Goal: Task Accomplishment & Management: Complete application form

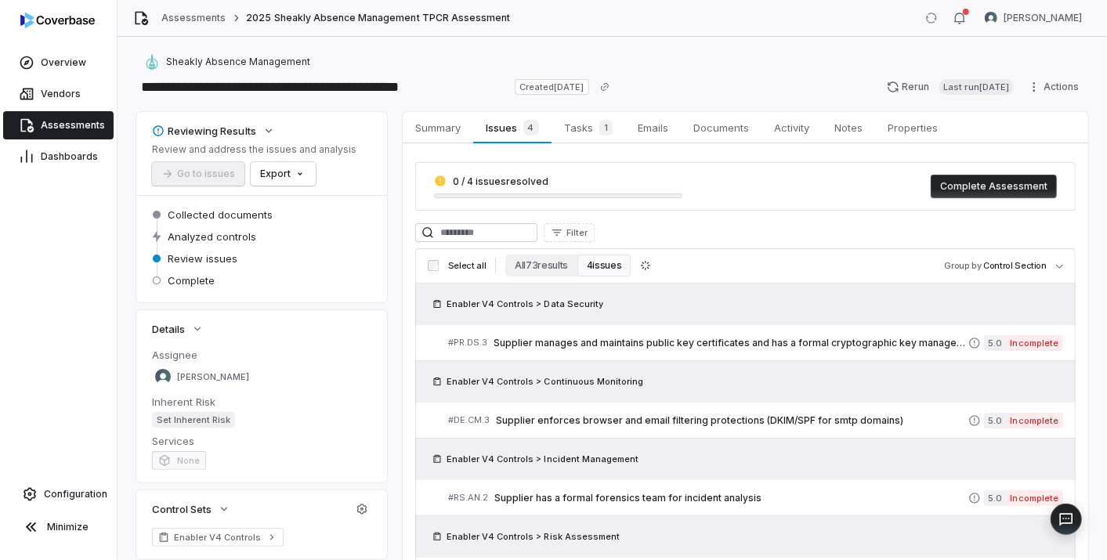
click at [64, 122] on span "Assessments" at bounding box center [73, 125] width 64 height 13
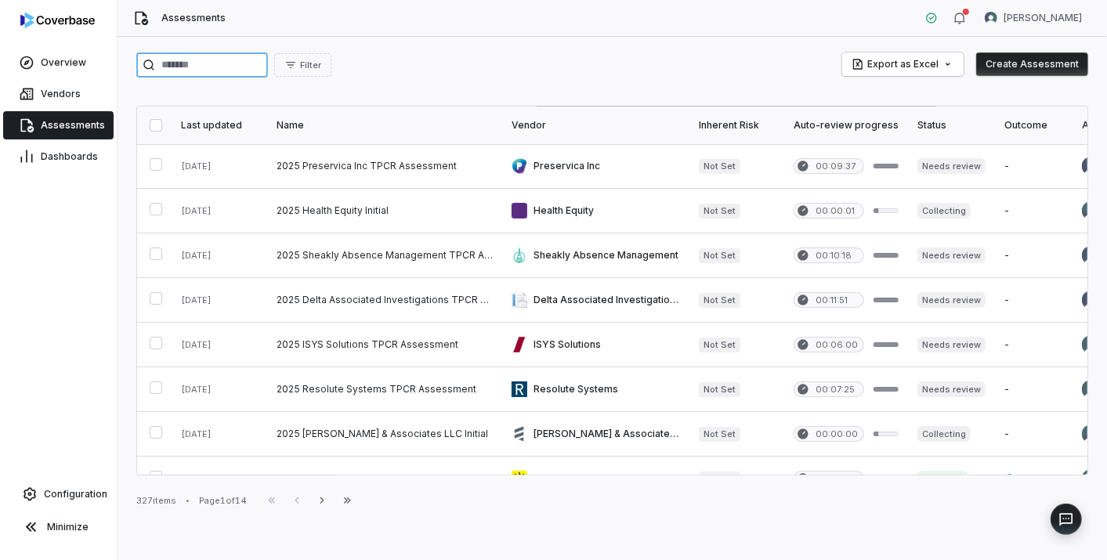
click at [221, 61] on input "search" at bounding box center [202, 64] width 132 height 25
paste input "**********"
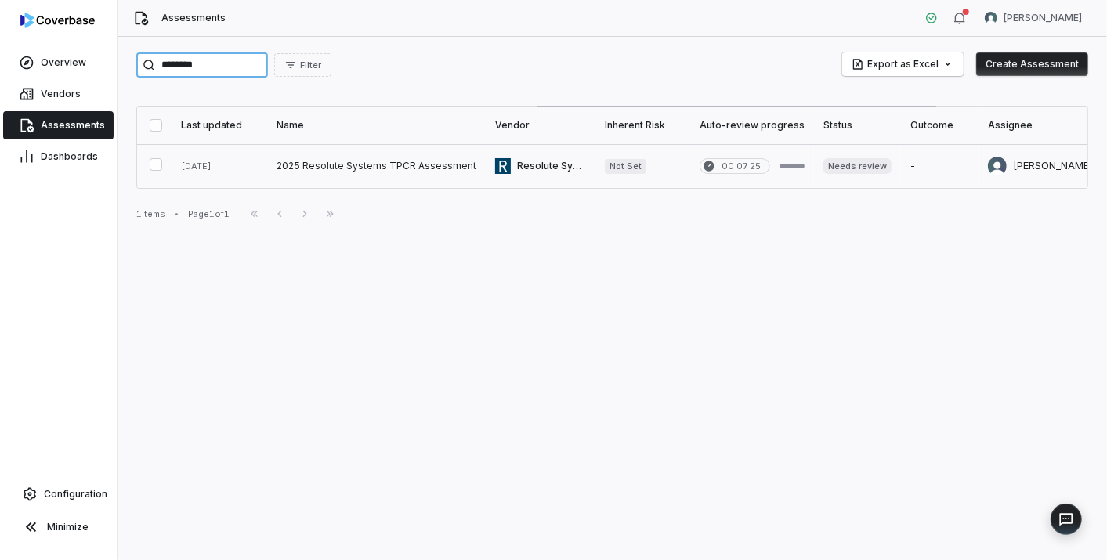
type input "********"
click at [306, 167] on link at bounding box center [376, 166] width 218 height 44
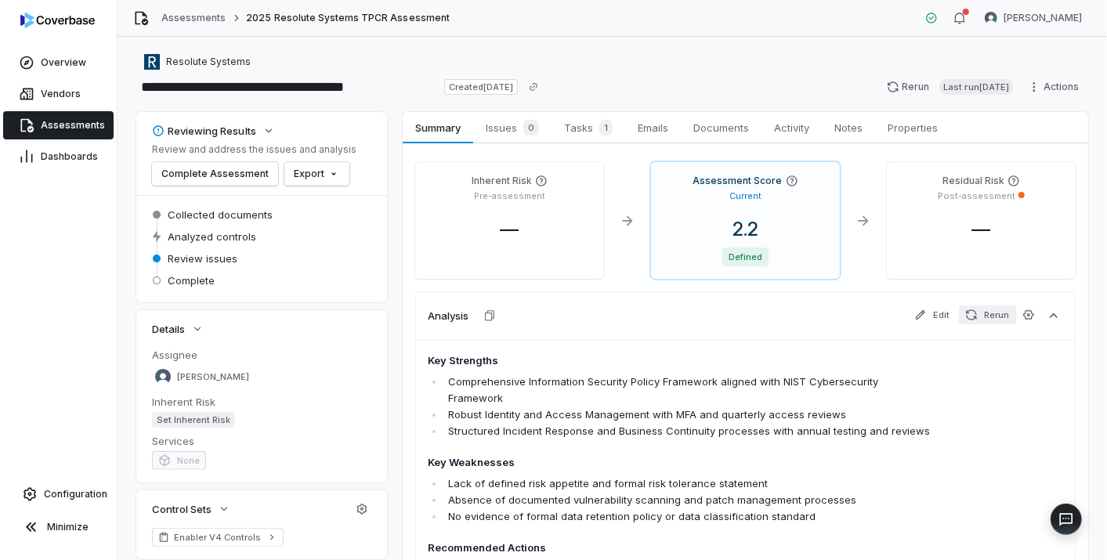
click at [973, 315] on button "Rerun" at bounding box center [987, 314] width 56 height 19
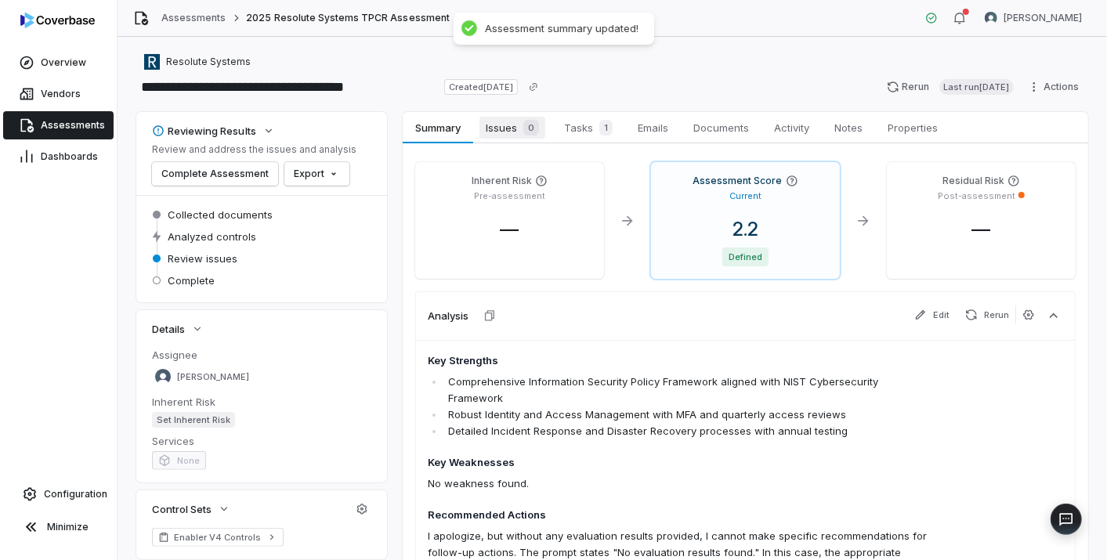
click at [507, 121] on span "Issues 0" at bounding box center [512, 128] width 66 height 22
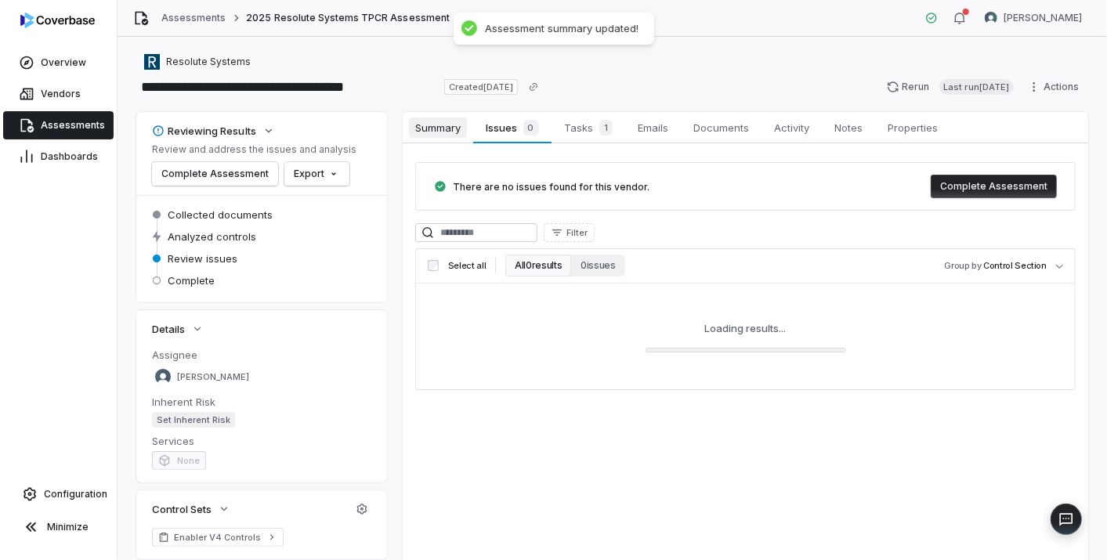
click at [454, 127] on span "Summary" at bounding box center [438, 127] width 58 height 20
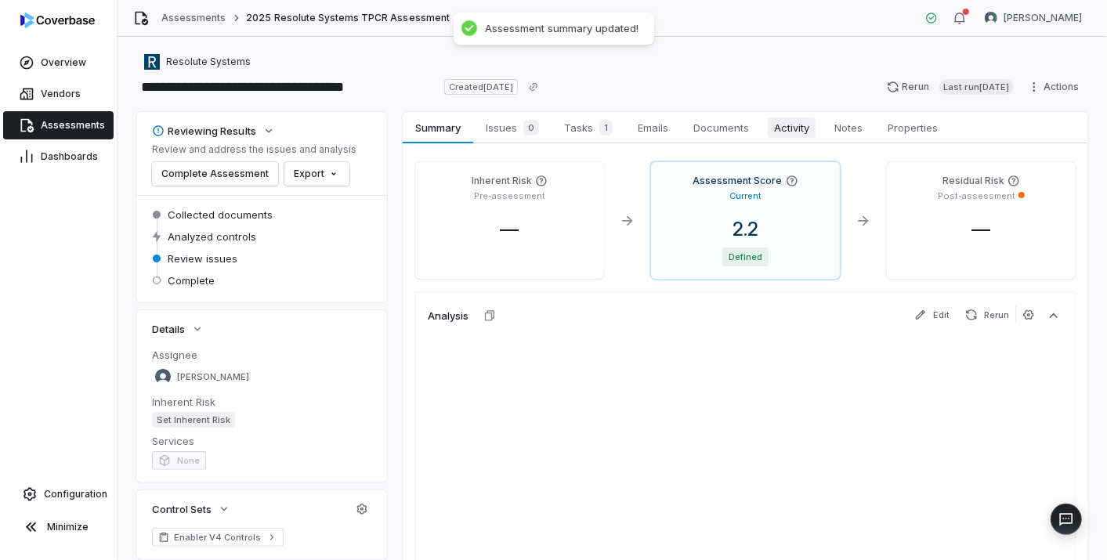
click at [796, 126] on span "Activity" at bounding box center [791, 127] width 48 height 20
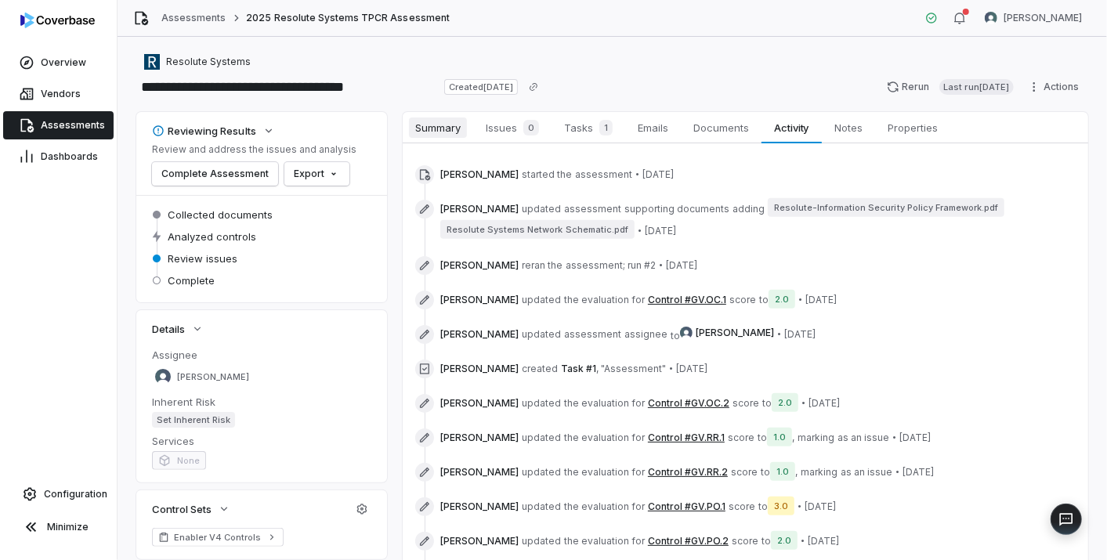
click at [456, 128] on span "Summary" at bounding box center [438, 127] width 58 height 20
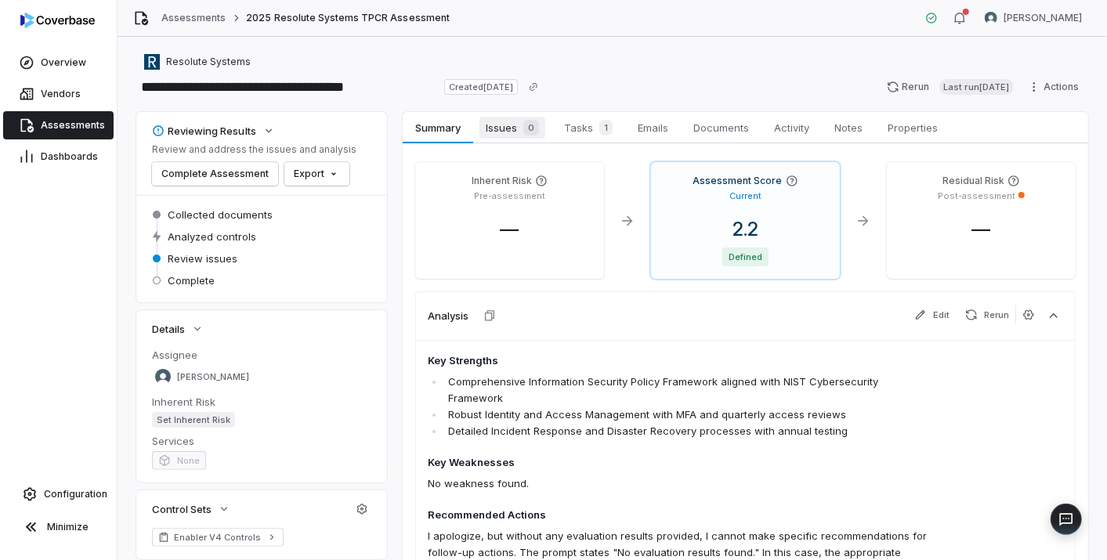
click at [499, 123] on span "Issues 0" at bounding box center [512, 128] width 66 height 22
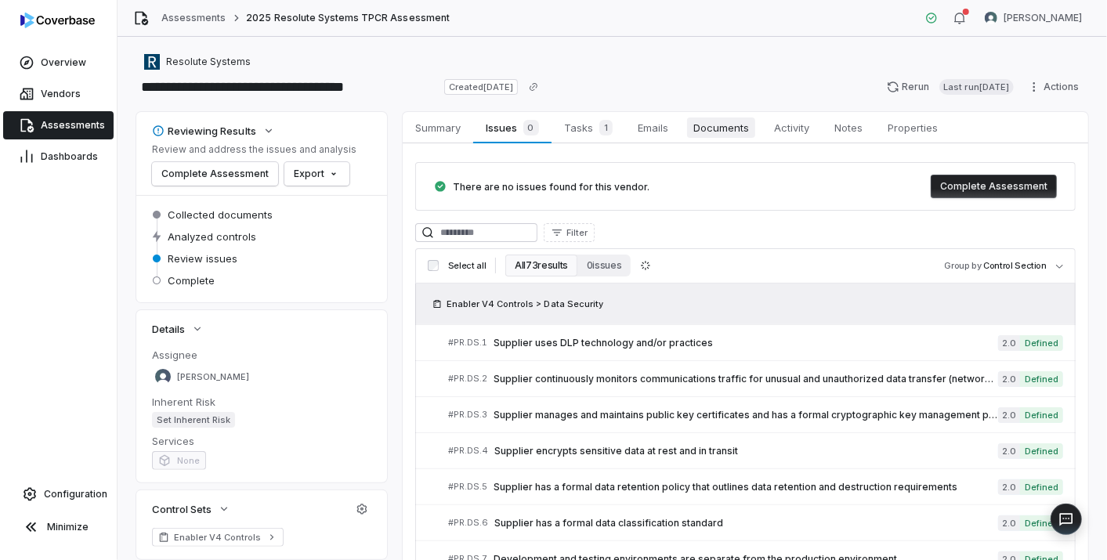
click at [734, 121] on span "Documents" at bounding box center [721, 127] width 68 height 20
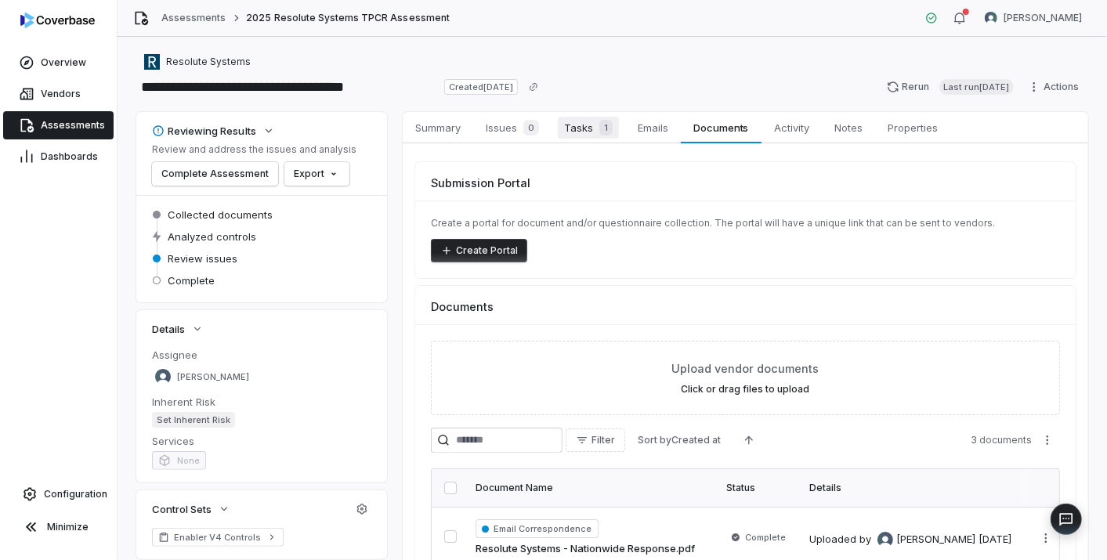
click at [585, 115] on link "Tasks 1 Tasks 1" at bounding box center [588, 127] width 74 height 31
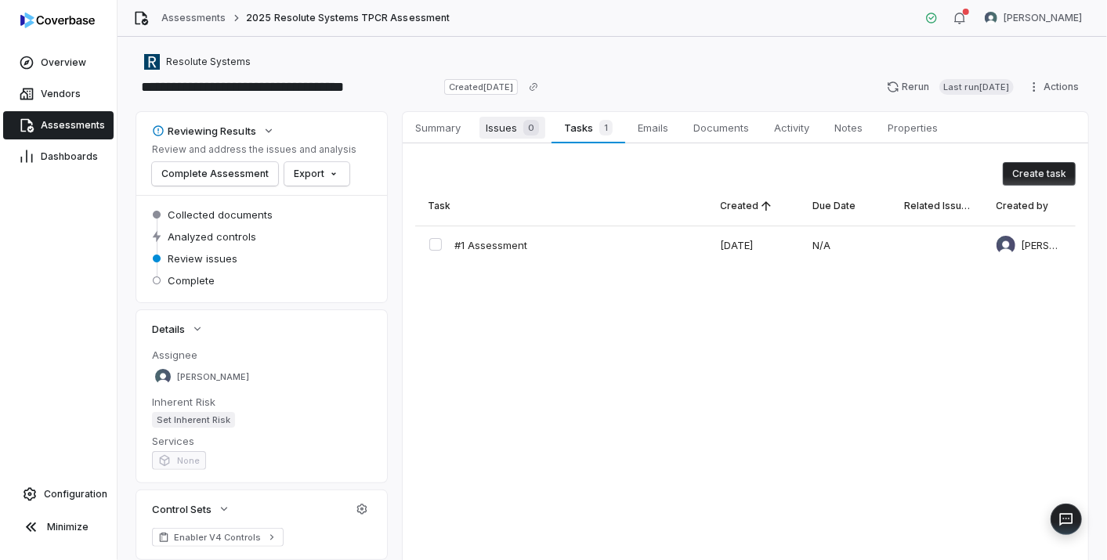
click at [518, 128] on div "0" at bounding box center [528, 128] width 22 height 16
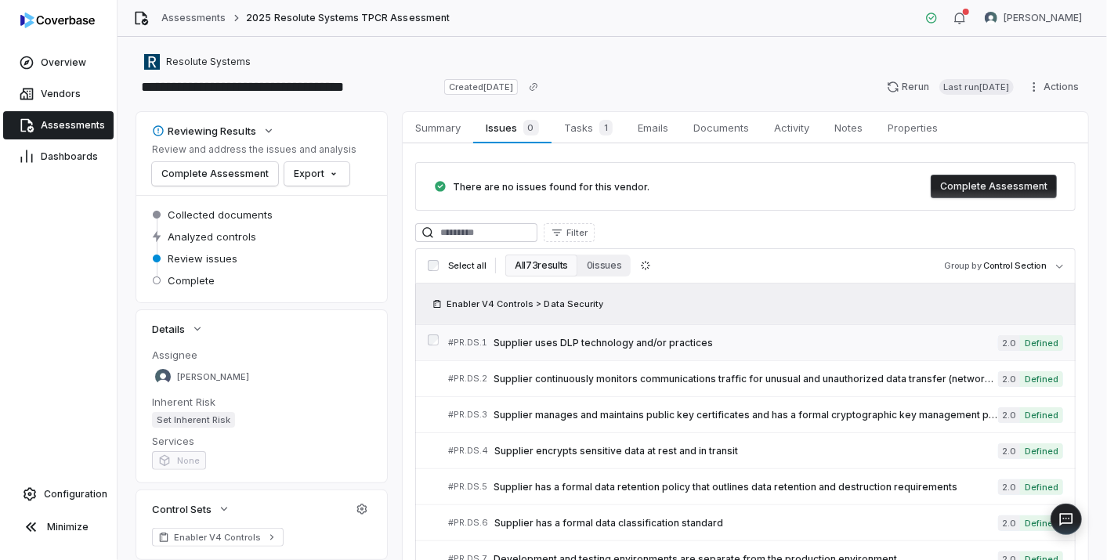
click at [609, 341] on span "Supplier uses DLP technology and/or practices" at bounding box center [745, 343] width 504 height 13
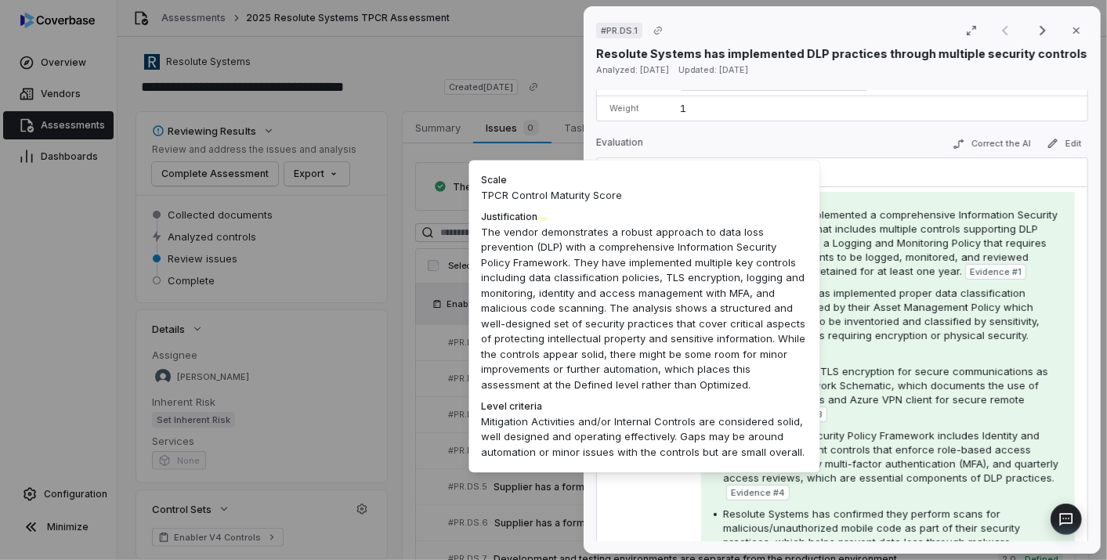
scroll to position [261, 0]
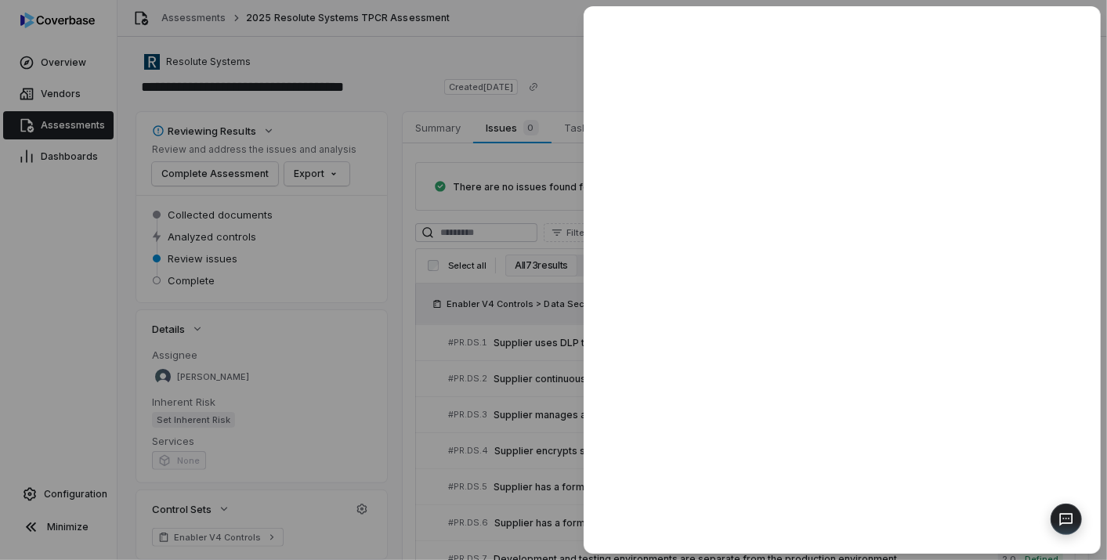
click at [518, 204] on div at bounding box center [553, 280] width 1107 height 560
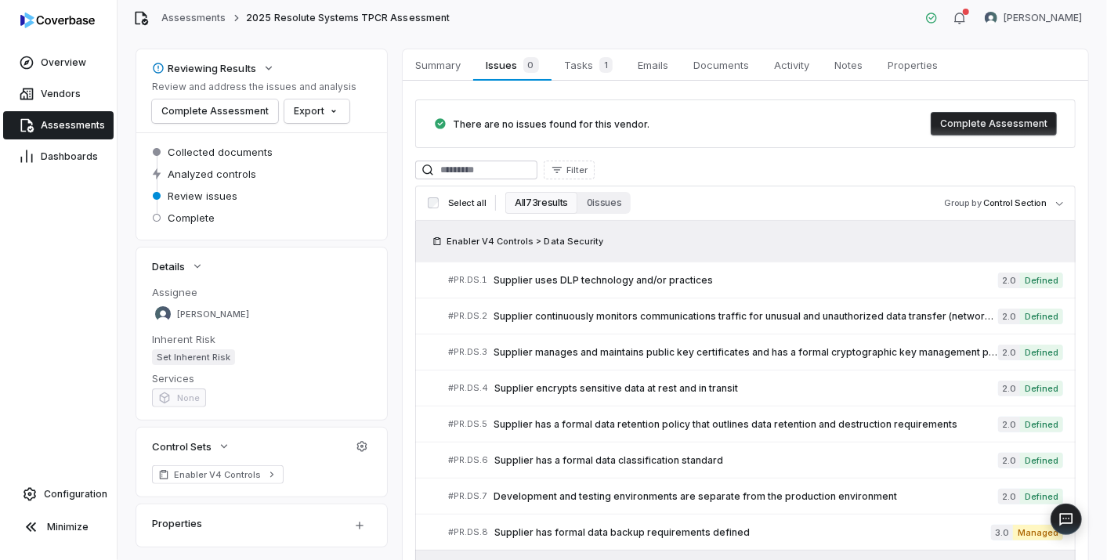
scroll to position [87, 0]
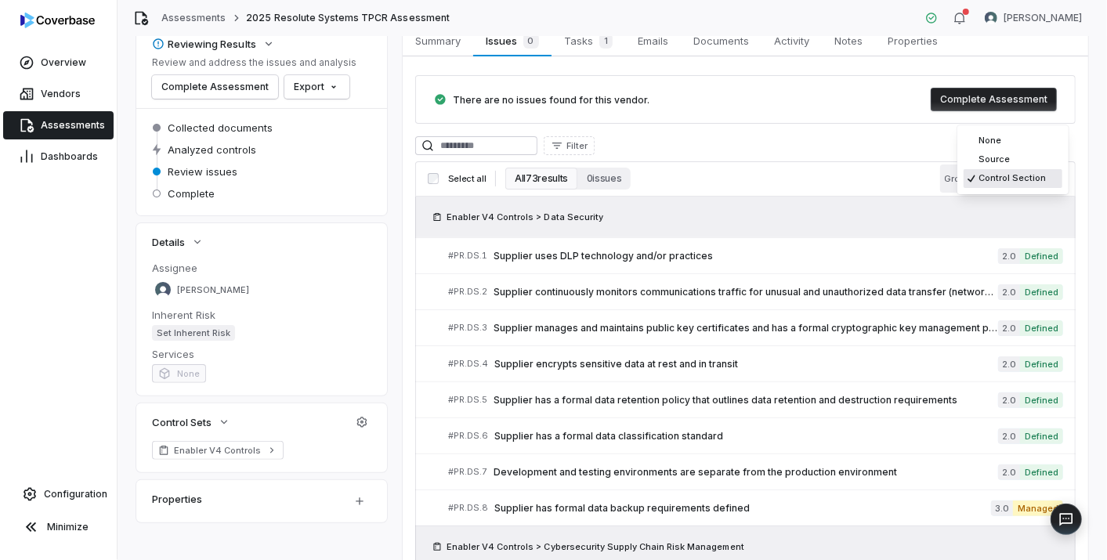
click at [1040, 171] on body "**********" at bounding box center [553, 280] width 1107 height 560
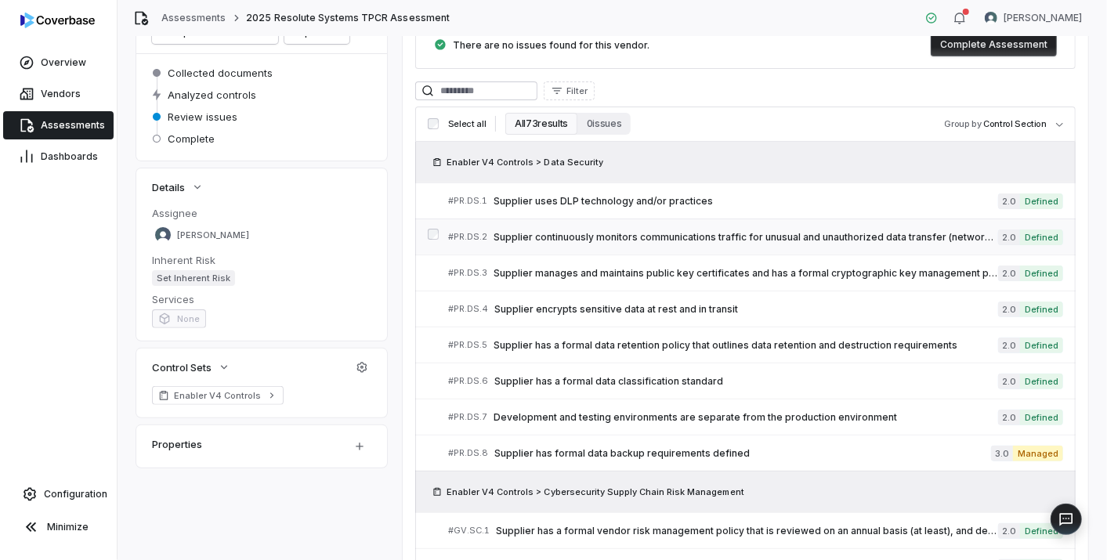
scroll to position [0, 0]
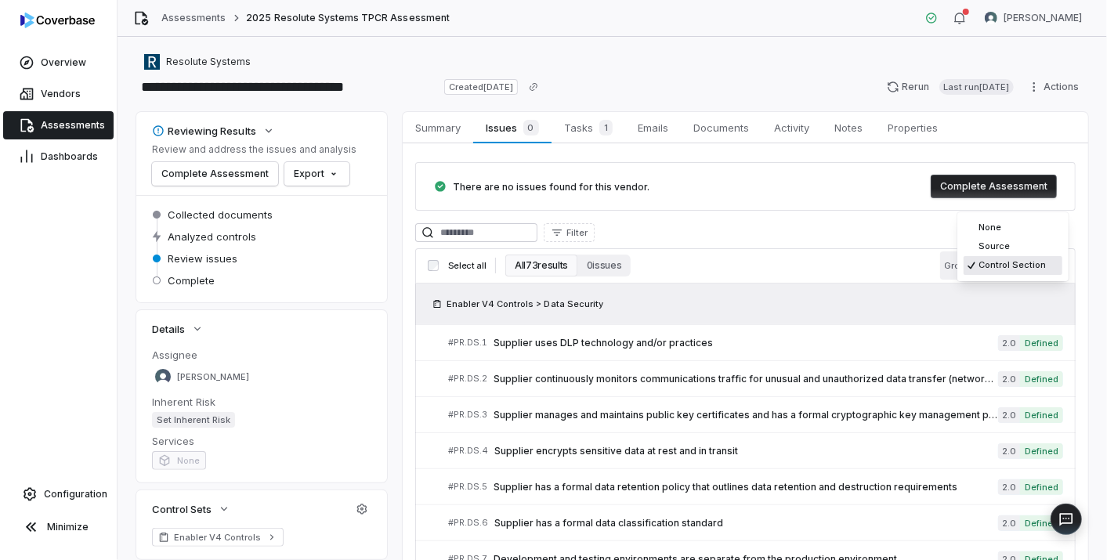
click at [1026, 269] on body "**********" at bounding box center [553, 280] width 1107 height 560
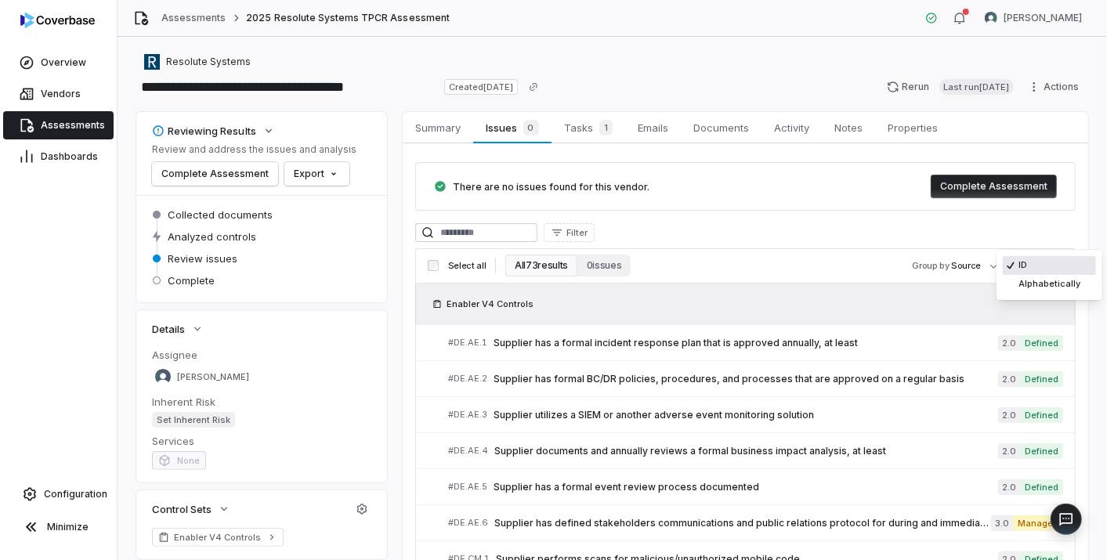
click at [1023, 264] on body "**********" at bounding box center [553, 280] width 1107 height 560
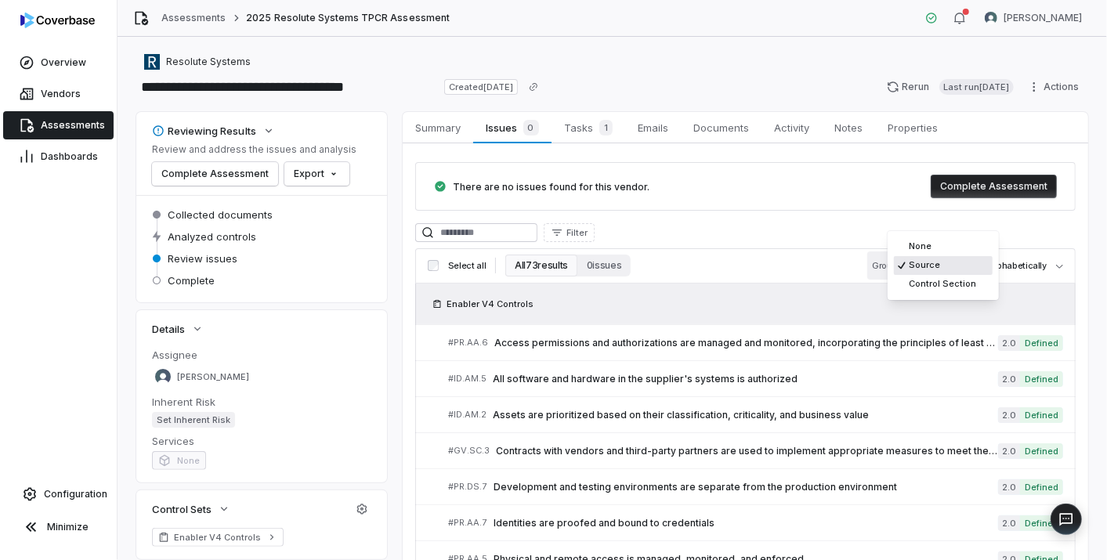
click at [922, 270] on body "**********" at bounding box center [553, 280] width 1107 height 560
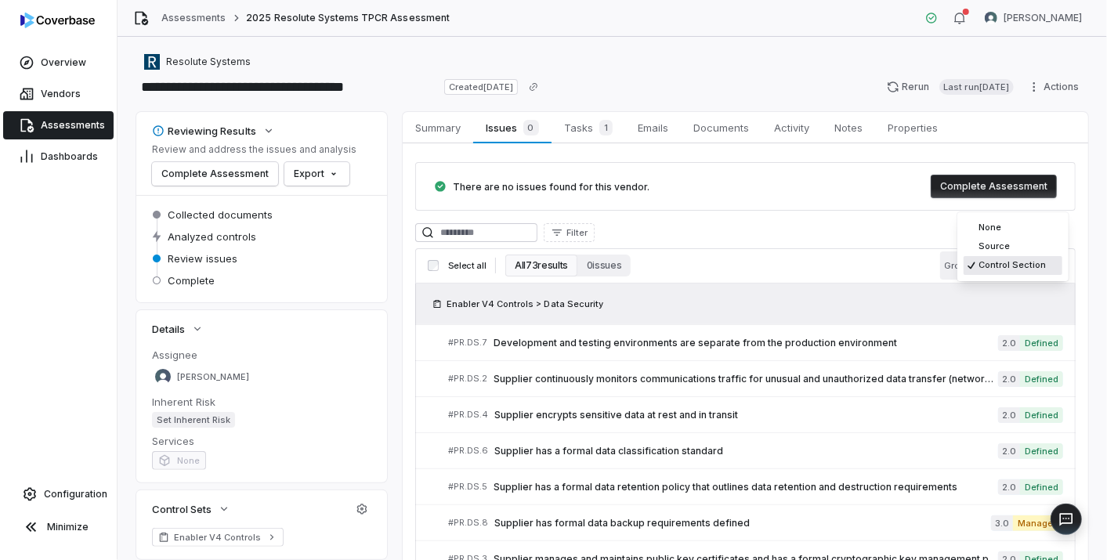
click at [1036, 267] on body "**********" at bounding box center [553, 280] width 1107 height 560
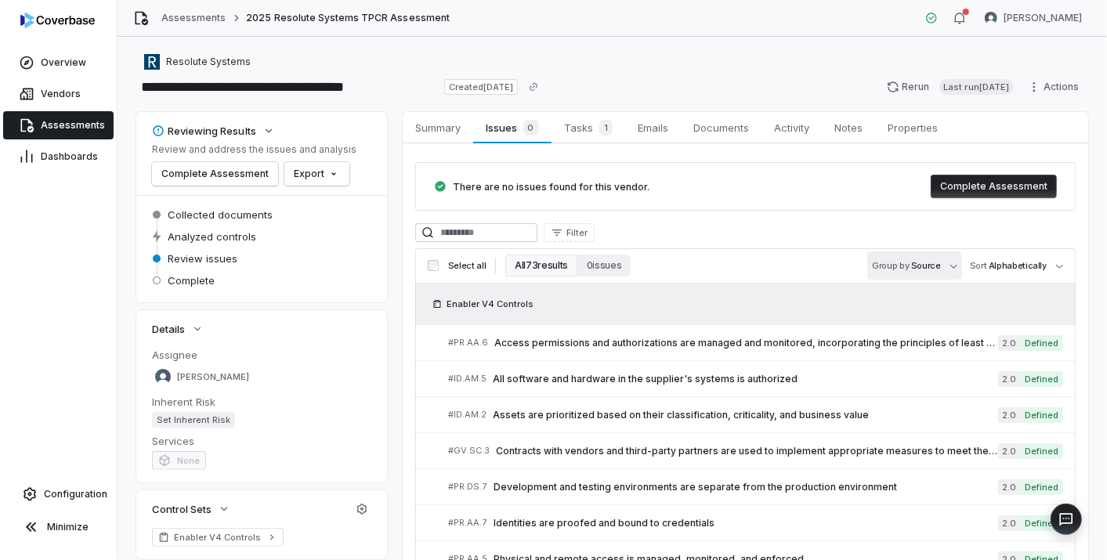
click at [942, 276] on body "**********" at bounding box center [553, 280] width 1107 height 560
click at [1035, 266] on html "**********" at bounding box center [553, 280] width 1107 height 560
click at [1035, 266] on body "**********" at bounding box center [553, 280] width 1107 height 560
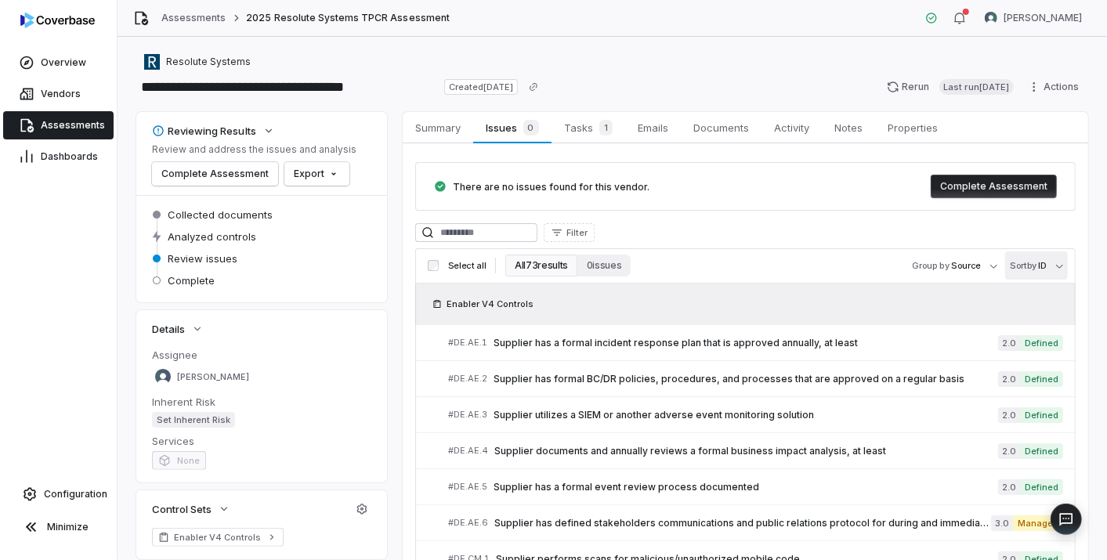
click at [1022, 272] on body "**********" at bounding box center [553, 280] width 1107 height 560
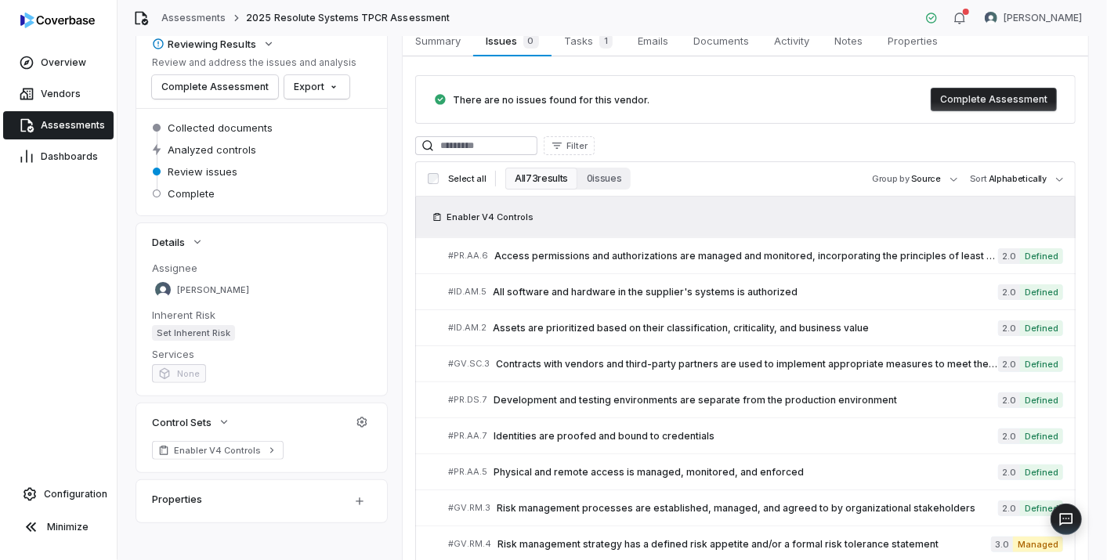
scroll to position [174, 0]
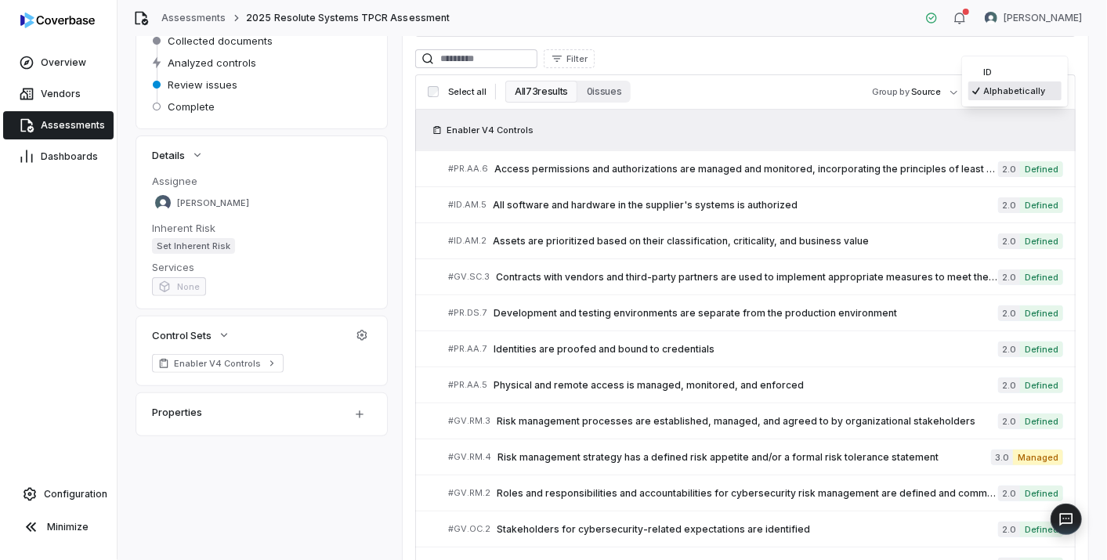
click at [1029, 95] on body "**********" at bounding box center [553, 280] width 1107 height 560
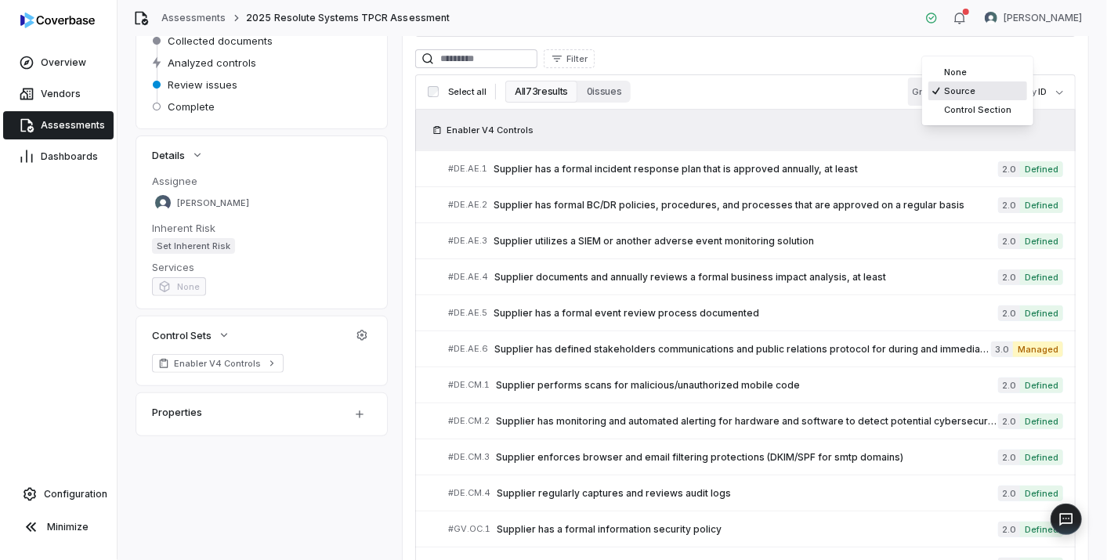
click at [957, 99] on body "**********" at bounding box center [553, 280] width 1107 height 560
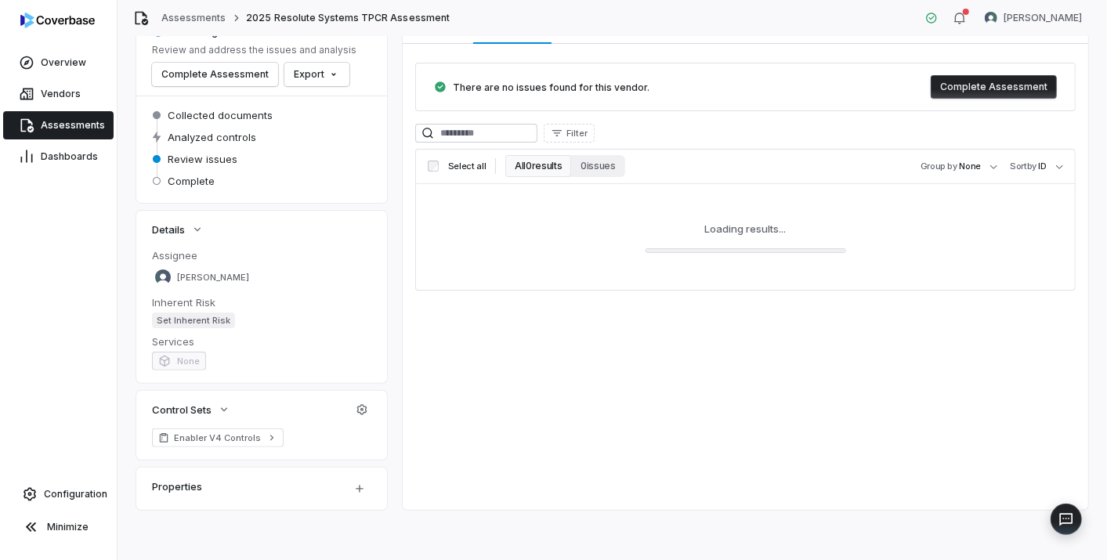
scroll to position [99, 0]
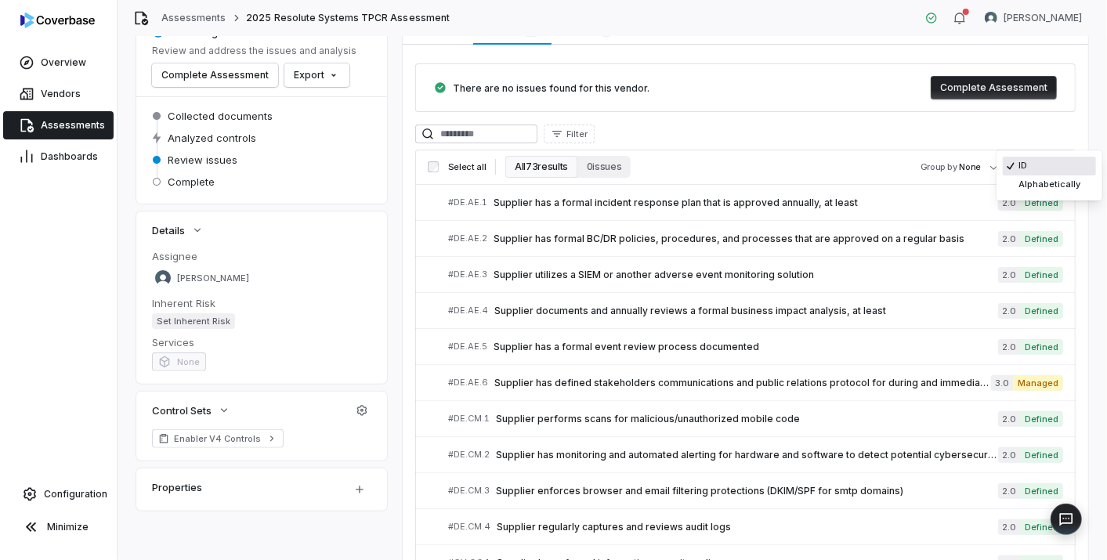
click at [1020, 168] on body "**********" at bounding box center [553, 280] width 1107 height 560
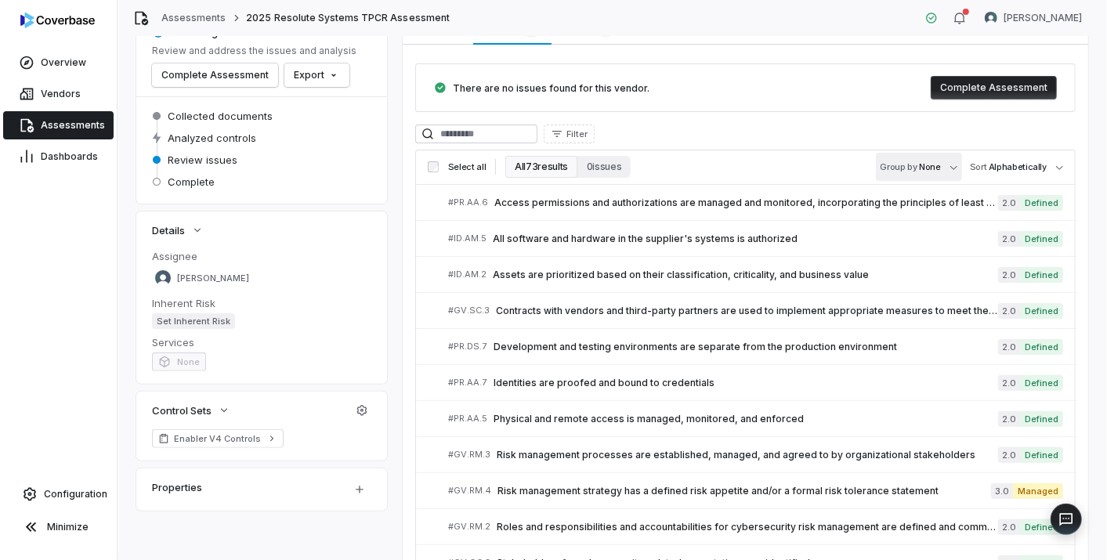
click at [925, 163] on body "**********" at bounding box center [553, 280] width 1107 height 560
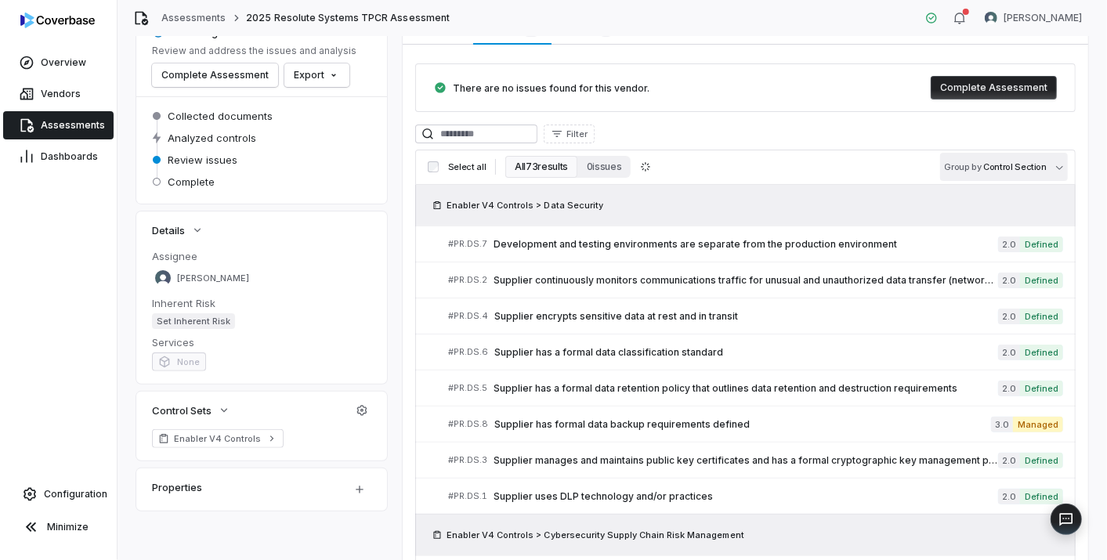
click at [984, 163] on body "**********" at bounding box center [553, 280] width 1107 height 560
click at [850, 172] on html "**********" at bounding box center [553, 280] width 1107 height 560
click at [800, 243] on span "Development and testing environments are separate from the production environme…" at bounding box center [745, 244] width 504 height 13
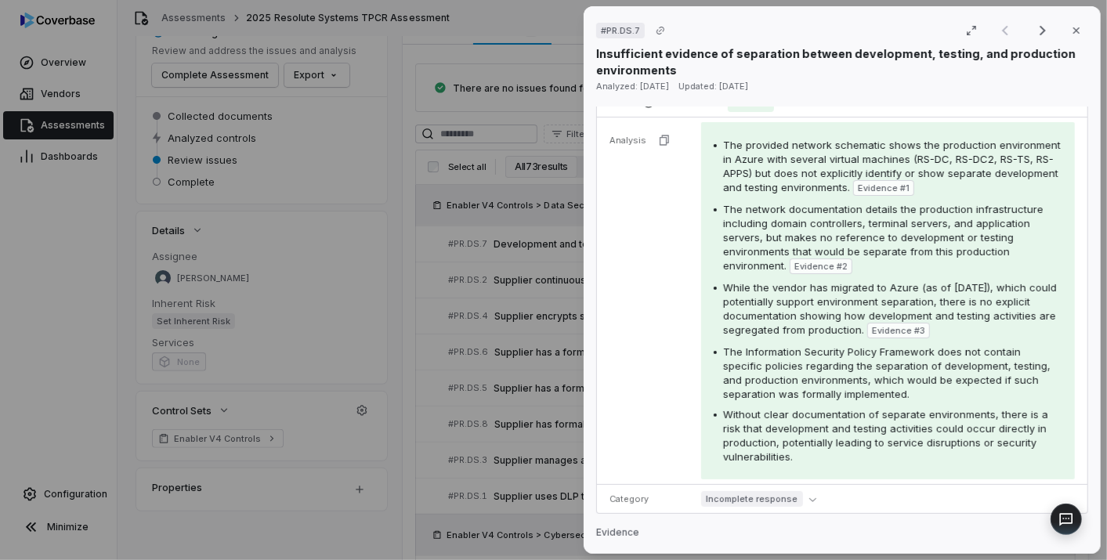
scroll to position [261, 0]
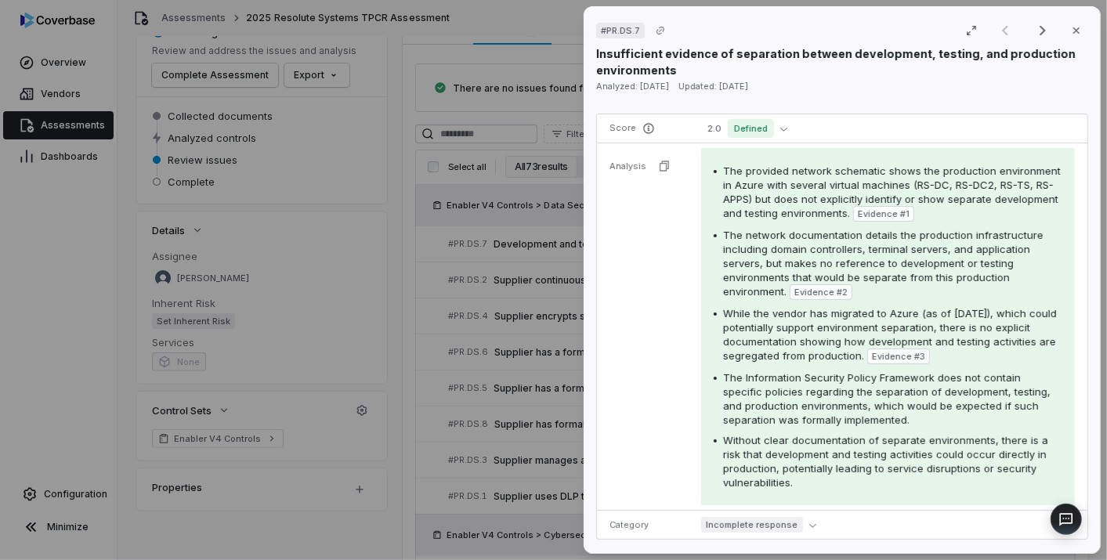
drag, startPoint x: 687, startPoint y: 27, endPoint x: 588, endPoint y: 27, distance: 98.7
click at [588, 27] on div "# PR.DS.7 Result 1 of 25 Close Insufficient evidence of separation between deve…" at bounding box center [841, 279] width 517 height 547
drag, startPoint x: 588, startPoint y: 27, endPoint x: 687, endPoint y: 34, distance: 98.9
click at [677, 33] on div "# PR.DS.7 Result 1 of 25 Close Insufficient evidence of separation between deve…" at bounding box center [841, 279] width 517 height 547
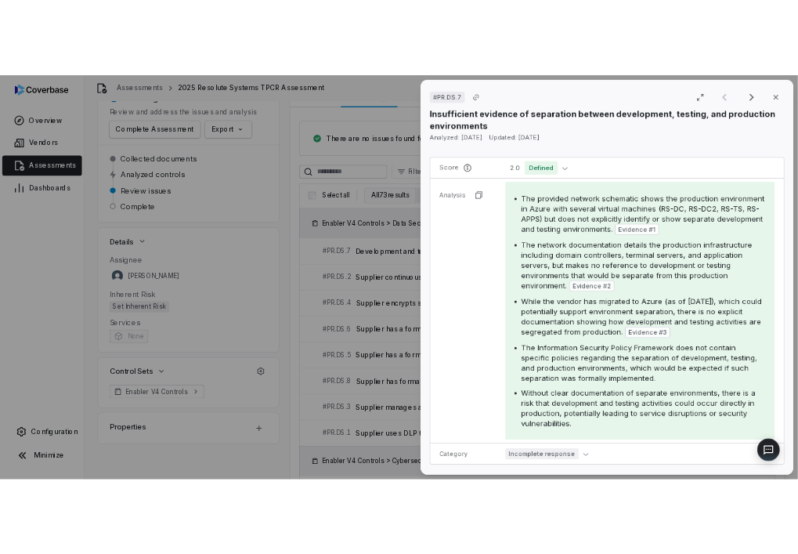
scroll to position [0, 0]
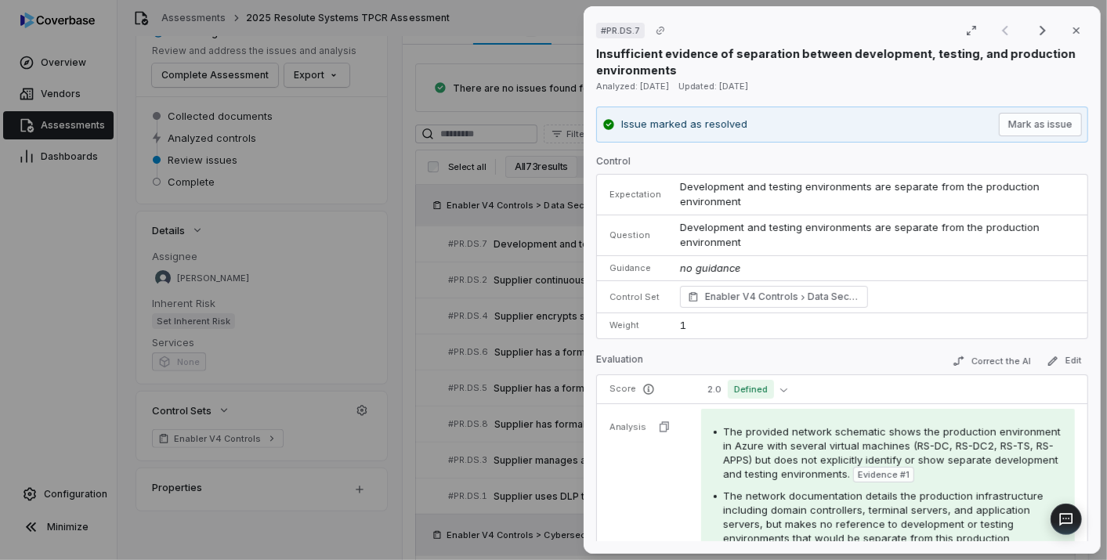
drag, startPoint x: 603, startPoint y: 29, endPoint x: 640, endPoint y: 29, distance: 36.8
click at [640, 29] on span "# PR.DS.7" at bounding box center [620, 31] width 49 height 16
click at [437, 233] on div "# PR.DS.7 Result 1 of 25 Close Insufficient evidence of separation between deve…" at bounding box center [553, 280] width 1107 height 560
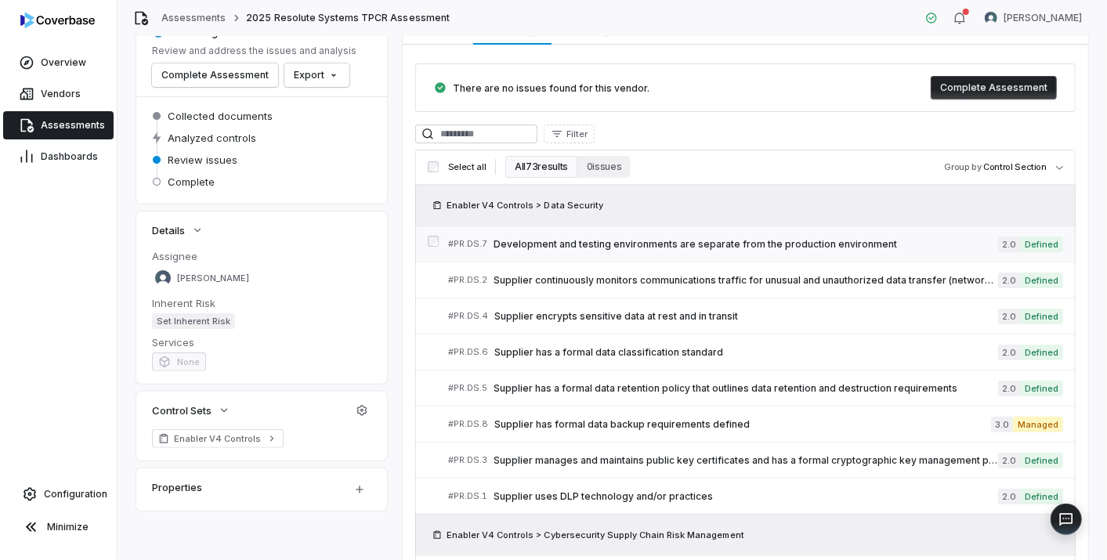
click at [495, 239] on div "# PR.DS.7 Development and testing environments are separate from the production…" at bounding box center [745, 244] width 660 height 36
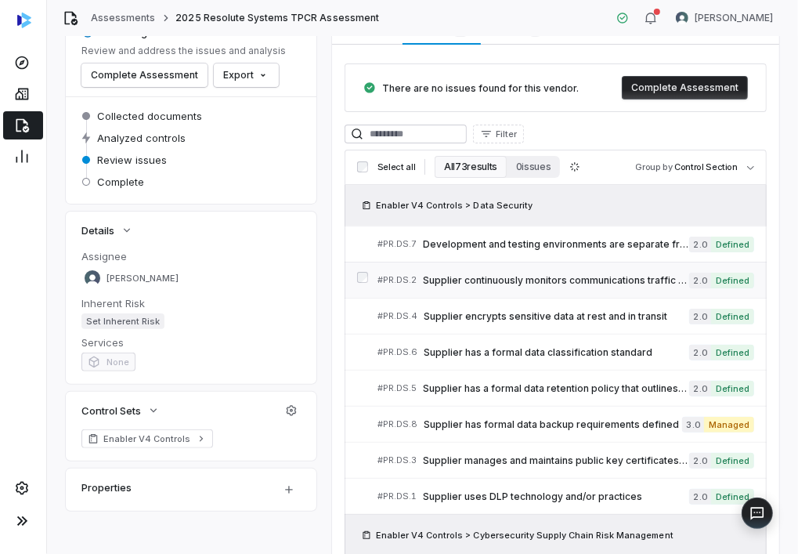
click at [546, 275] on span "Supplier continuously monitors communications traffic for unusual and unauthori…" at bounding box center [556, 280] width 266 height 13
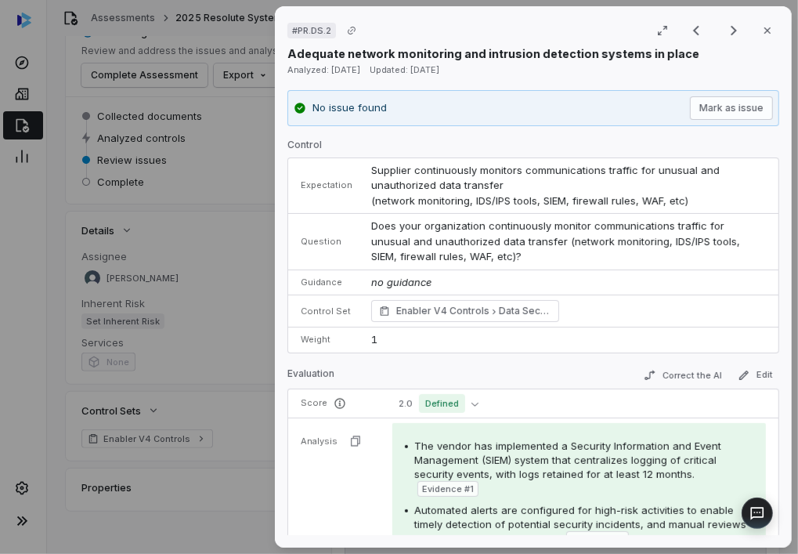
drag, startPoint x: 293, startPoint y: 25, endPoint x: 332, endPoint y: 25, distance: 39.2
click at [332, 25] on span "# PR.DS.2" at bounding box center [311, 31] width 49 height 16
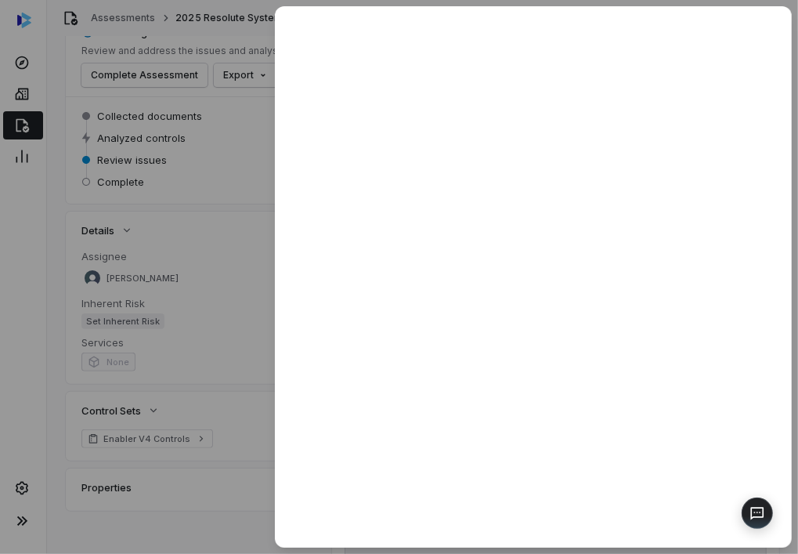
click at [240, 393] on div at bounding box center [399, 277] width 798 height 554
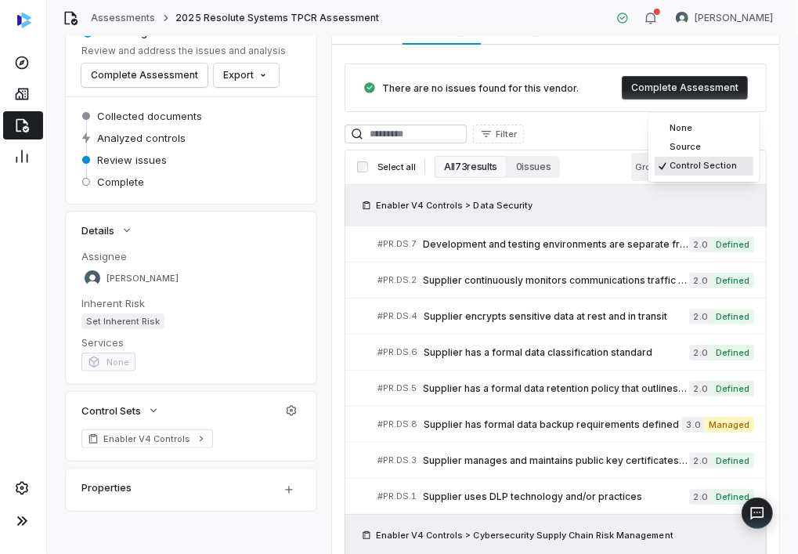
click at [731, 171] on body "**********" at bounding box center [399, 277] width 798 height 554
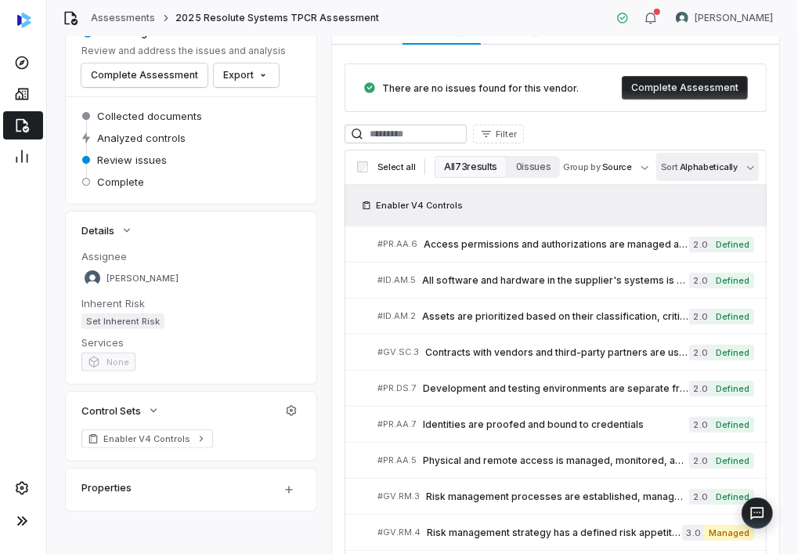
click at [724, 166] on body "**********" at bounding box center [399, 277] width 798 height 554
click at [623, 173] on html "**********" at bounding box center [399, 277] width 798 height 554
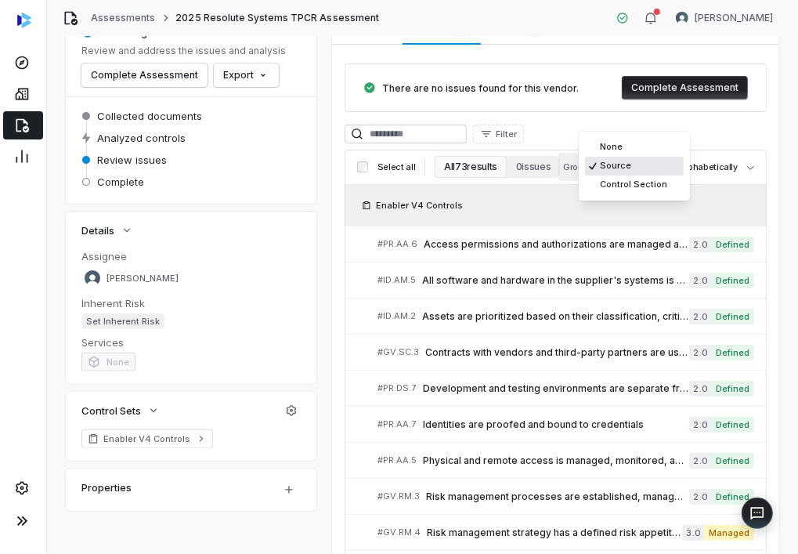
click at [622, 174] on body "**********" at bounding box center [399, 277] width 798 height 554
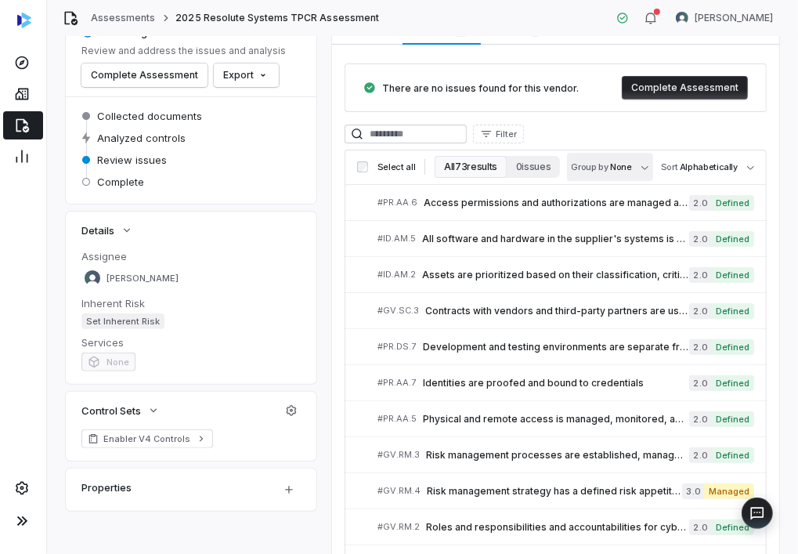
click at [633, 168] on body "**********" at bounding box center [399, 277] width 798 height 554
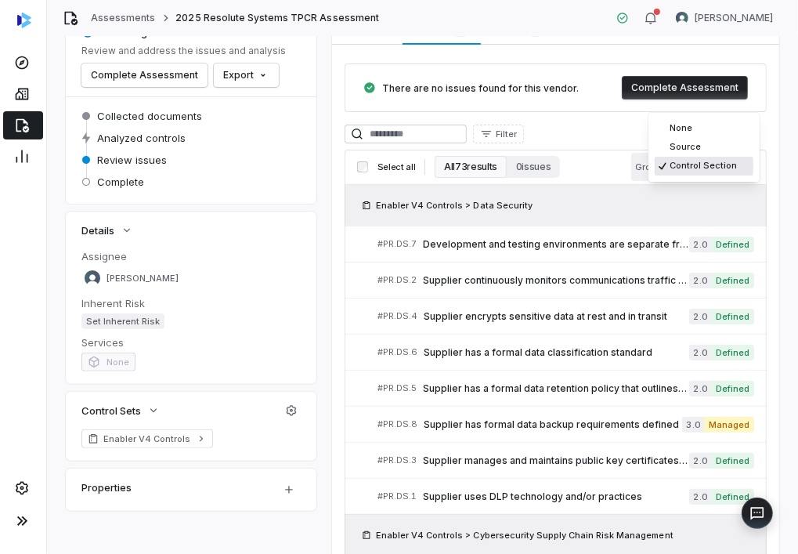
click at [693, 157] on body "**********" at bounding box center [399, 277] width 798 height 554
click at [630, 202] on html "**********" at bounding box center [399, 277] width 798 height 554
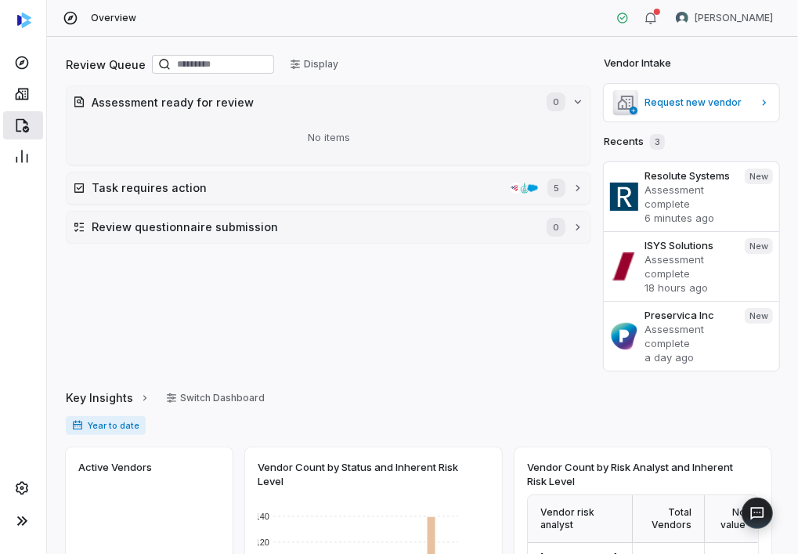
click at [20, 121] on icon at bounding box center [22, 125] width 16 height 16
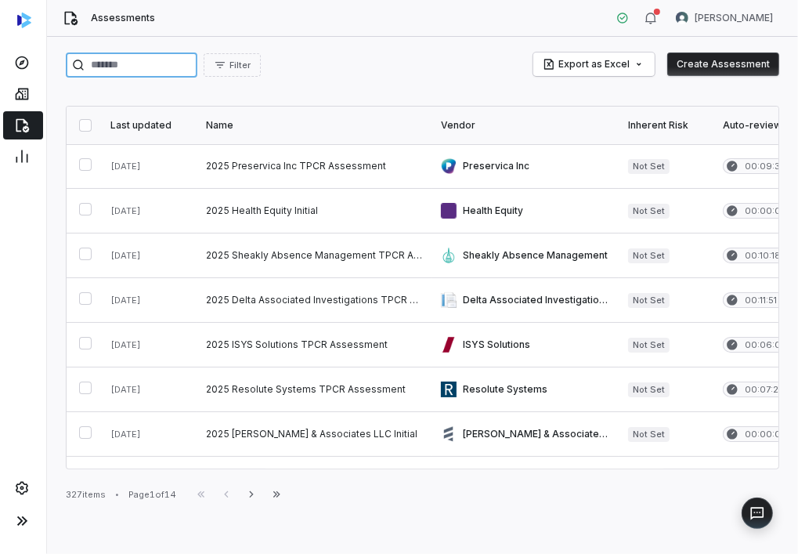
click at [173, 68] on input "search" at bounding box center [132, 64] width 132 height 25
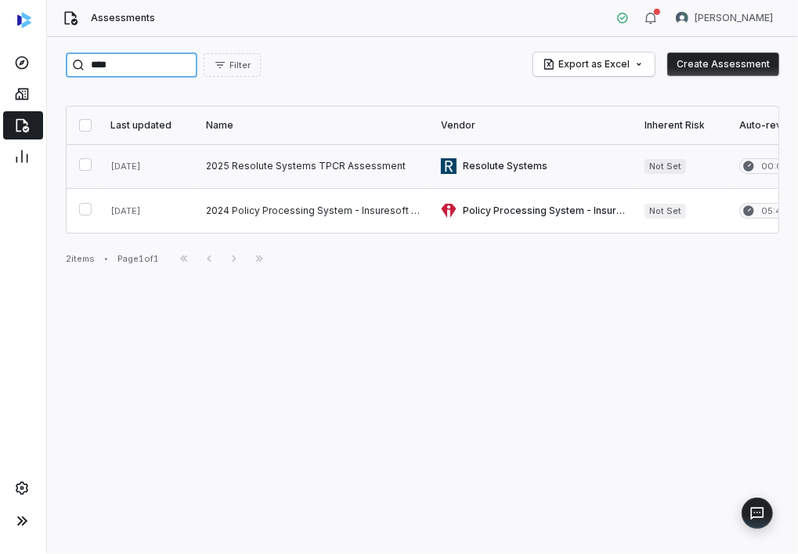
type input "****"
click at [274, 164] on link at bounding box center [314, 166] width 235 height 44
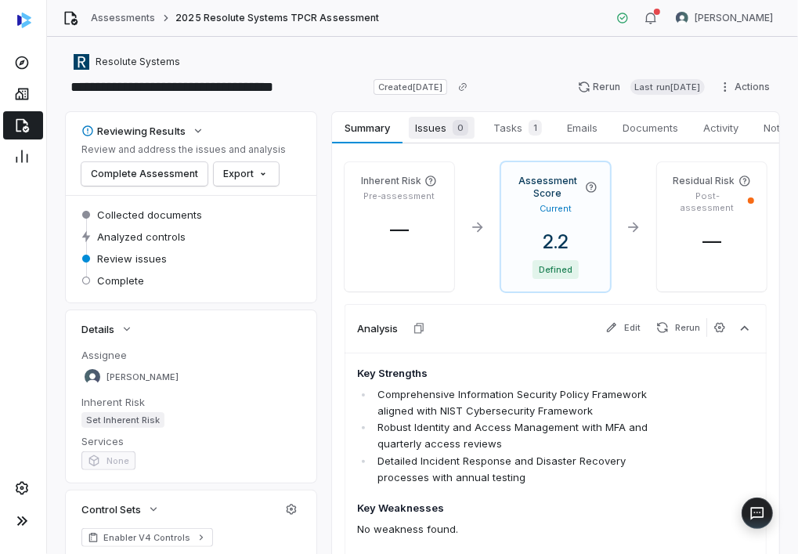
click at [424, 134] on span "Issues 0" at bounding box center [442, 128] width 66 height 22
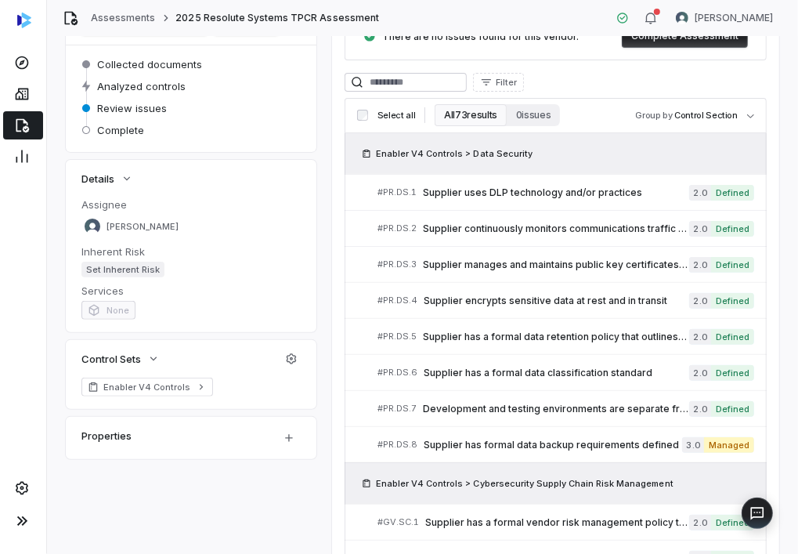
scroll to position [174, 0]
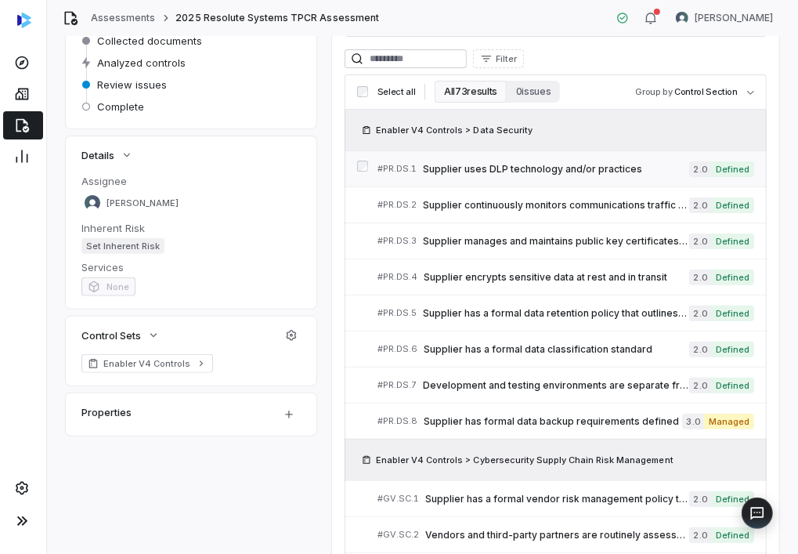
click at [485, 172] on span "Supplier uses DLP technology and/or practices" at bounding box center [556, 169] width 266 height 13
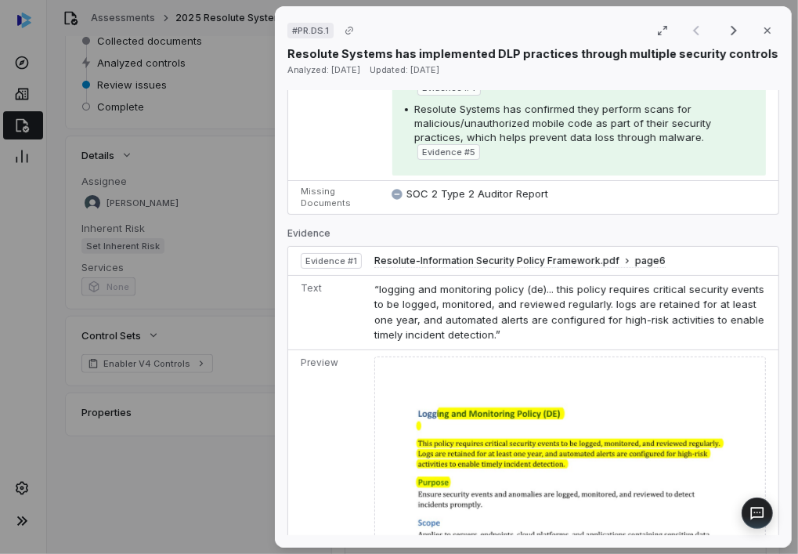
scroll to position [609, 0]
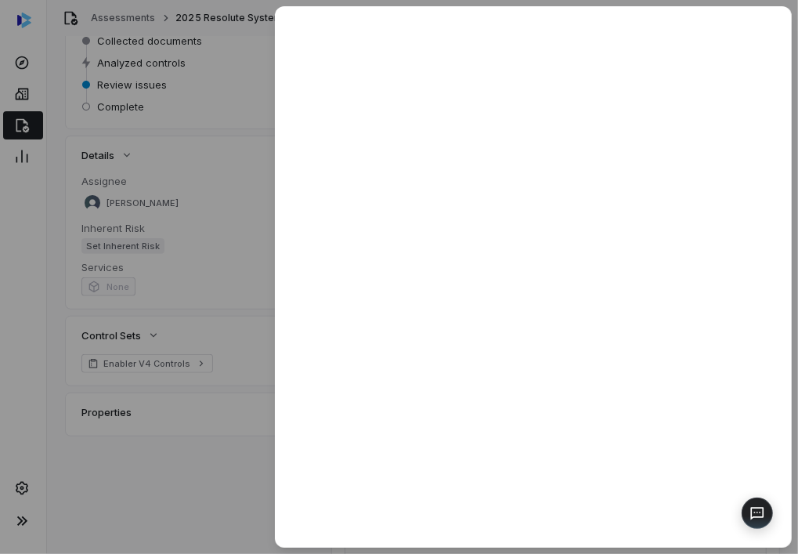
click at [225, 454] on div at bounding box center [399, 277] width 798 height 554
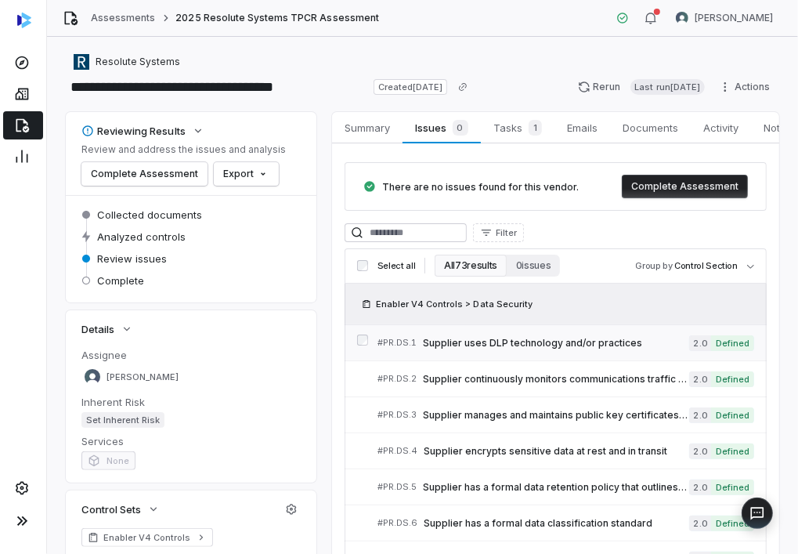
scroll to position [174, 0]
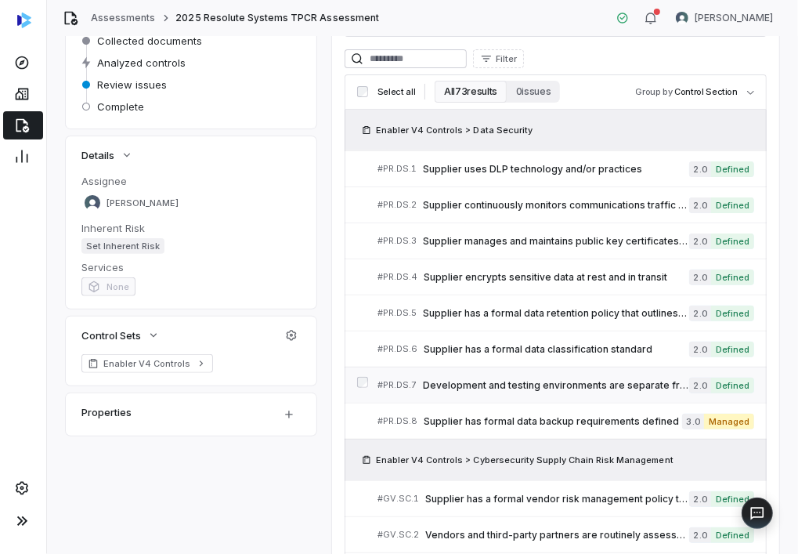
click at [470, 379] on span "Development and testing environments are separate from the production environme…" at bounding box center [556, 385] width 266 height 13
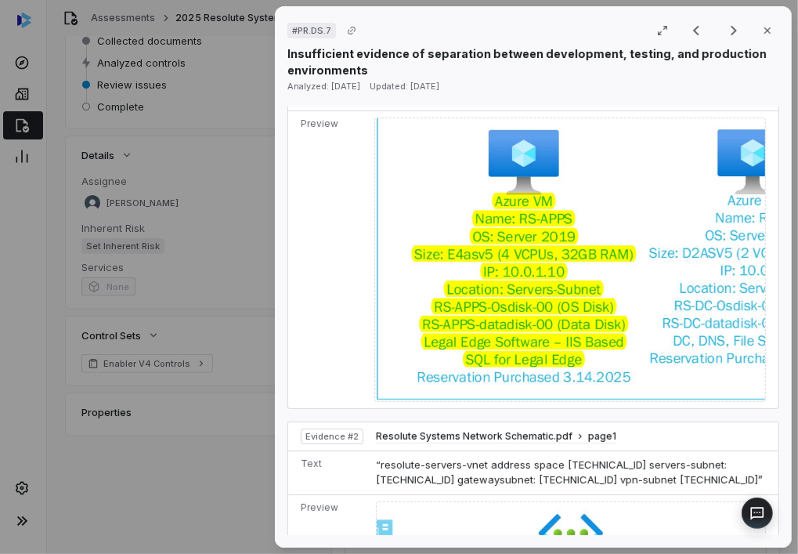
scroll to position [783, 0]
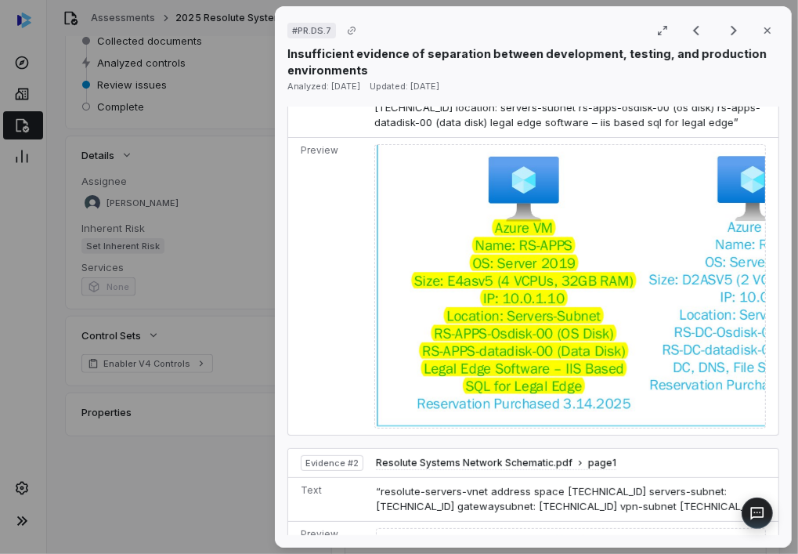
click at [588, 291] on img at bounding box center [570, 286] width 392 height 284
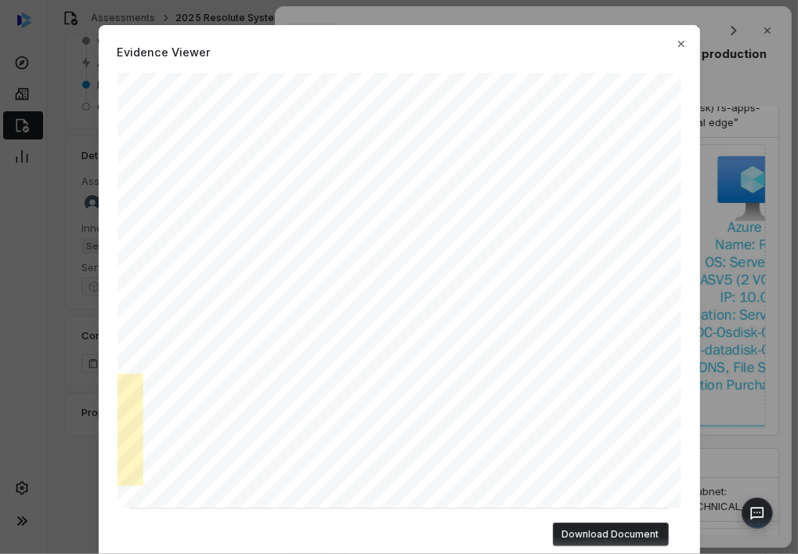
scroll to position [130, 143]
click at [714, 408] on div "Evidence Viewer "azure vm name: rs-apps os: server 2019 size: e4asv5 (4 vcpus, …" at bounding box center [399, 277] width 798 height 554
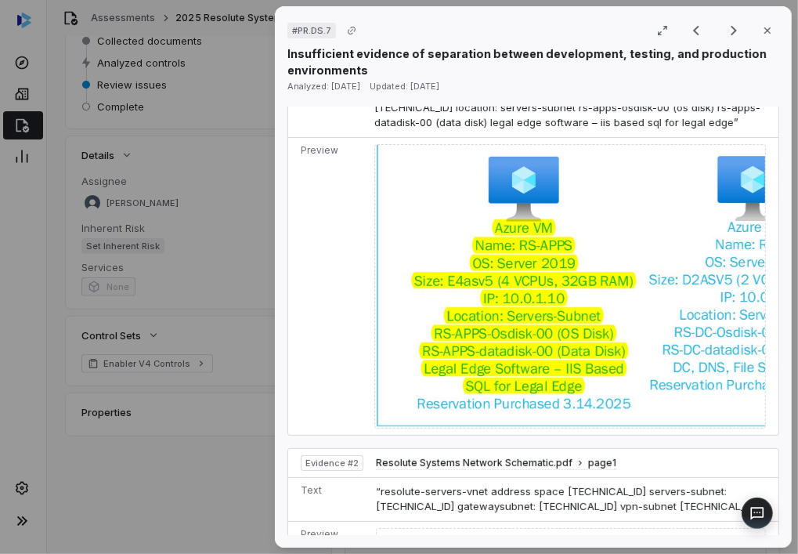
click at [218, 401] on div "# PR.DS.7 Result 7 of 73 Close Insufficient evidence of separation between deve…" at bounding box center [399, 277] width 798 height 554
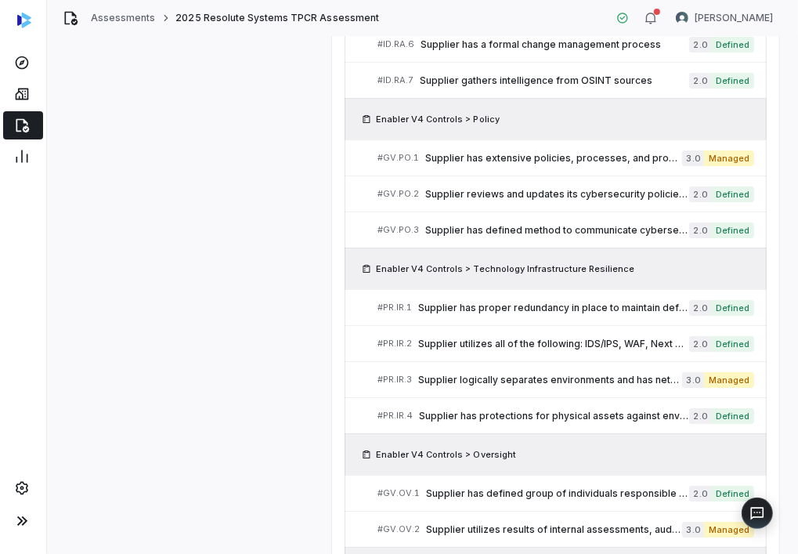
scroll to position [3113, 0]
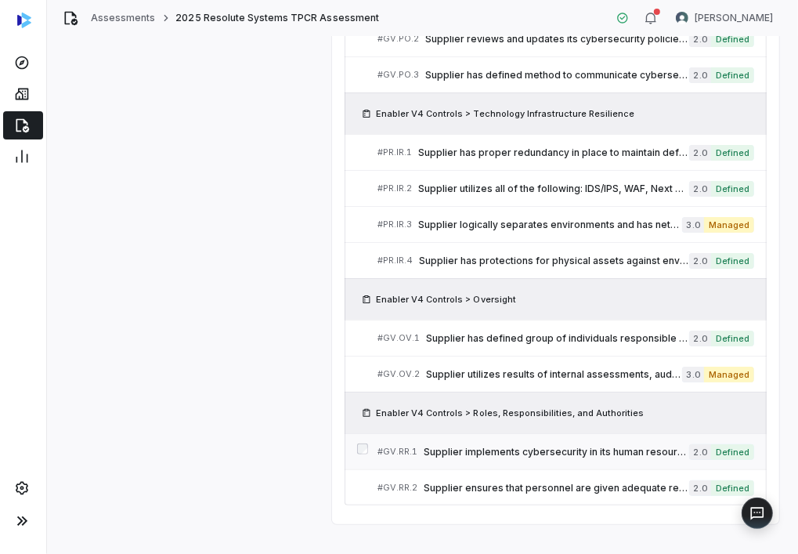
click at [552, 446] on span "Supplier implements cybersecurity in its human resources practices" at bounding box center [556, 452] width 265 height 13
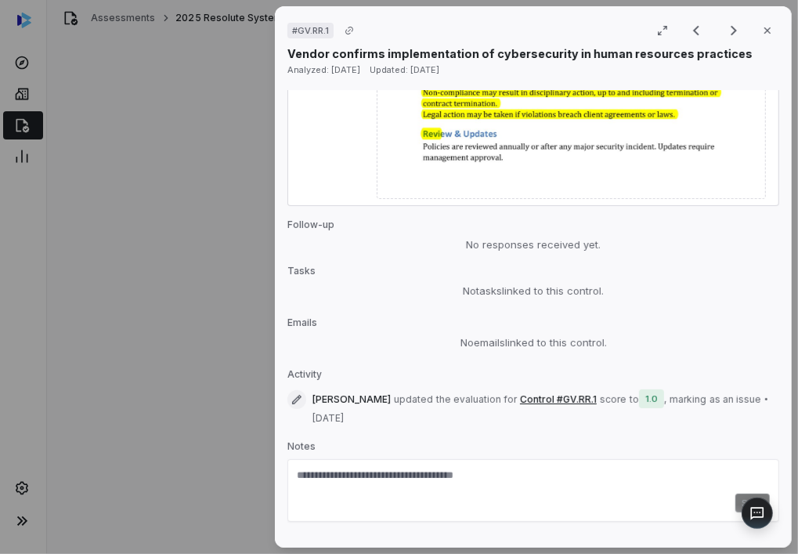
scroll to position [1415, 0]
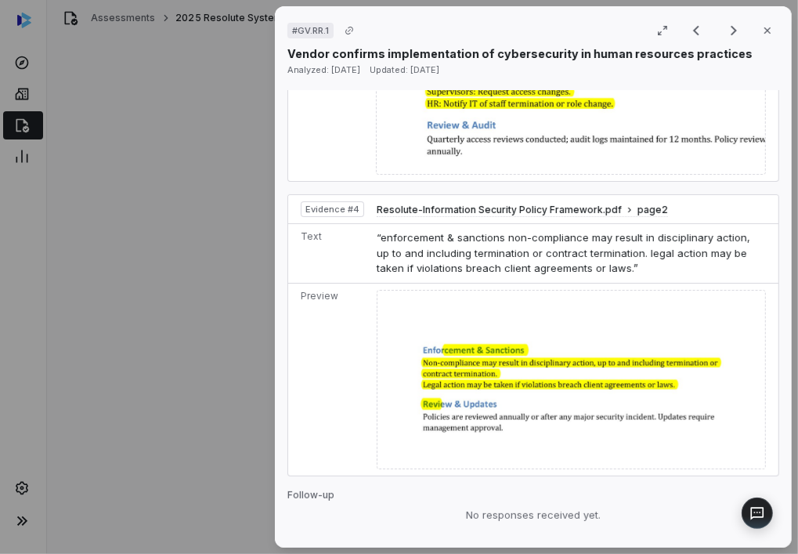
click at [204, 132] on div "# GV.RR.1 Result 72 of 73 Close Vendor confirms implementation of cybersecurity…" at bounding box center [399, 277] width 798 height 554
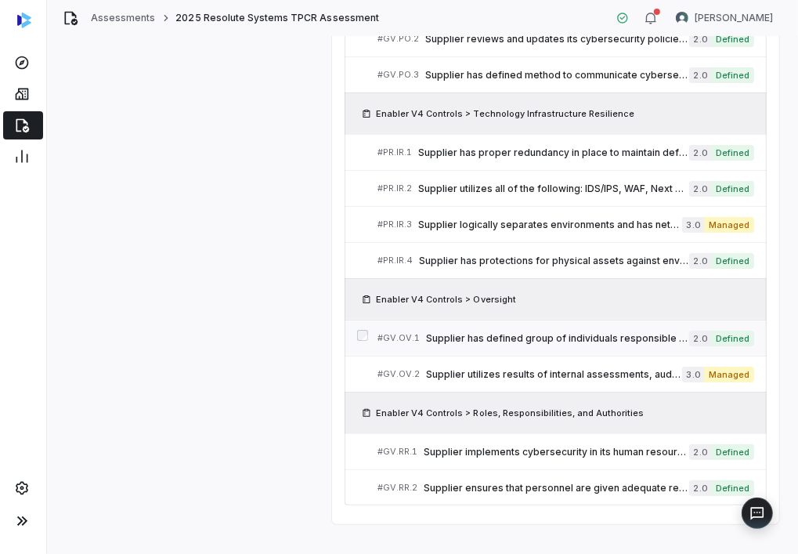
click at [476, 332] on span "Supplier has defined group of individuals responsible for governing cybersecuri…" at bounding box center [557, 338] width 263 height 13
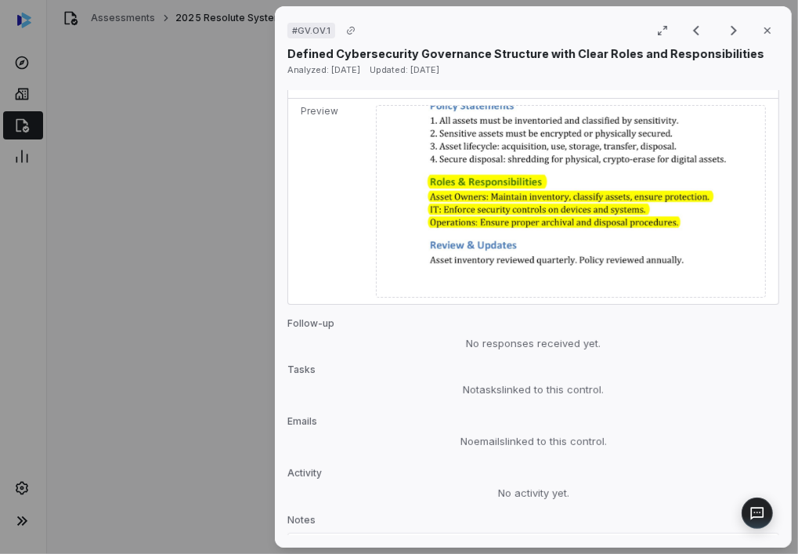
scroll to position [2083, 0]
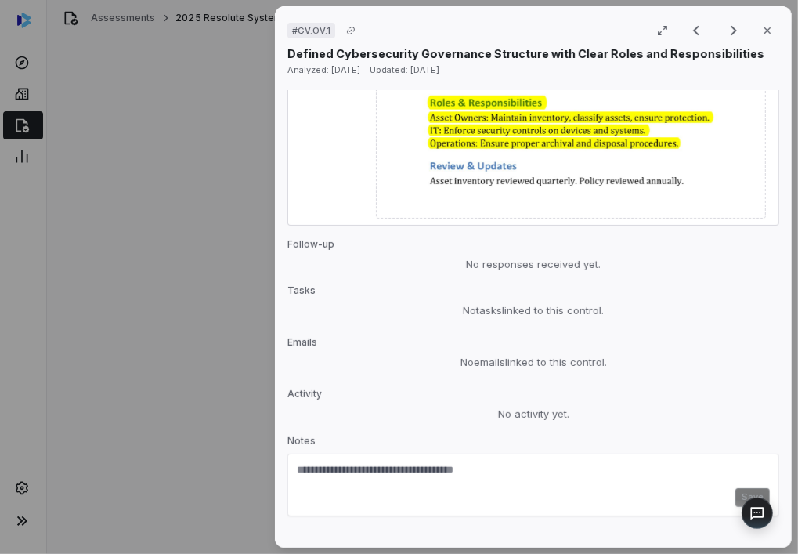
click at [248, 348] on div "# GV.OV.1 Result 70 of 73 Close Defined Cybersecurity Governance Structure with…" at bounding box center [399, 277] width 798 height 554
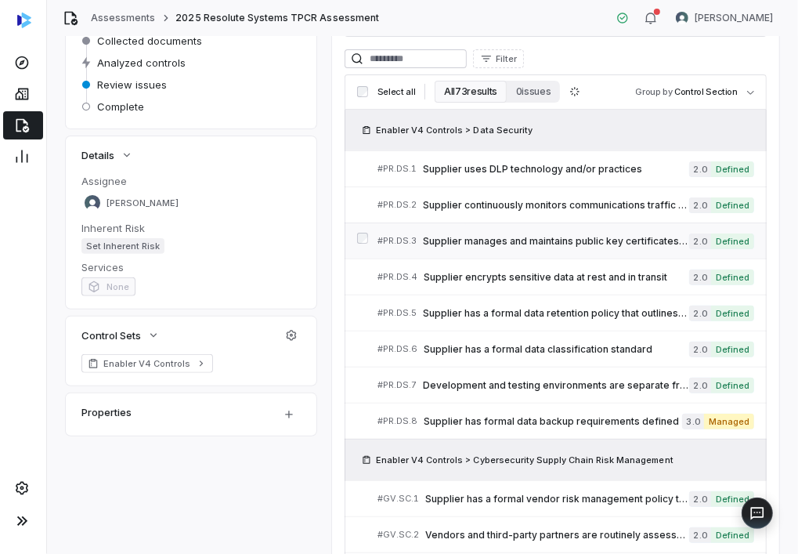
scroll to position [261, 0]
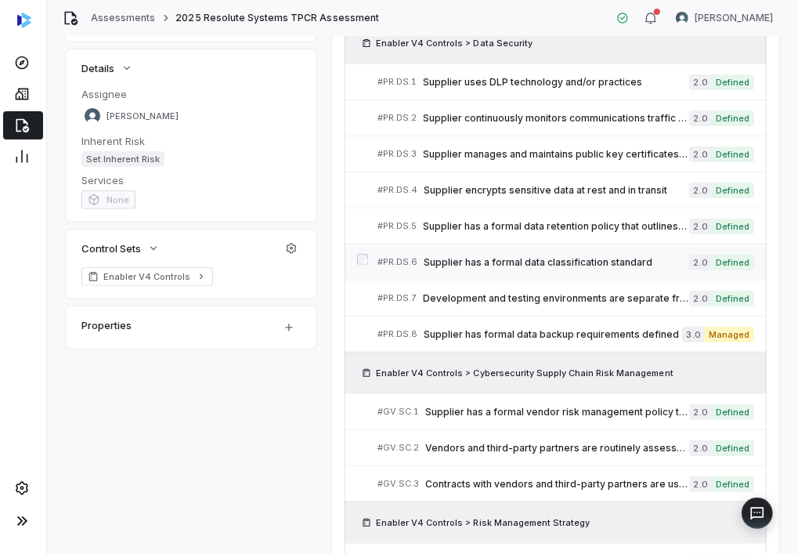
click at [535, 258] on span "Supplier has a formal data classification standard" at bounding box center [556, 262] width 265 height 13
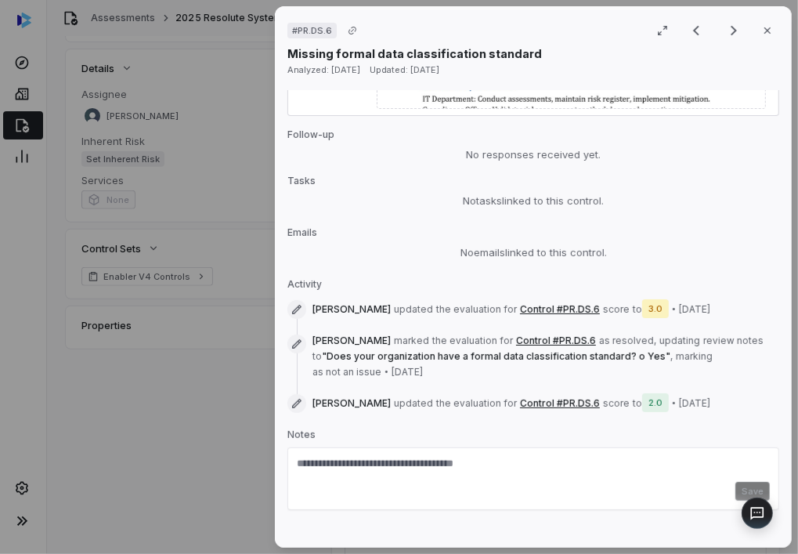
scroll to position [1743, 0]
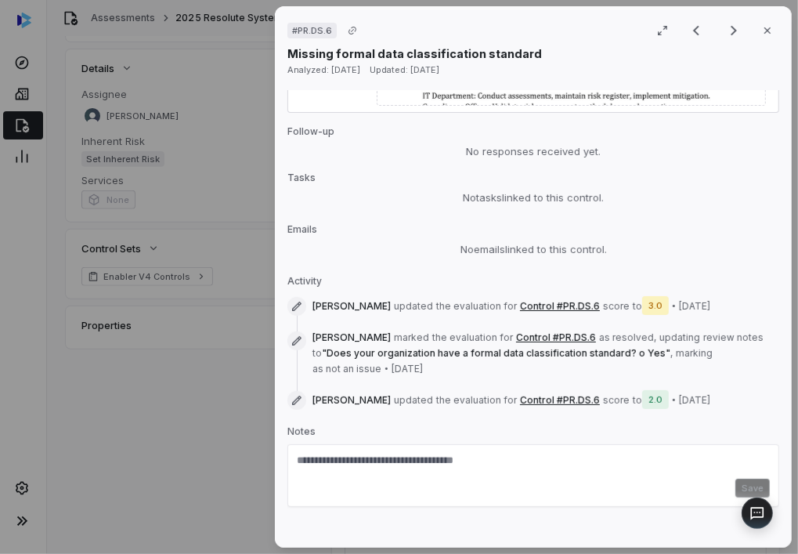
click at [230, 444] on div "# PR.DS.6 Result 6 of 73 Close Missing formal data classification standard Anal…" at bounding box center [399, 277] width 798 height 554
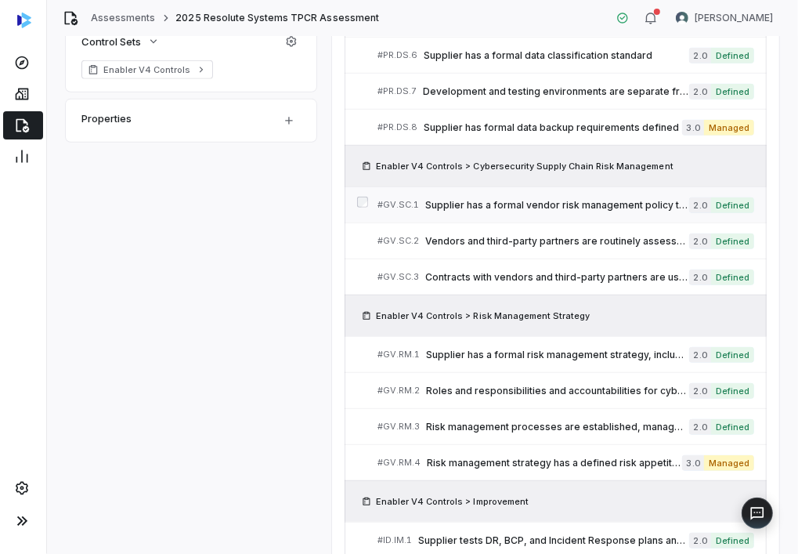
scroll to position [522, 0]
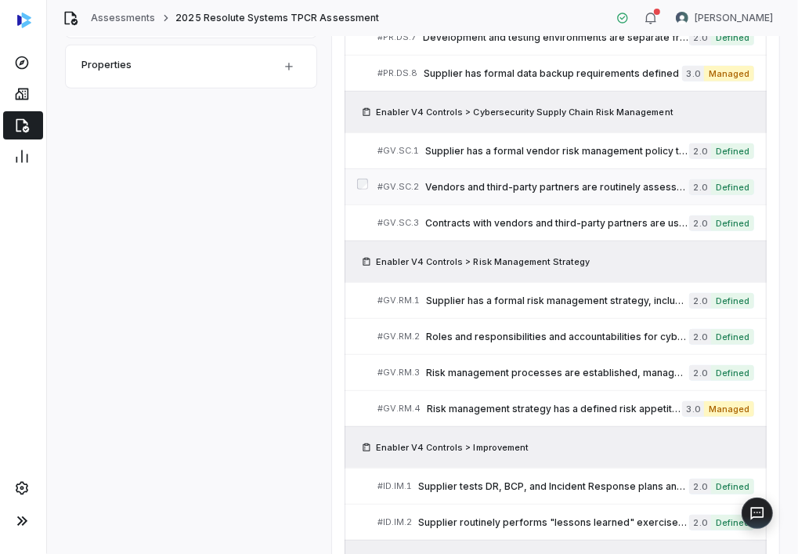
click at [541, 181] on span "Vendors and third-party partners are routinely assessed using audits, test resu…" at bounding box center [557, 187] width 264 height 13
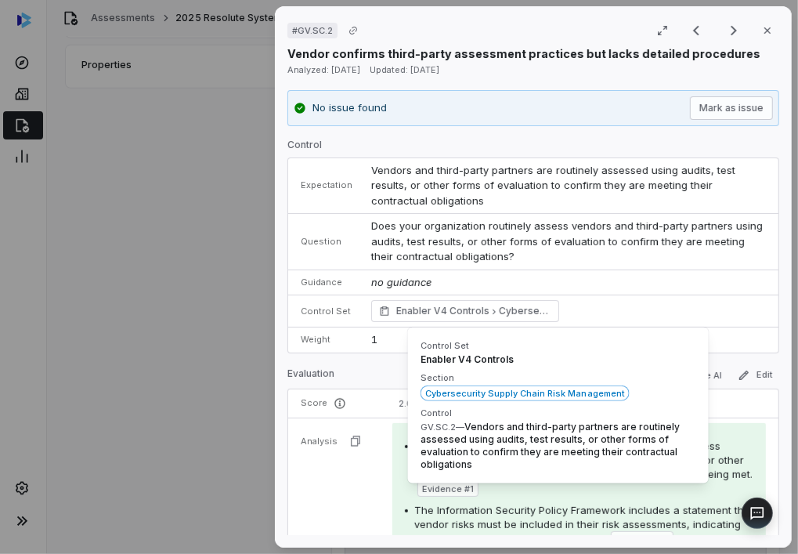
click at [261, 338] on div "# GV.SC.2 Result 10 of 73 Close Vendor confirms third-party assessment practice…" at bounding box center [399, 277] width 798 height 554
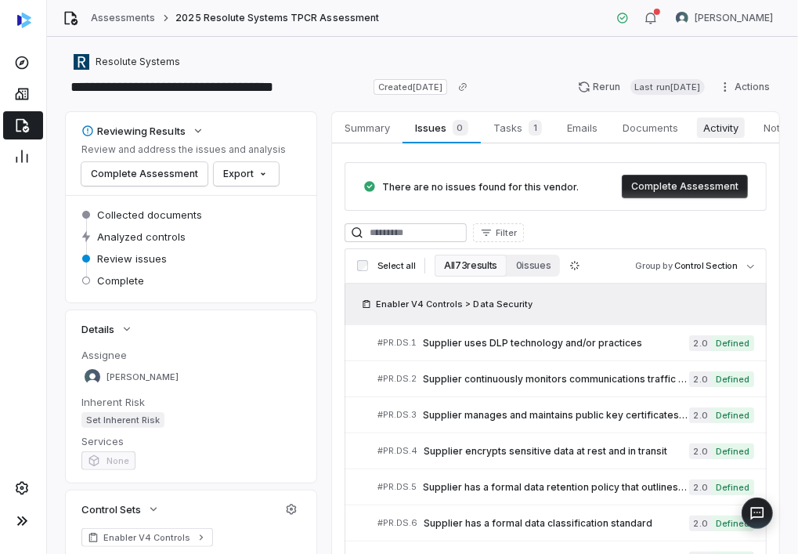
click at [719, 124] on span "Activity" at bounding box center [721, 127] width 48 height 20
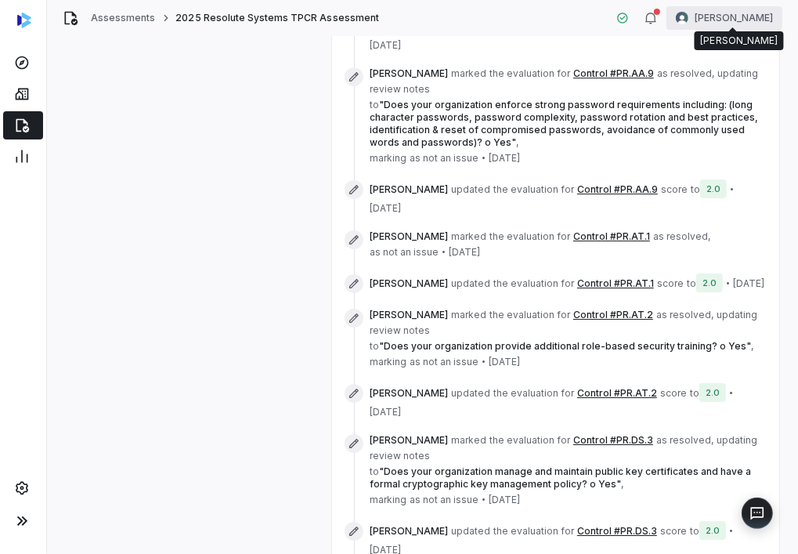
scroll to position [3316, 0]
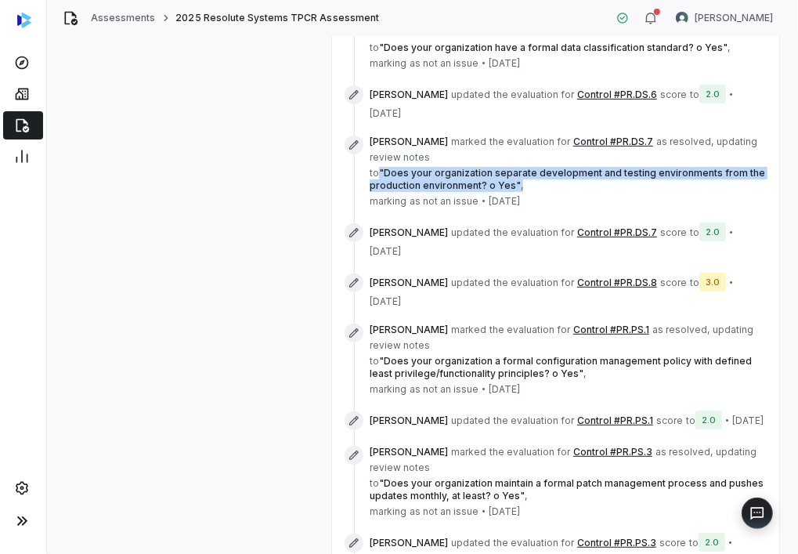
drag, startPoint x: 524, startPoint y: 337, endPoint x: 380, endPoint y: 325, distance: 144.6
click at [380, 192] on span "to " Does your organization separate development and testing environments from …" at bounding box center [568, 179] width 397 height 25
copy span "" Does your organization separate development and testing environments from the…"
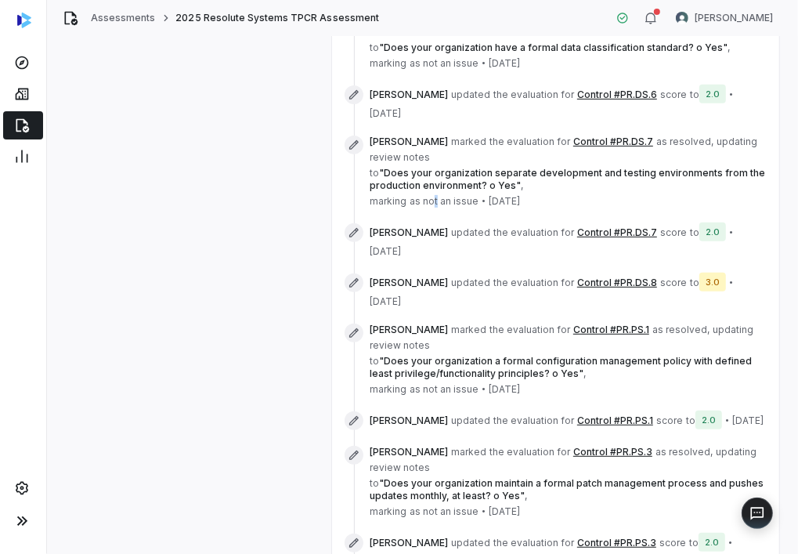
drag, startPoint x: 380, startPoint y: 325, endPoint x: 435, endPoint y: 348, distance: 59.3
click at [435, 208] on span "[PERSON_NAME] marked the evaluation for Control #PR.DS.7 as resolved , updating…" at bounding box center [568, 171] width 397 height 72
drag, startPoint x: 435, startPoint y: 348, endPoint x: 519, endPoint y: 381, distance: 90.8
click at [519, 239] on span "the evaluation for" at bounding box center [533, 232] width 81 height 13
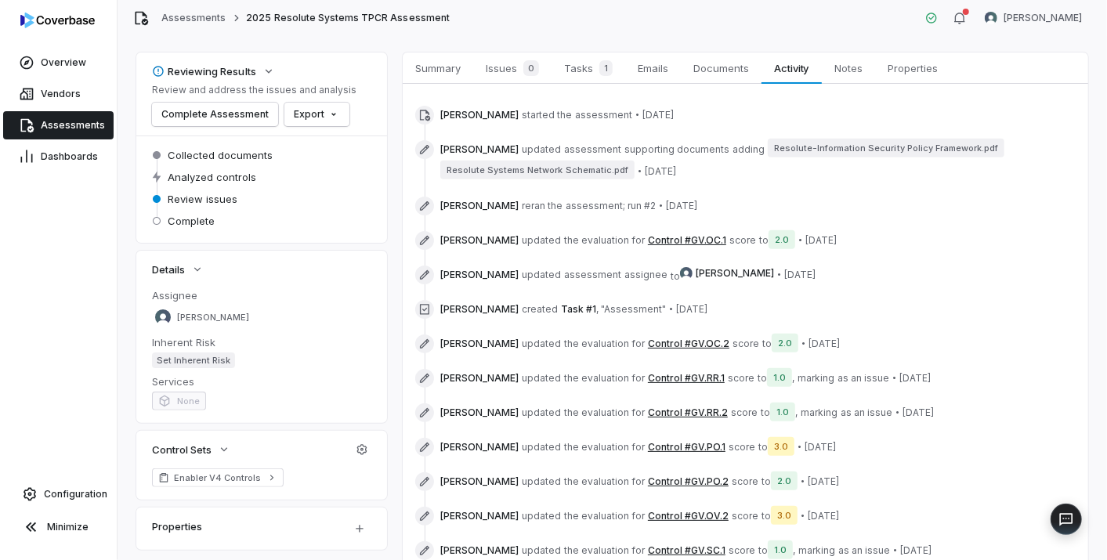
scroll to position [87, 0]
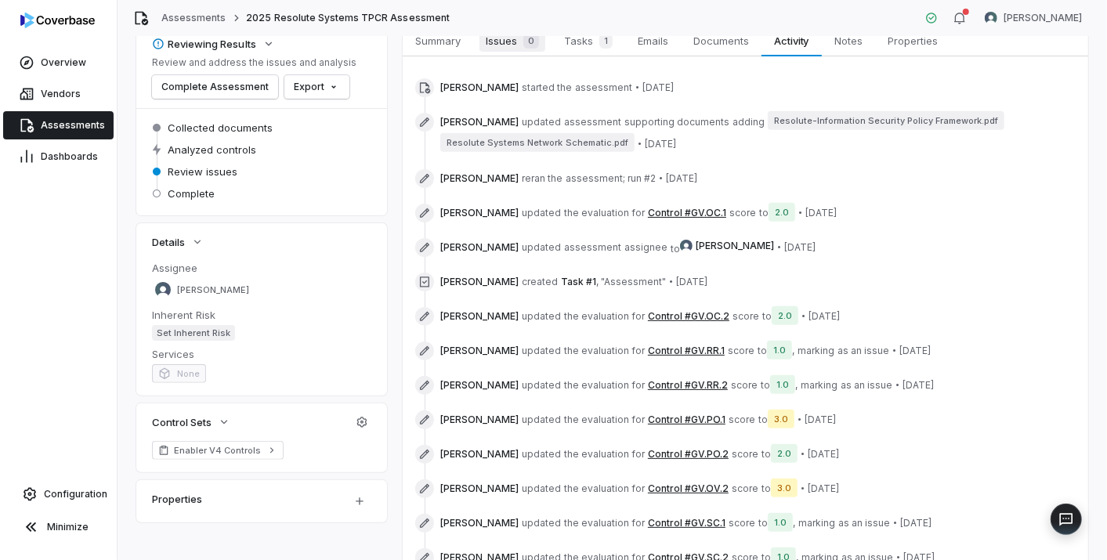
click at [499, 42] on span "Issues 0" at bounding box center [512, 41] width 66 height 22
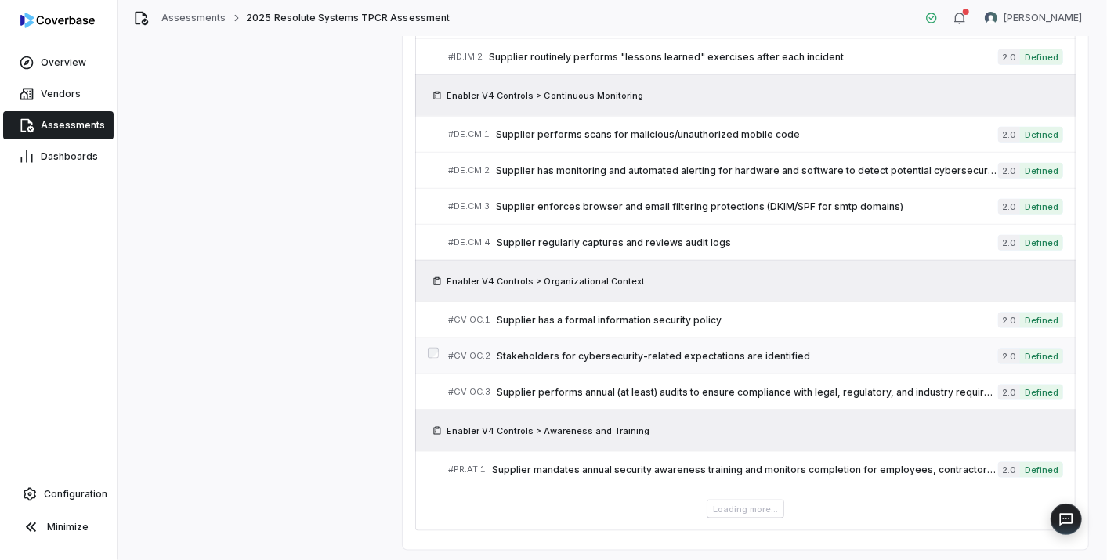
scroll to position [1018, 0]
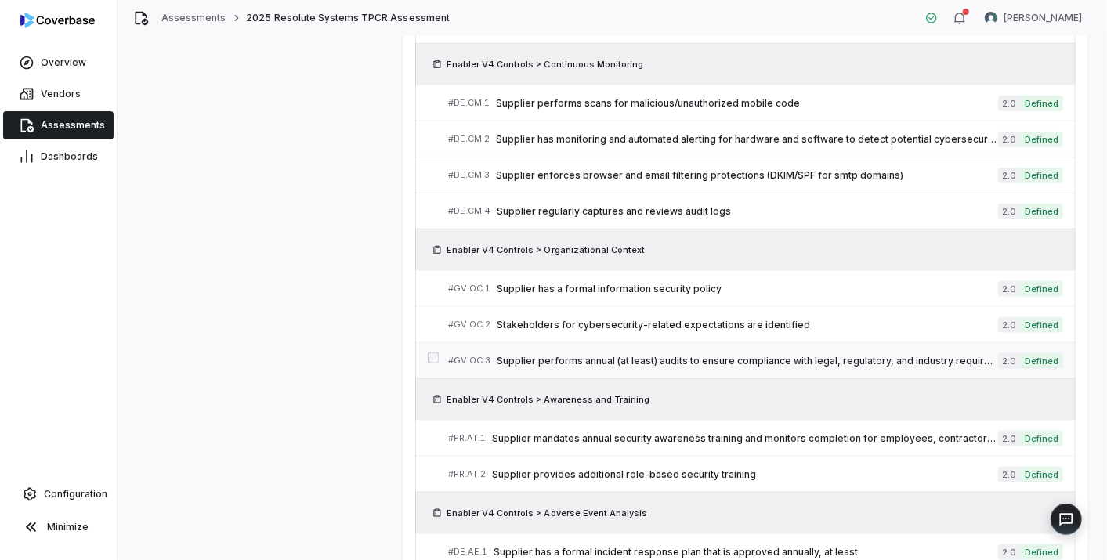
click at [546, 355] on span "Supplier performs annual (at least) audits to ensure compliance with legal, reg…" at bounding box center [747, 361] width 501 height 13
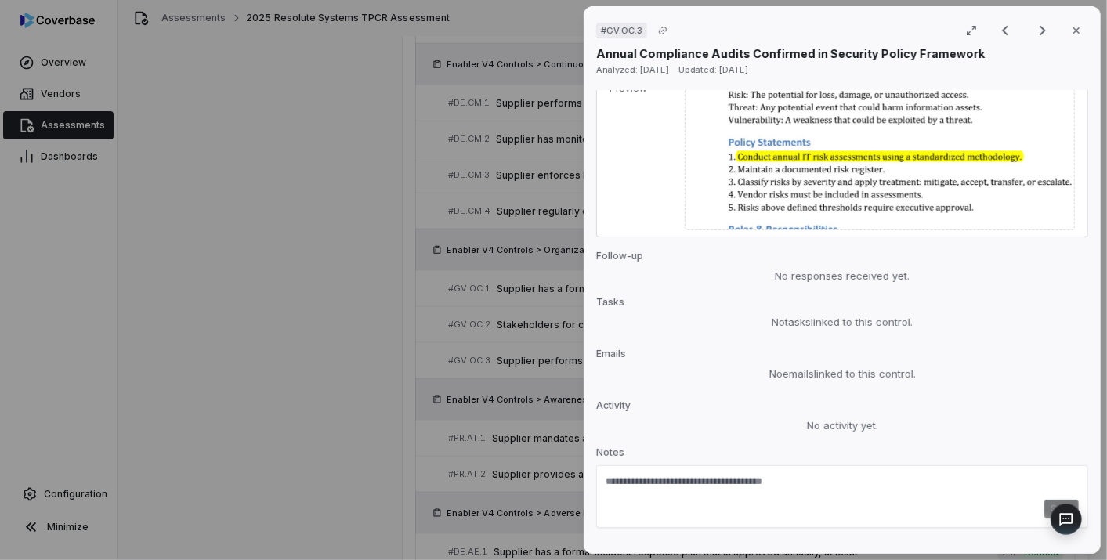
scroll to position [1201, 0]
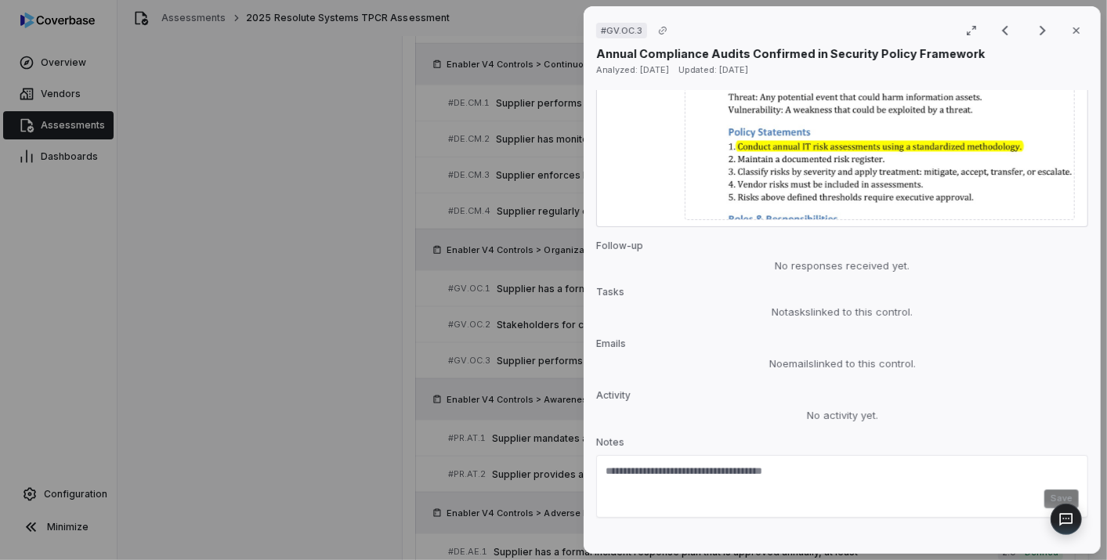
click at [468, 400] on div "# GV.OC.3 Result 24 of 73 Close Annual Compliance Audits Confirmed in Security …" at bounding box center [553, 280] width 1107 height 560
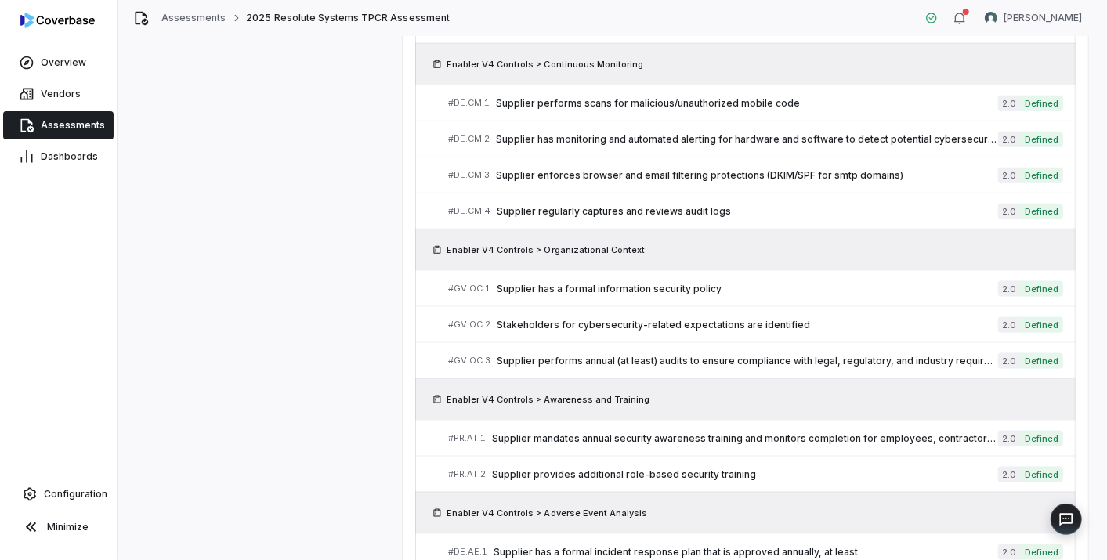
click at [63, 123] on span "Assessments" at bounding box center [73, 125] width 64 height 13
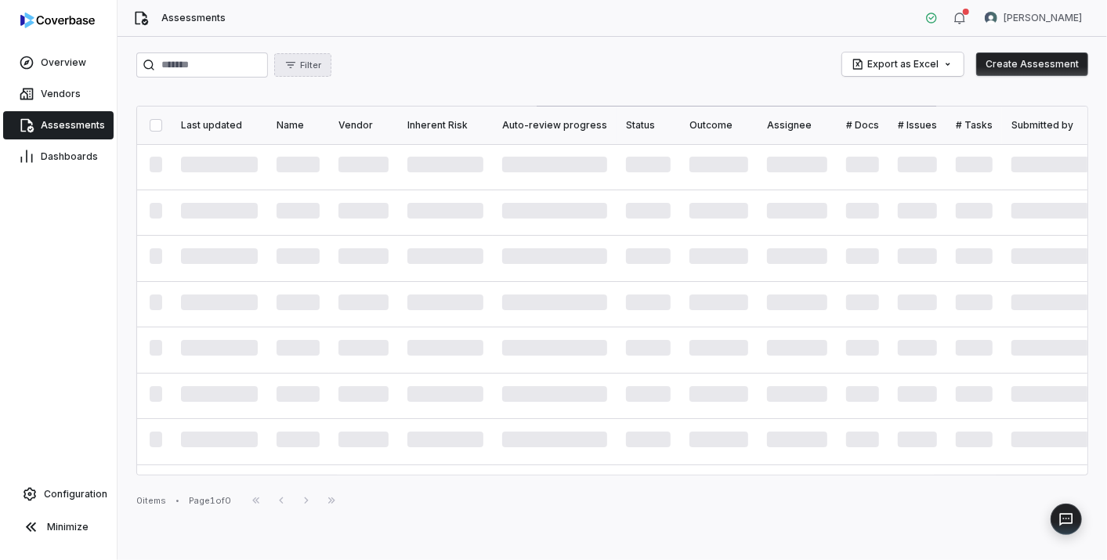
click at [321, 62] on span "Filter" at bounding box center [310, 66] width 21 height 12
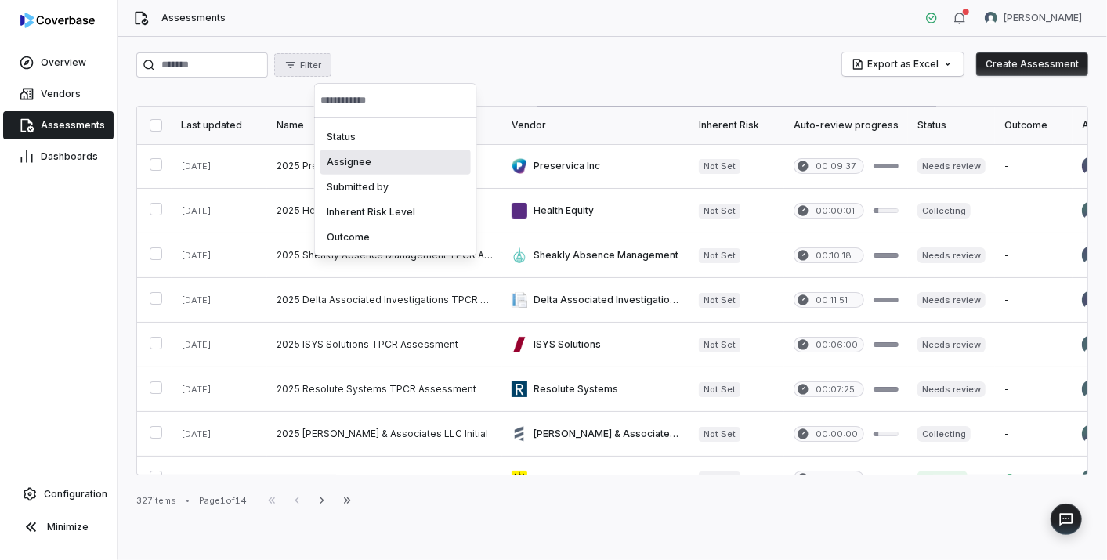
click at [352, 161] on div "Assignee" at bounding box center [395, 162] width 150 height 25
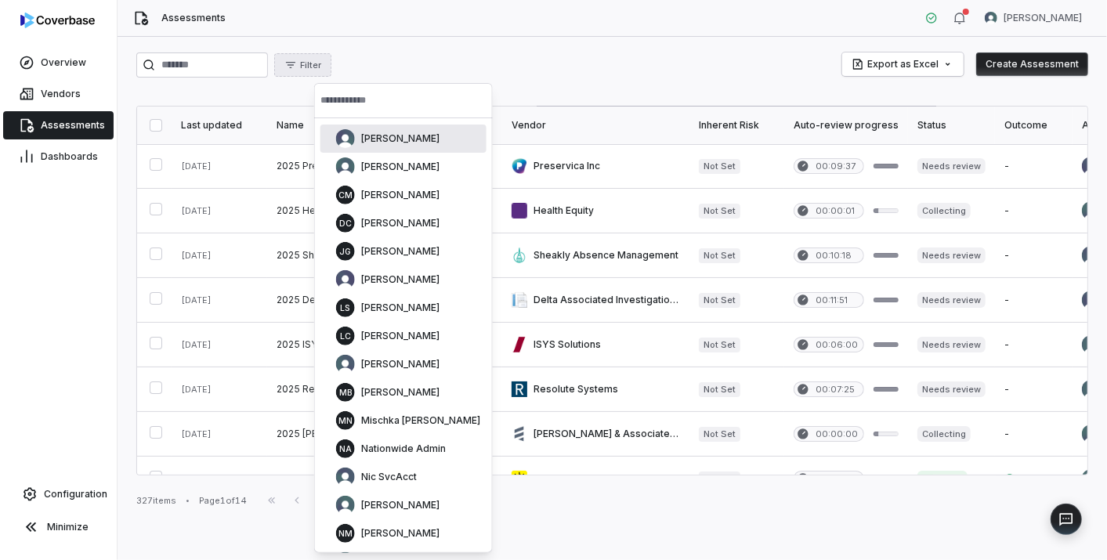
click at [367, 114] on input "text" at bounding box center [403, 100] width 166 height 34
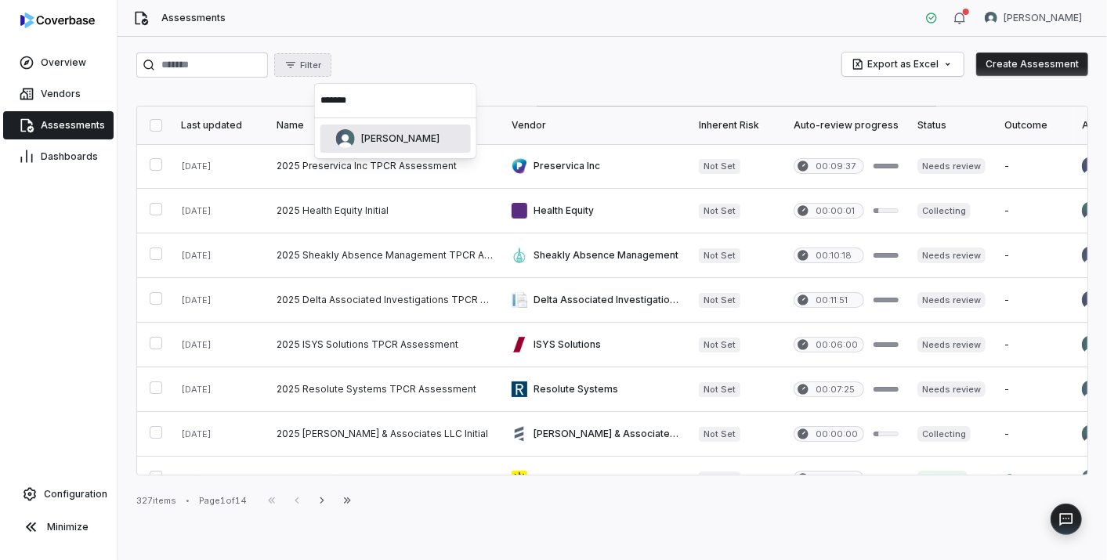
type input "*******"
click at [366, 147] on div "[PERSON_NAME]" at bounding box center [395, 139] width 150 height 28
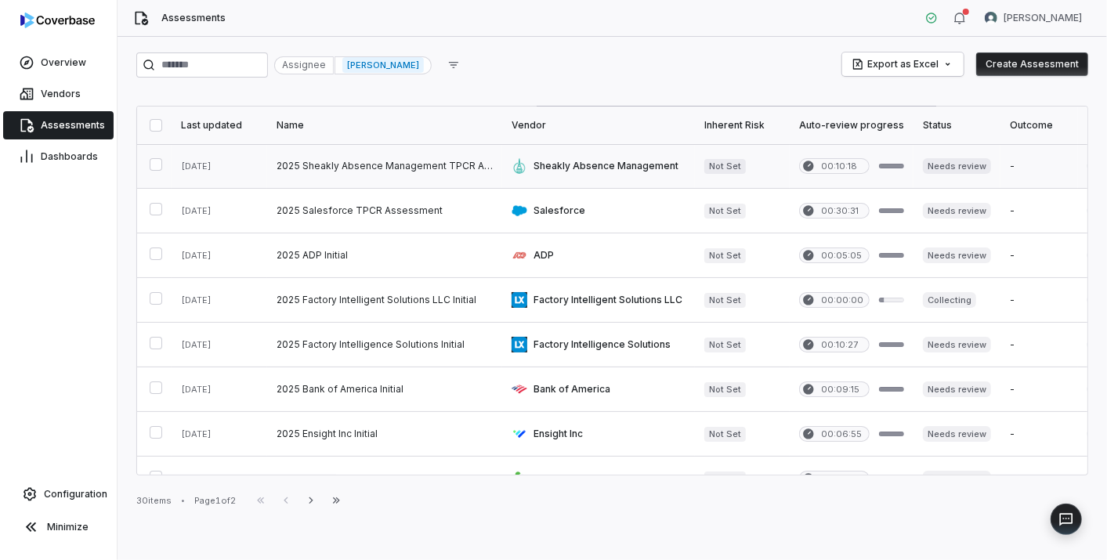
click at [364, 162] on link at bounding box center [384, 166] width 235 height 44
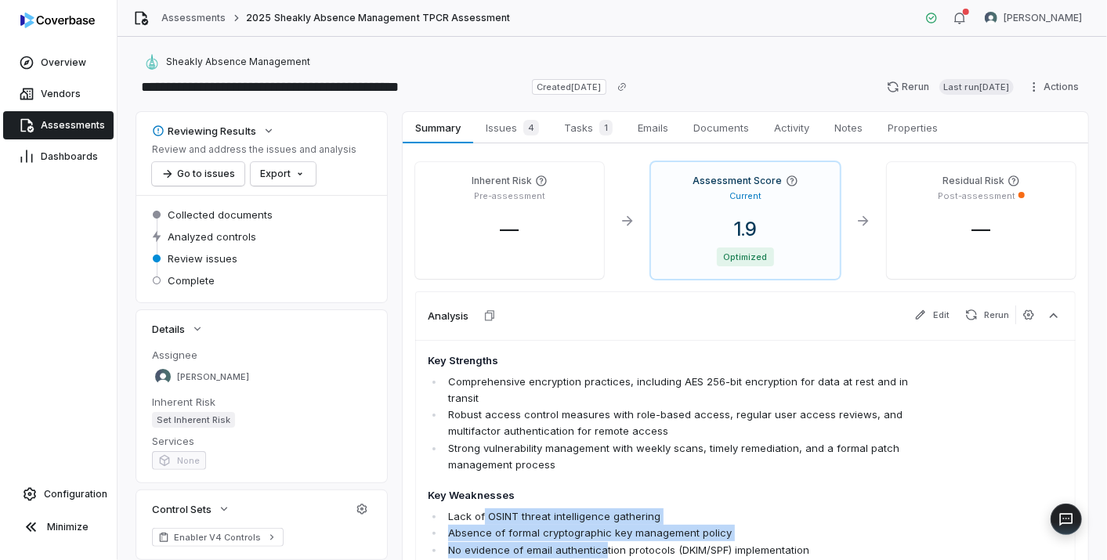
drag, startPoint x: 480, startPoint y: 489, endPoint x: 616, endPoint y: 531, distance: 142.4
click at [616, 531] on span "Key Strengths Comprehensive encryption practices, including AES 256-bit encrypt…" at bounding box center [682, 506] width 508 height 307
drag, startPoint x: 616, startPoint y: 531, endPoint x: 795, endPoint y: 498, distance: 181.6
click at [795, 508] on li "Lack of OSINT threat intelligence gathering" at bounding box center [690, 516] width 492 height 16
click at [736, 525] on li "Absence of formal cryptographic key management policy" at bounding box center [690, 533] width 492 height 16
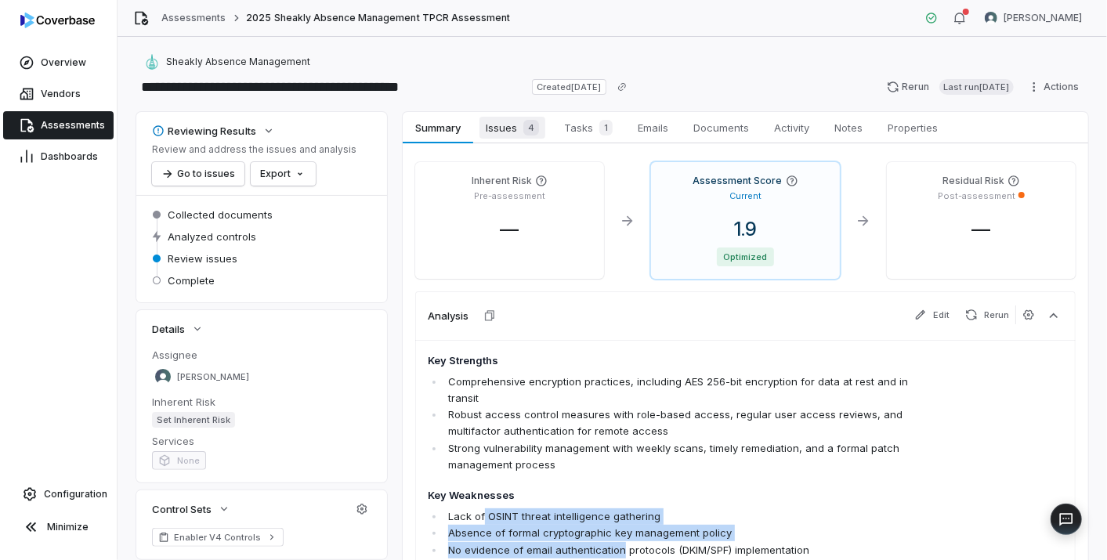
click at [507, 117] on span "Issues 4" at bounding box center [512, 128] width 66 height 22
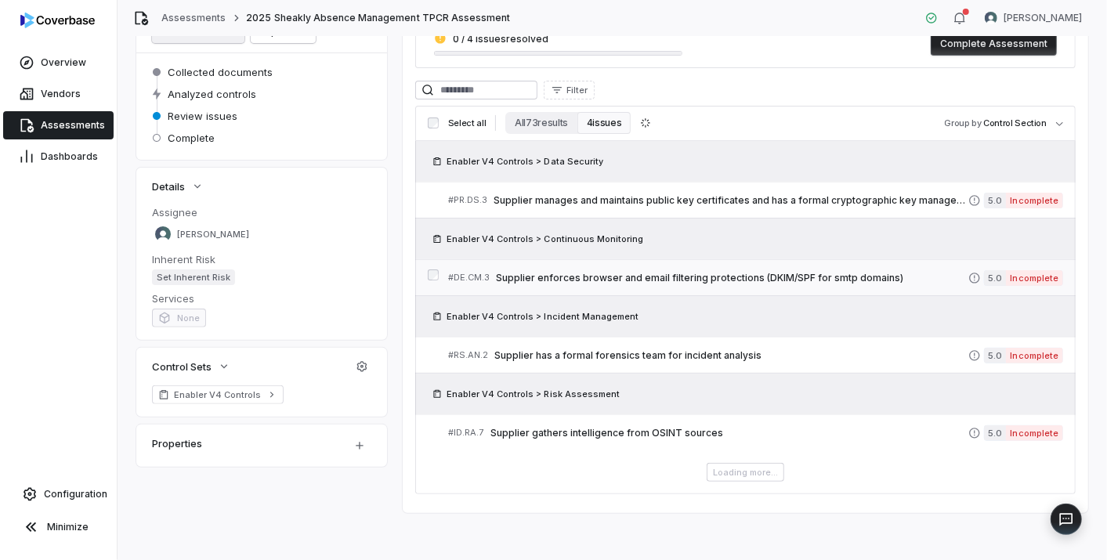
scroll to position [99, 0]
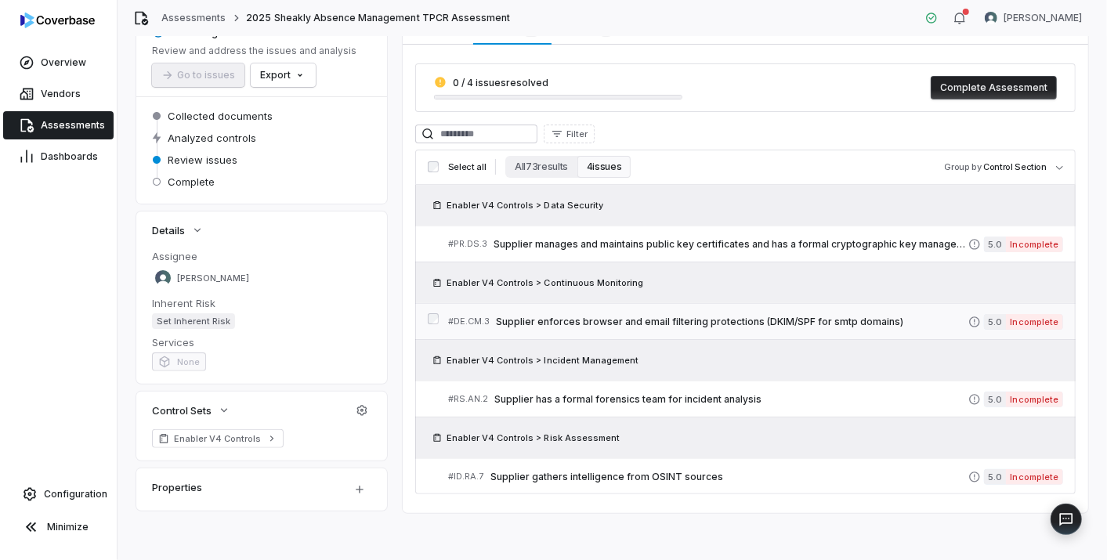
click at [740, 313] on div "# DE.CM.3 Supplier enforces browser and email filtering protections (DKIM/SPF f…" at bounding box center [708, 321] width 520 height 16
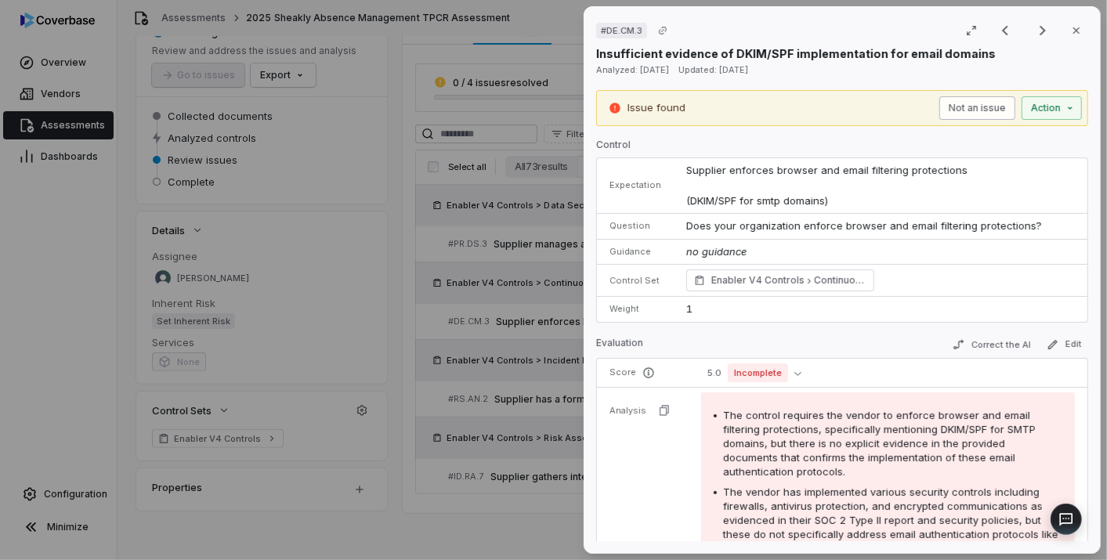
click at [797, 106] on button "Not an issue" at bounding box center [977, 107] width 76 height 23
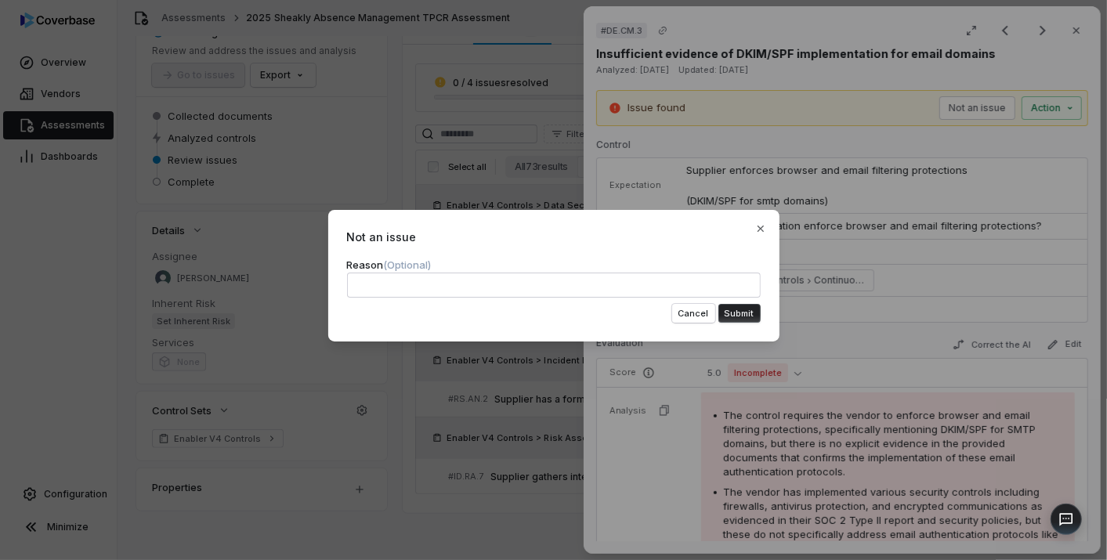
type textarea "**********"
type textarea "*"
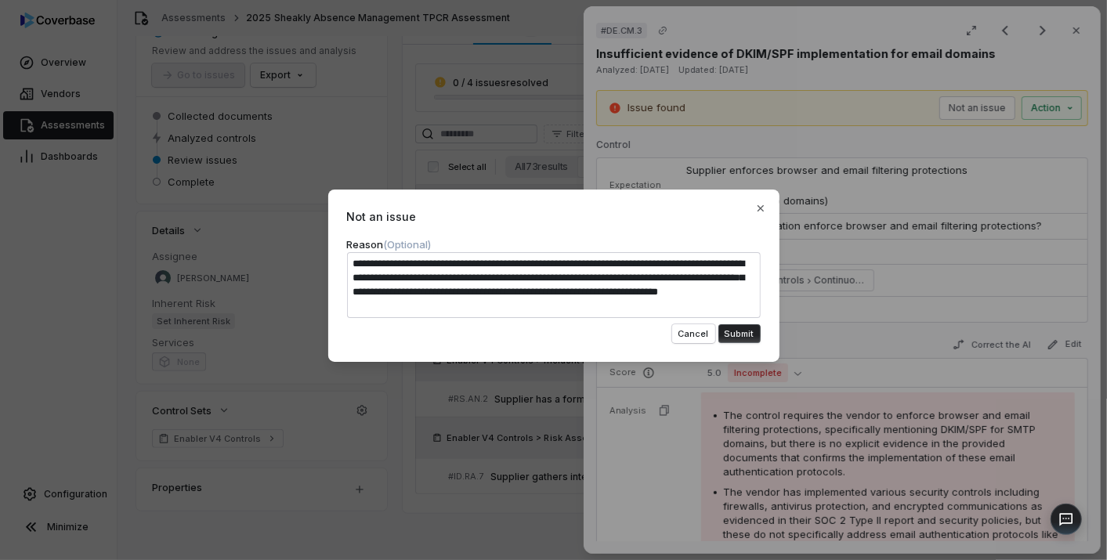
type textarea "**********"
click at [734, 333] on button "Submit" at bounding box center [739, 333] width 42 height 19
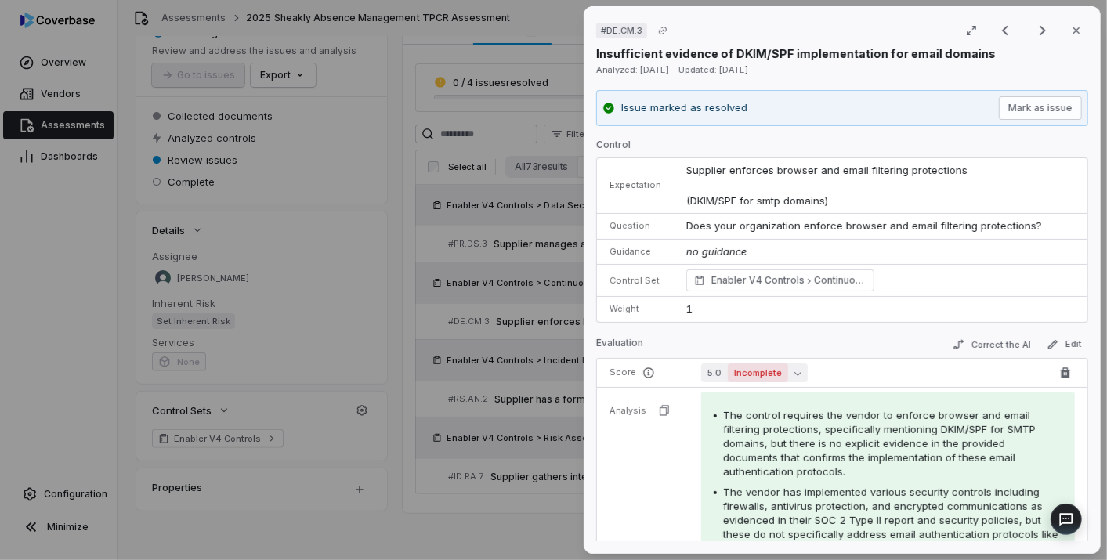
click at [765, 367] on span "Incomplete" at bounding box center [758, 372] width 60 height 19
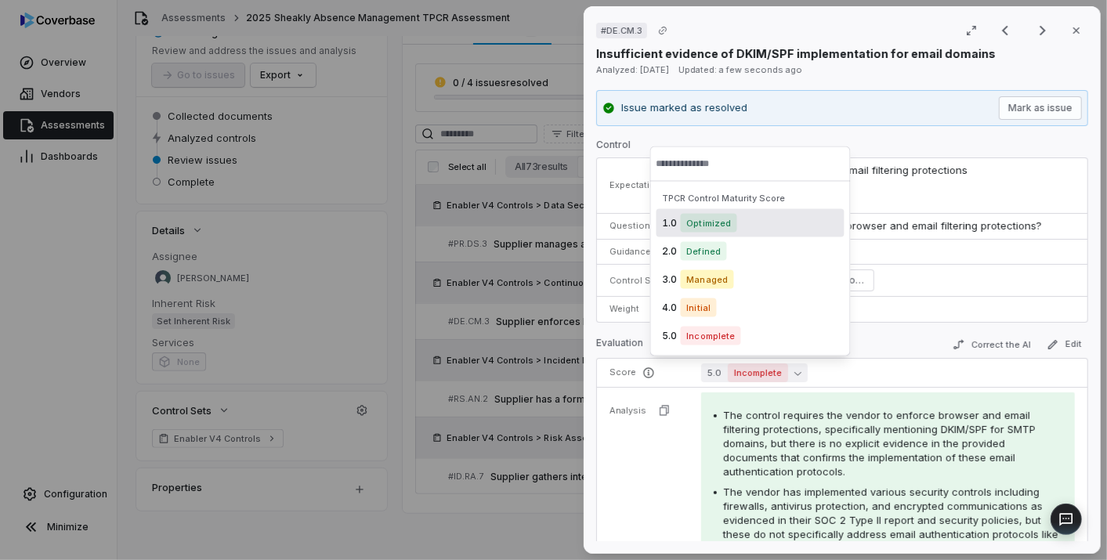
click at [725, 215] on span "Optimized" at bounding box center [709, 223] width 56 height 19
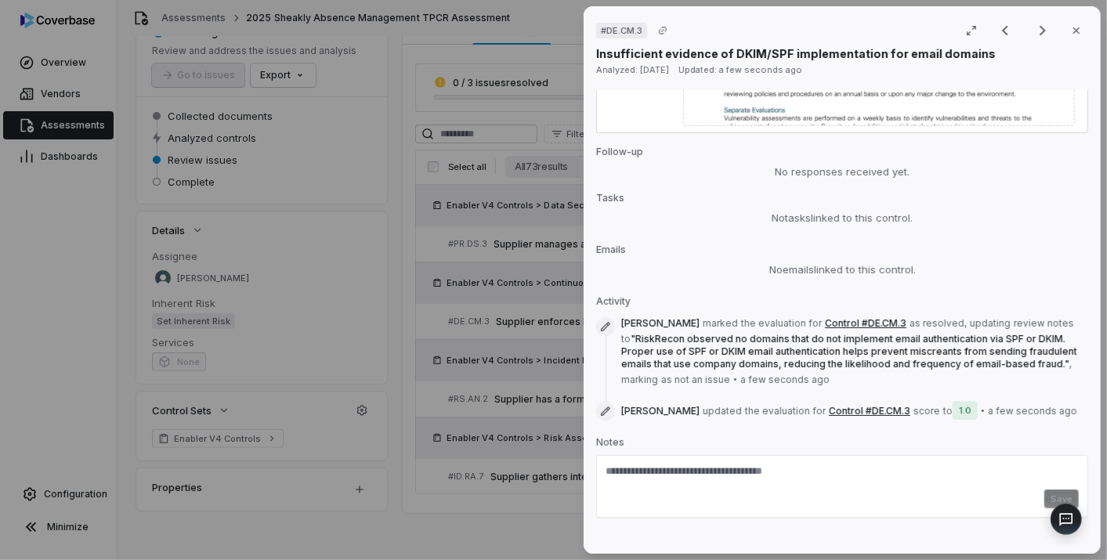
scroll to position [1020, 0]
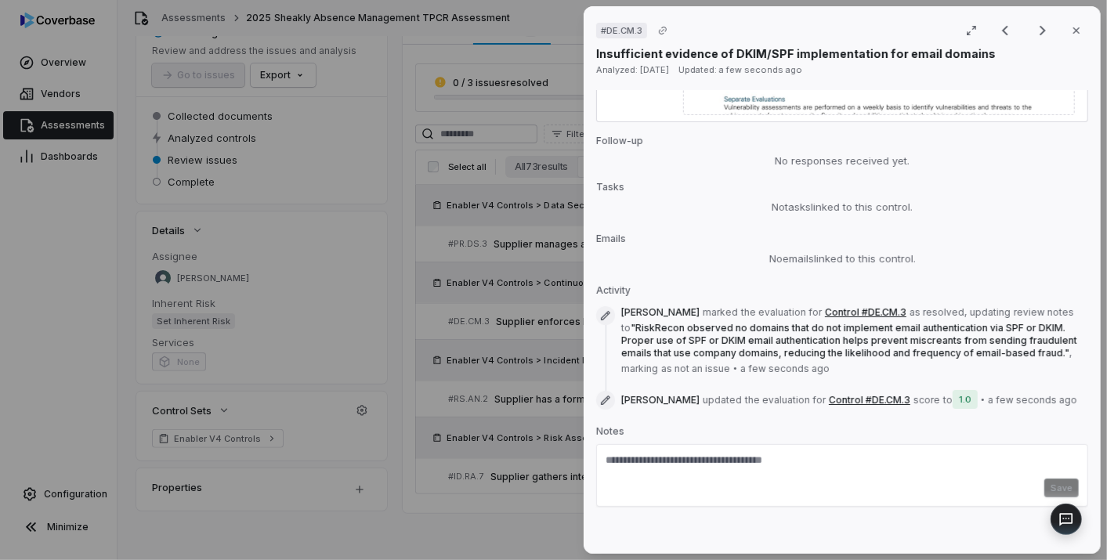
click at [440, 507] on div "# DE.CM.3 Result 2 of 4 Close Insufficient evidence of DKIM/SPF implementation …" at bounding box center [553, 280] width 1107 height 560
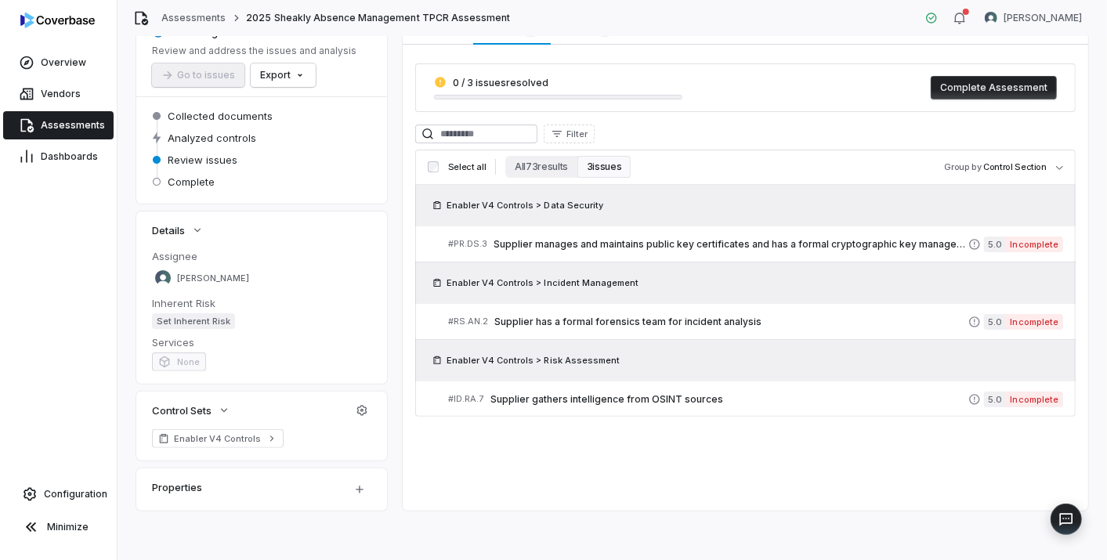
click at [78, 127] on span "Assessments" at bounding box center [73, 125] width 64 height 13
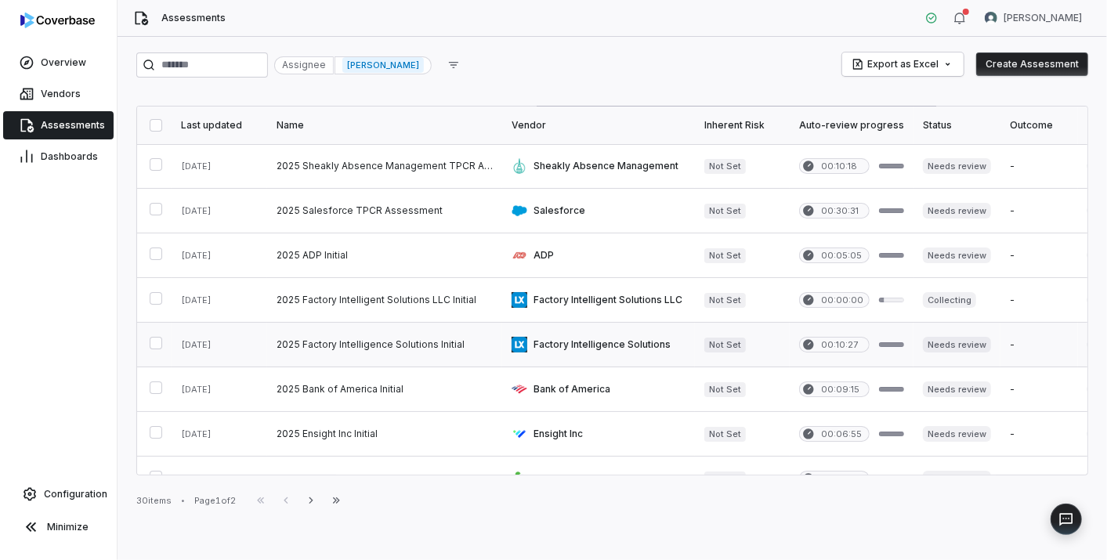
click at [324, 346] on link at bounding box center [384, 345] width 235 height 44
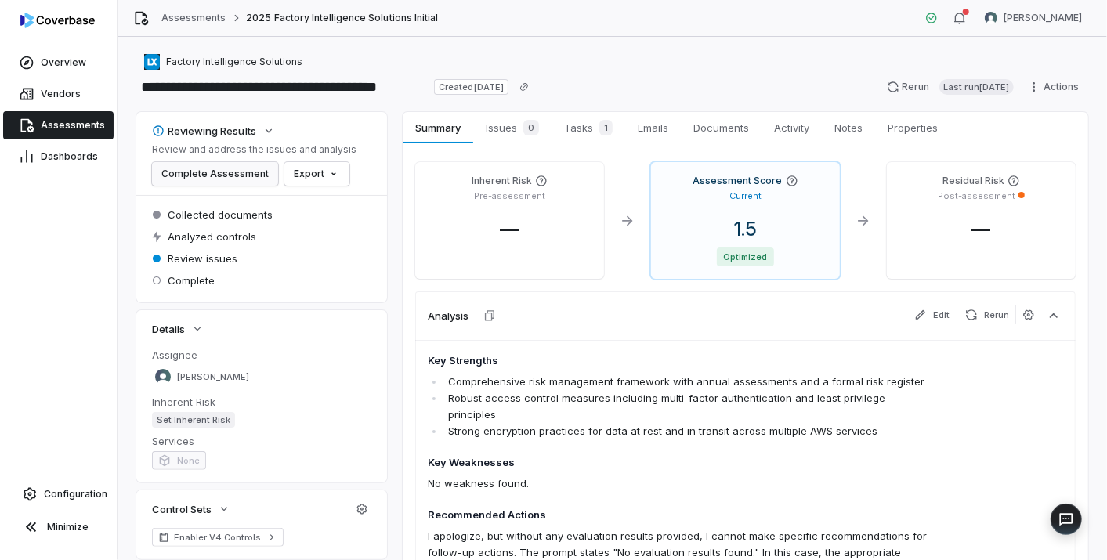
click at [233, 179] on button "Complete Assessment" at bounding box center [215, 173] width 126 height 23
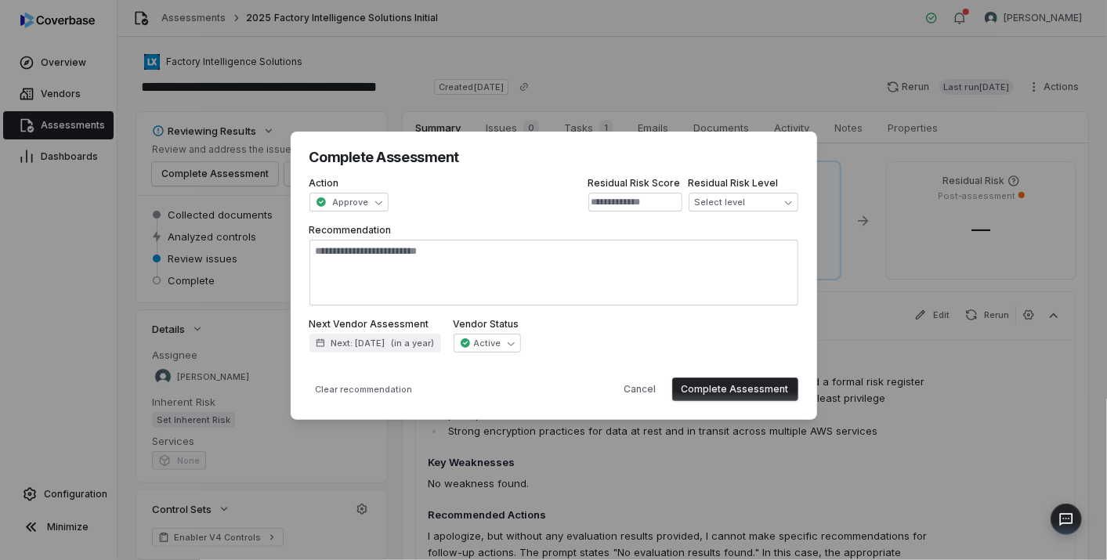
click at [705, 389] on button "Complete Assessment" at bounding box center [735, 388] width 126 height 23
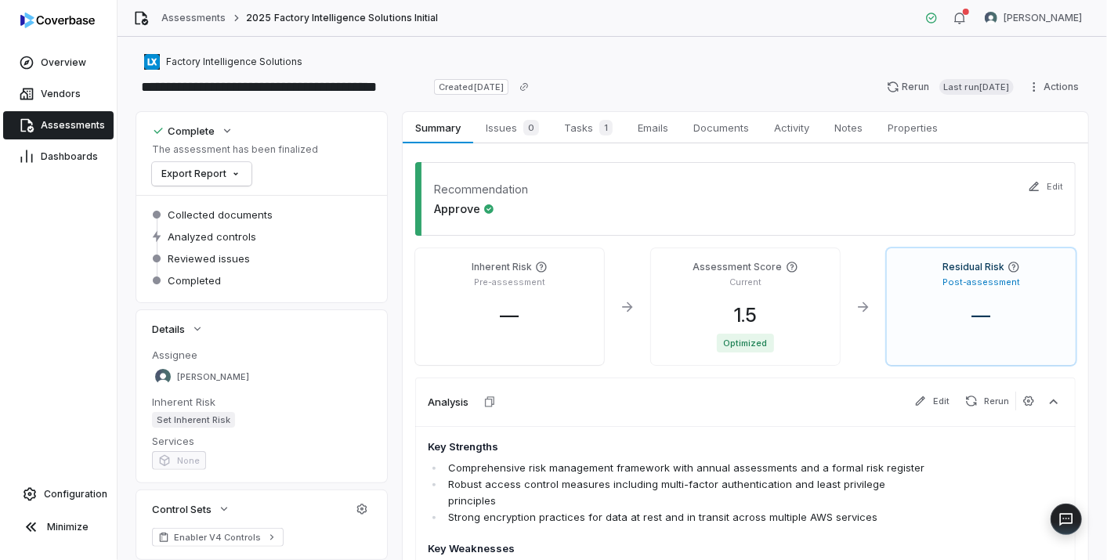
drag, startPoint x: 59, startPoint y: 124, endPoint x: 66, endPoint y: 128, distance: 8.1
click at [59, 123] on span "Assessments" at bounding box center [73, 125] width 64 height 13
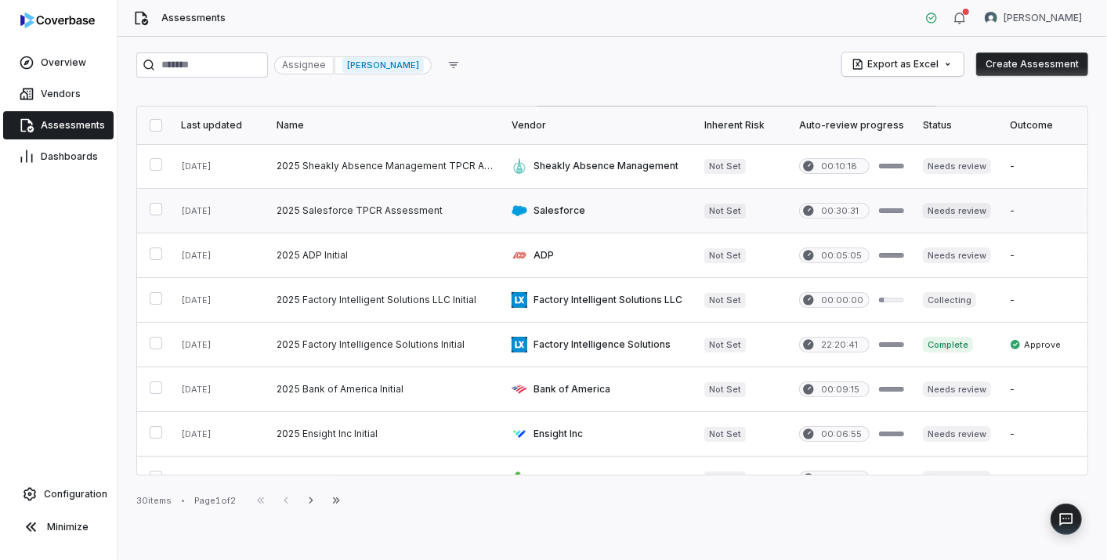
click at [335, 204] on link at bounding box center [384, 211] width 235 height 44
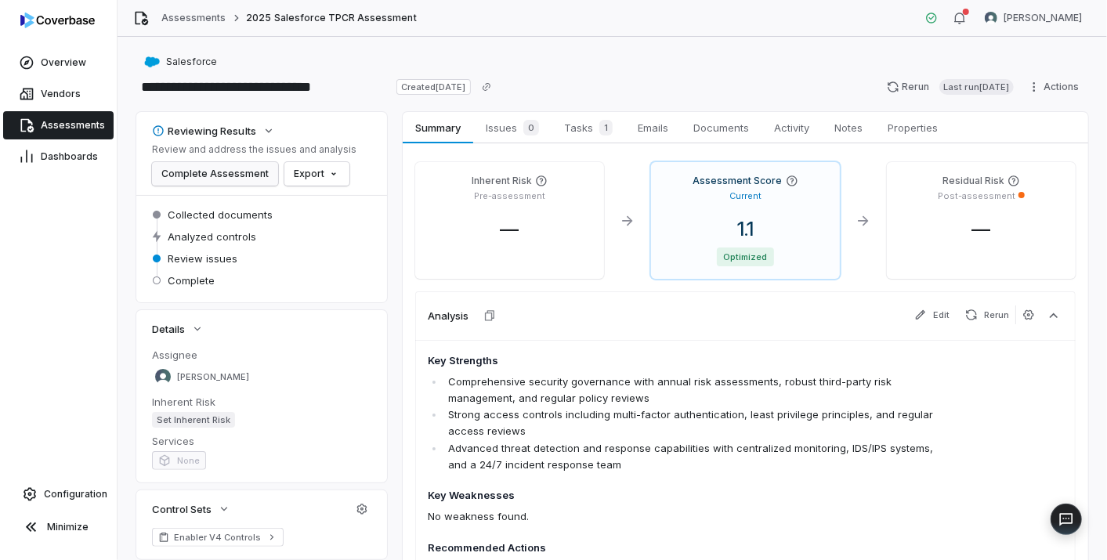
click at [193, 172] on button "Complete Assessment" at bounding box center [215, 173] width 126 height 23
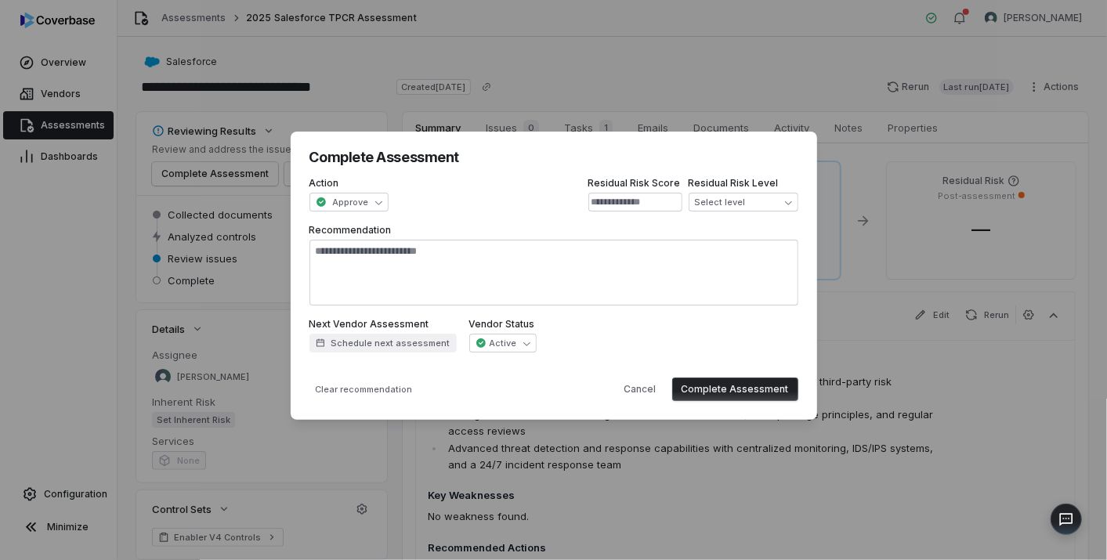
click at [694, 382] on button "Complete Assessment" at bounding box center [735, 388] width 126 height 23
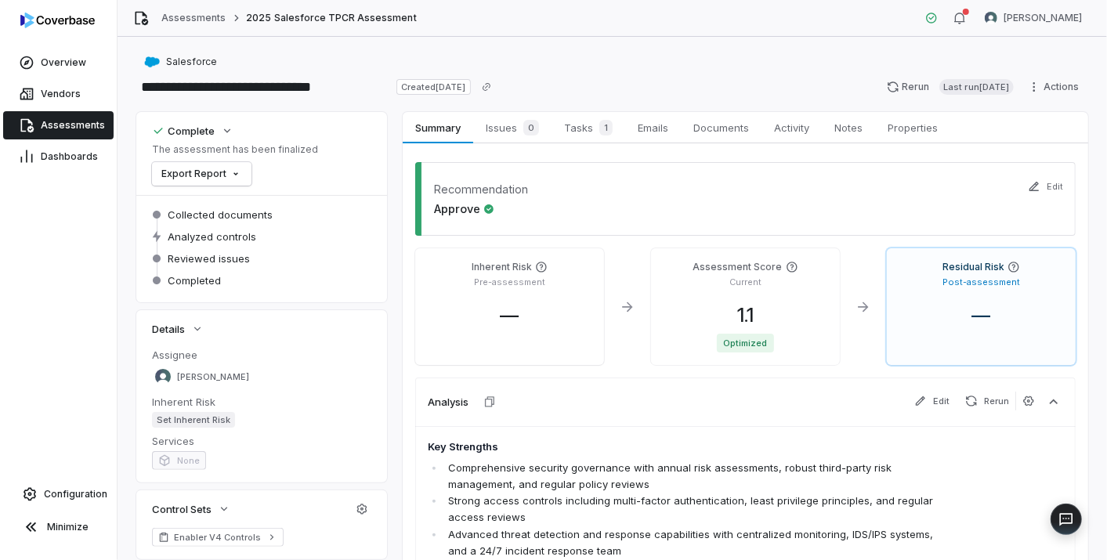
click at [53, 125] on span "Assessments" at bounding box center [73, 125] width 64 height 13
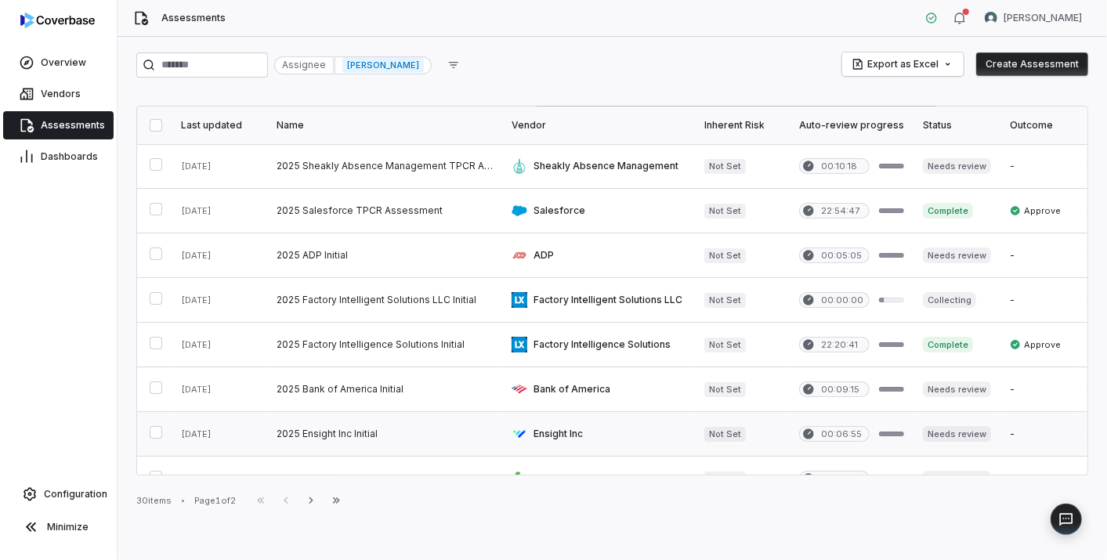
click at [302, 433] on link at bounding box center [384, 434] width 235 height 44
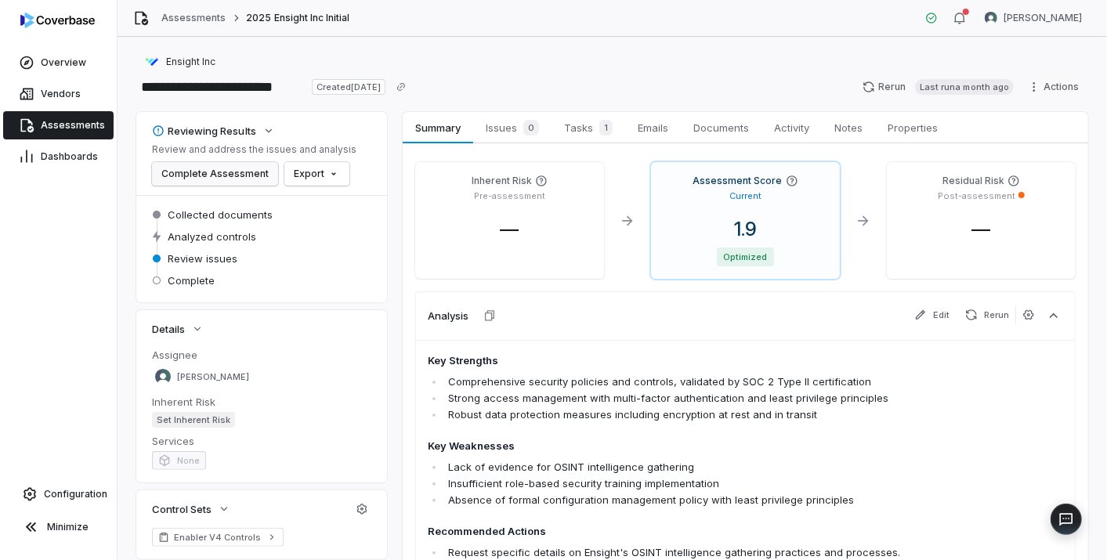
click at [204, 170] on button "Complete Assessment" at bounding box center [215, 173] width 126 height 23
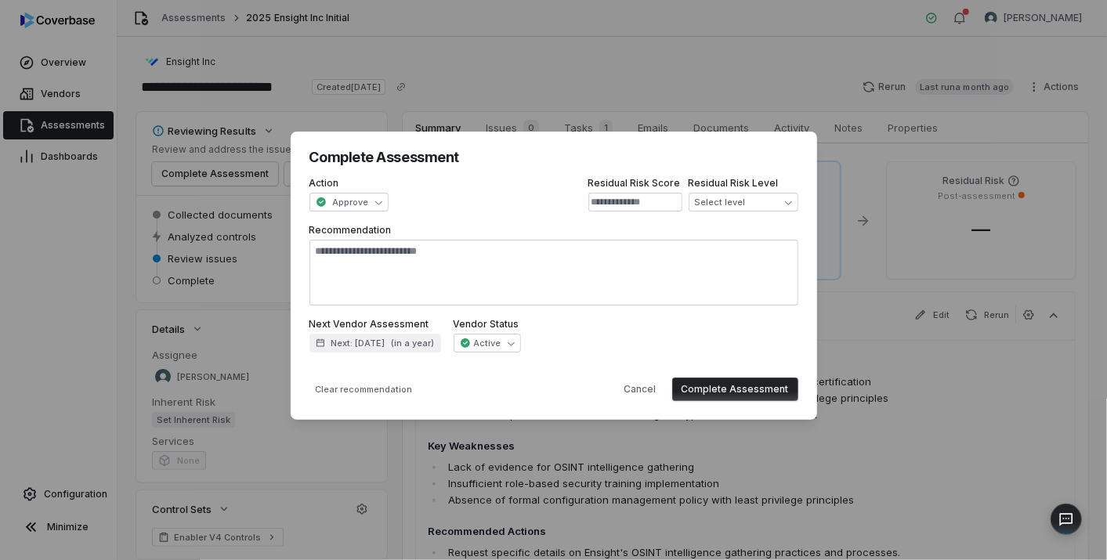
click at [720, 385] on button "Complete Assessment" at bounding box center [735, 388] width 126 height 23
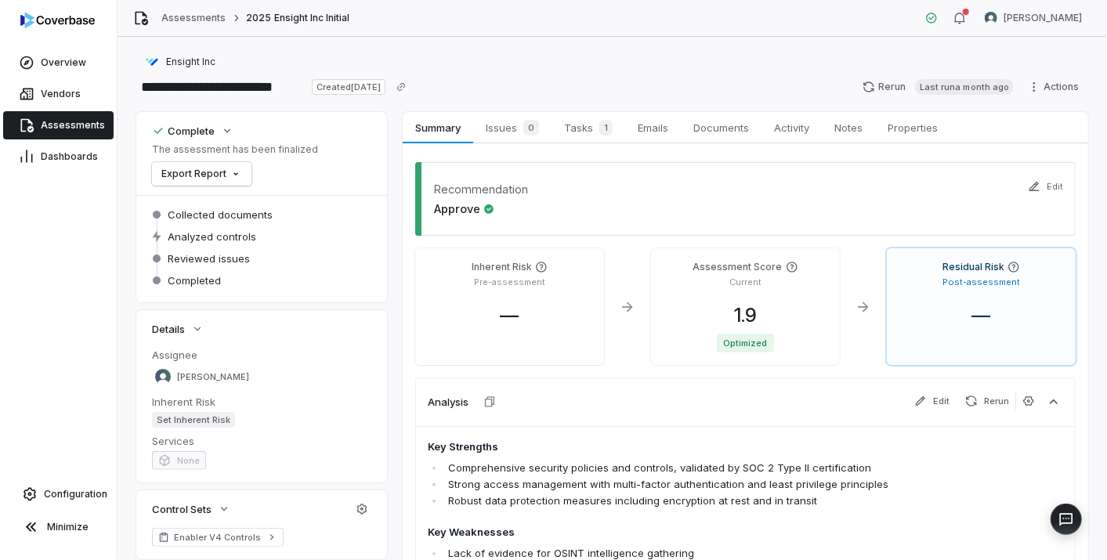
click at [62, 121] on span "Assessments" at bounding box center [73, 125] width 64 height 13
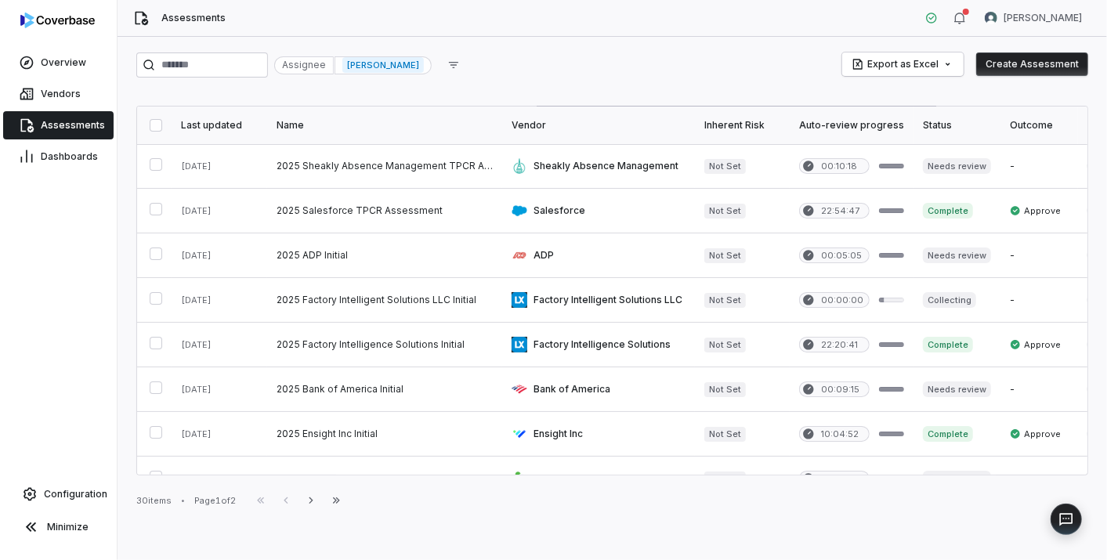
click at [597, 489] on div "Assignee [PERSON_NAME] Export as Excel Create Assessment Last updated Name Vend…" at bounding box center [611, 298] width 989 height 523
click at [306, 244] on link at bounding box center [384, 255] width 235 height 44
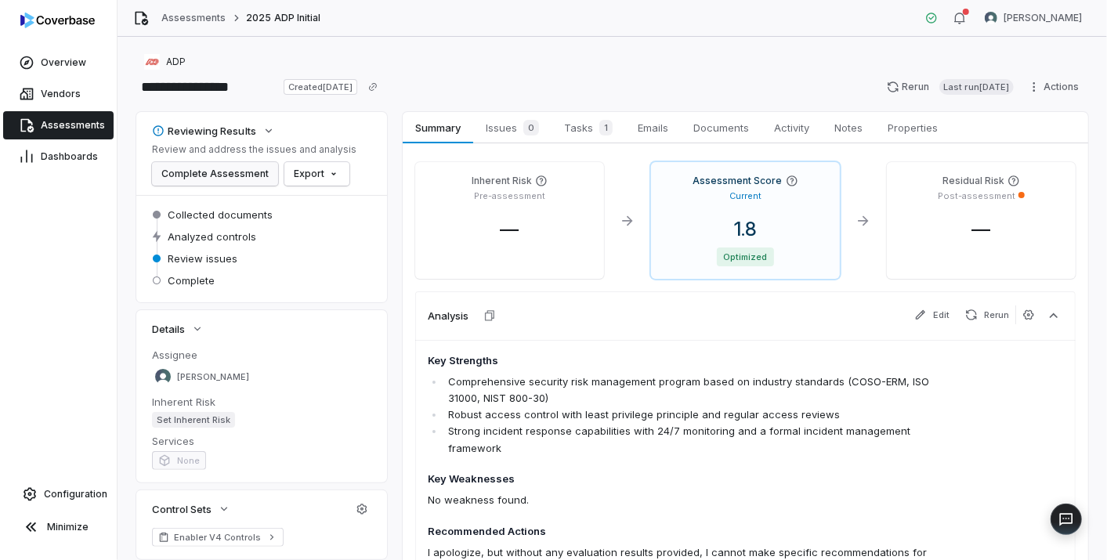
click at [217, 170] on button "Complete Assessment" at bounding box center [215, 173] width 126 height 23
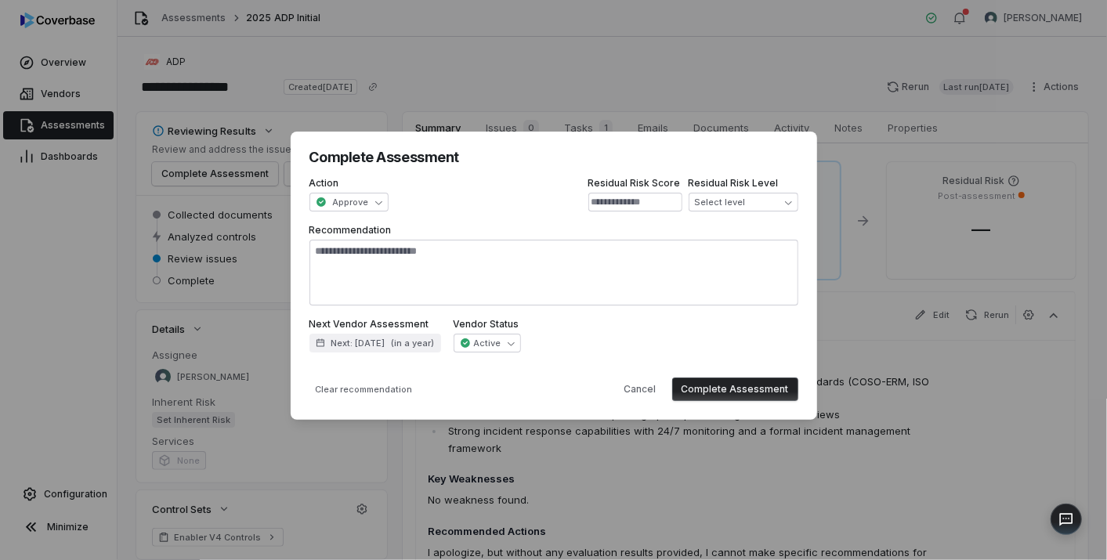
click at [728, 385] on button "Complete Assessment" at bounding box center [735, 388] width 126 height 23
type textarea "*"
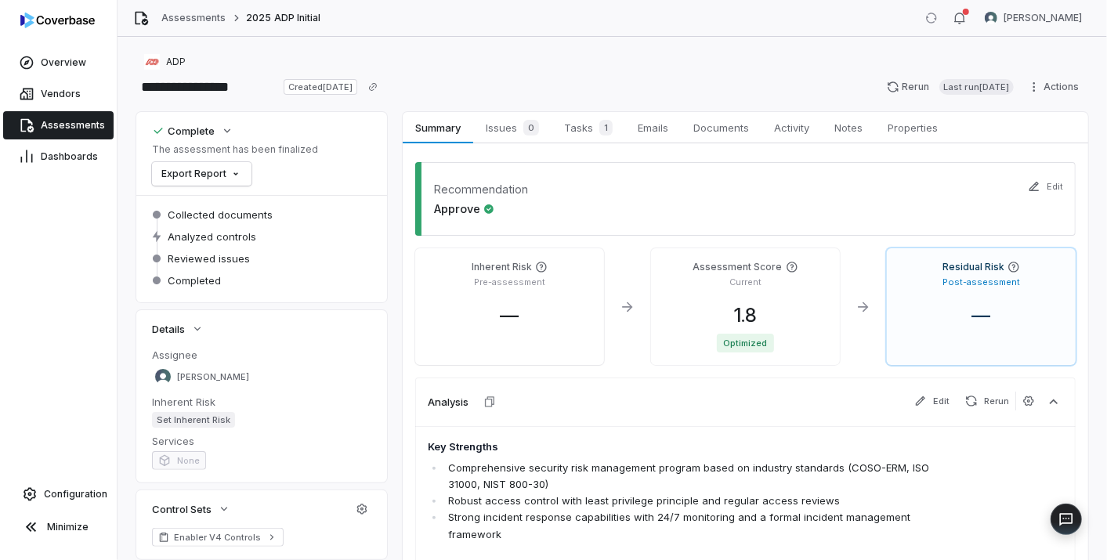
click at [595, 435] on div "Key Strengths Comprehensive security risk management program based on industry …" at bounding box center [745, 567] width 660 height 283
click at [53, 125] on span "Assessments" at bounding box center [73, 125] width 64 height 13
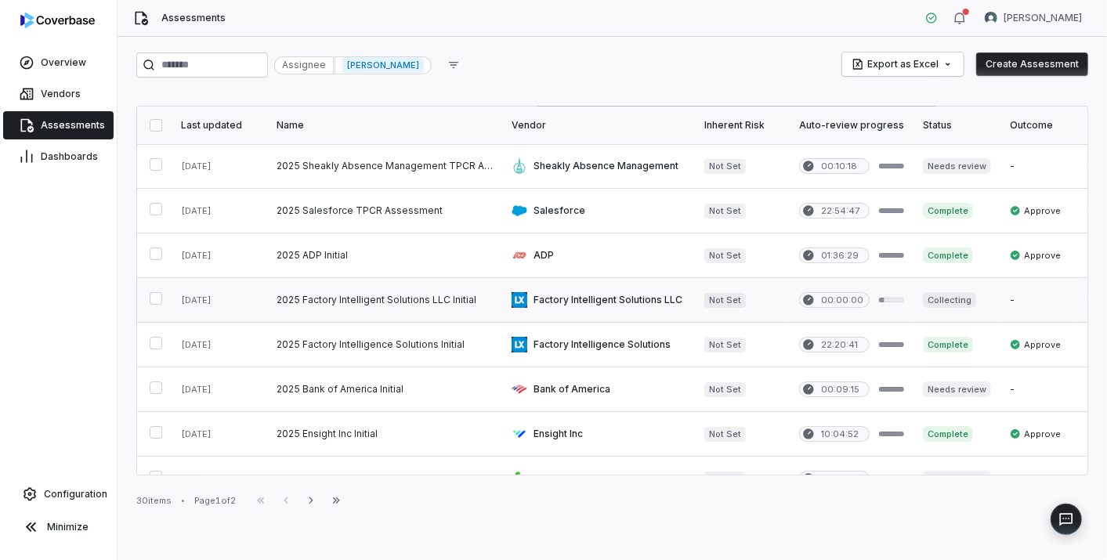
click at [152, 297] on button "button" at bounding box center [156, 298] width 13 height 13
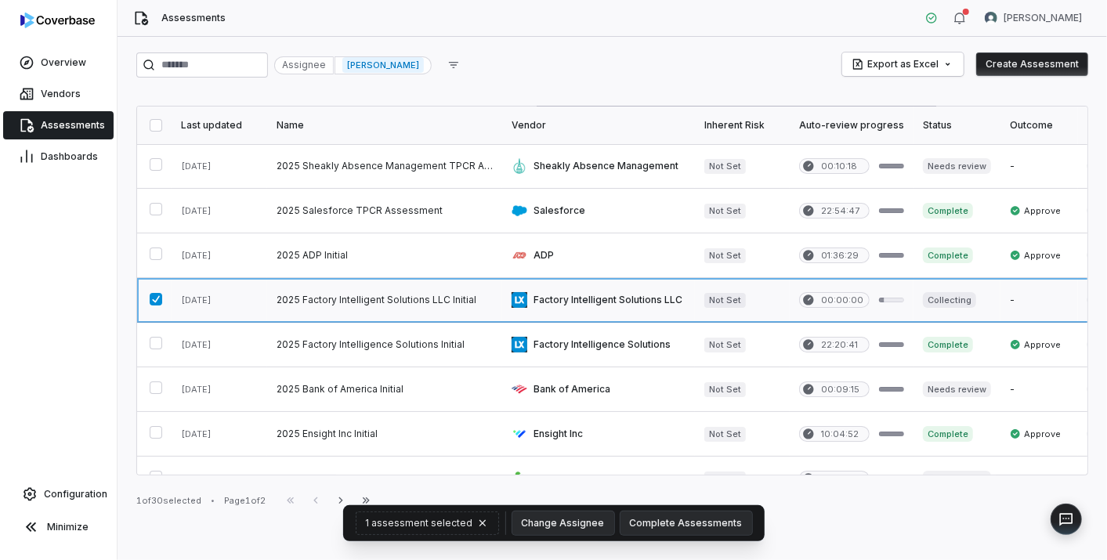
click at [356, 295] on link at bounding box center [384, 300] width 235 height 44
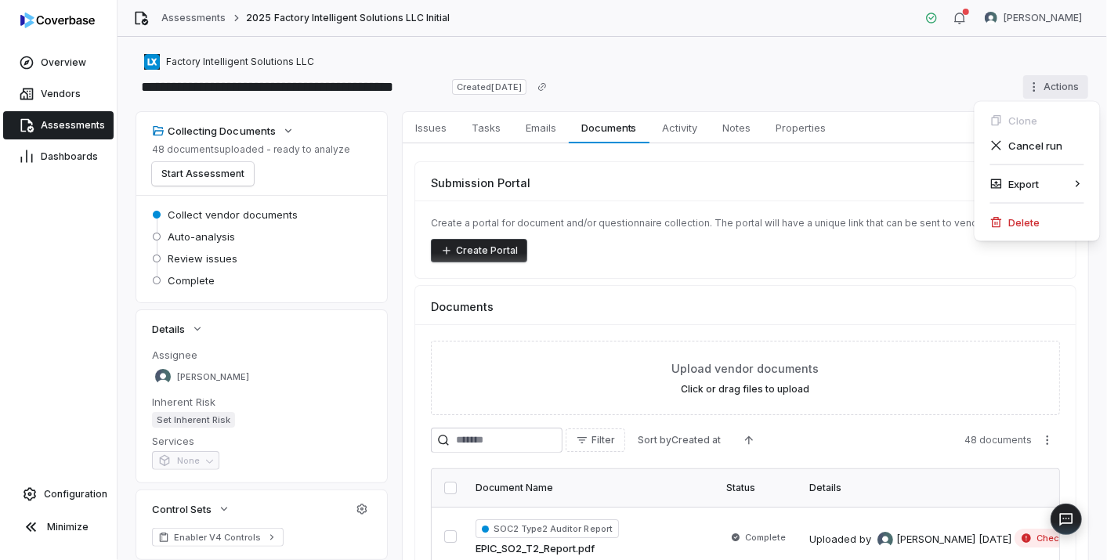
click at [1023, 87] on html "**********" at bounding box center [553, 280] width 1107 height 560
click at [1014, 219] on div "Delete" at bounding box center [1036, 222] width 113 height 25
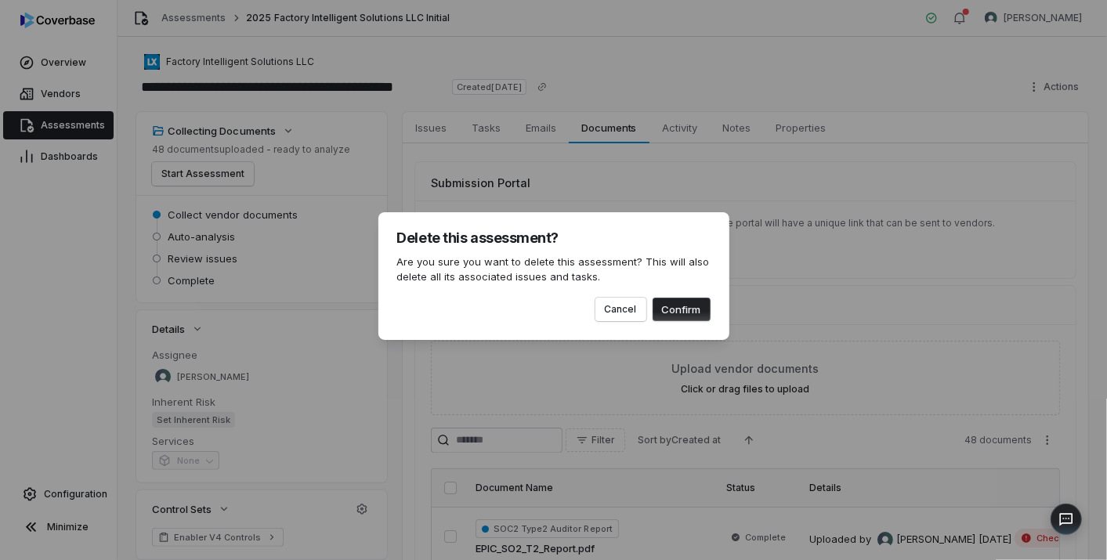
click at [684, 311] on button "Confirm" at bounding box center [681, 309] width 58 height 23
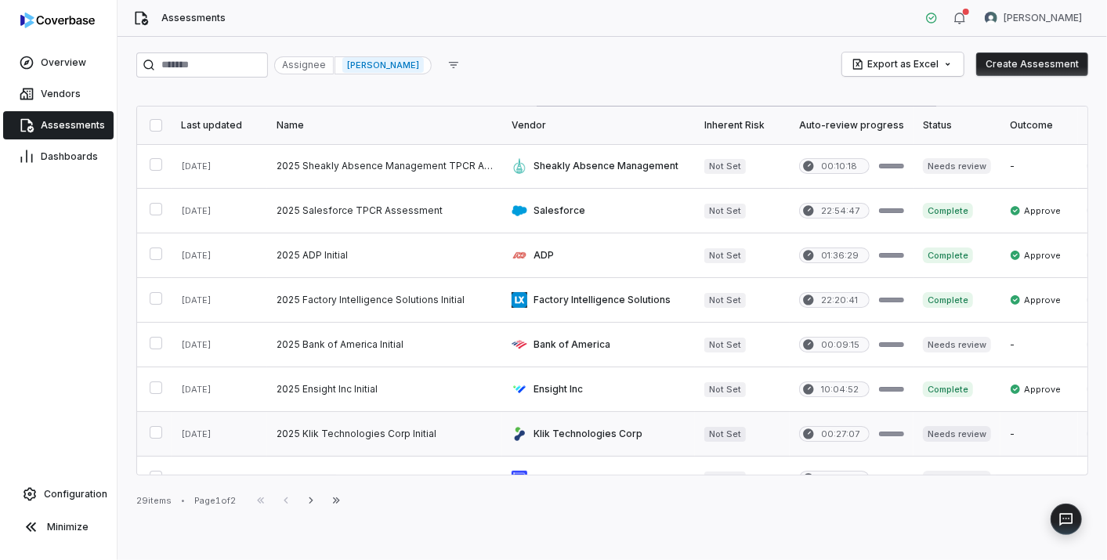
click at [369, 432] on link at bounding box center [384, 434] width 235 height 44
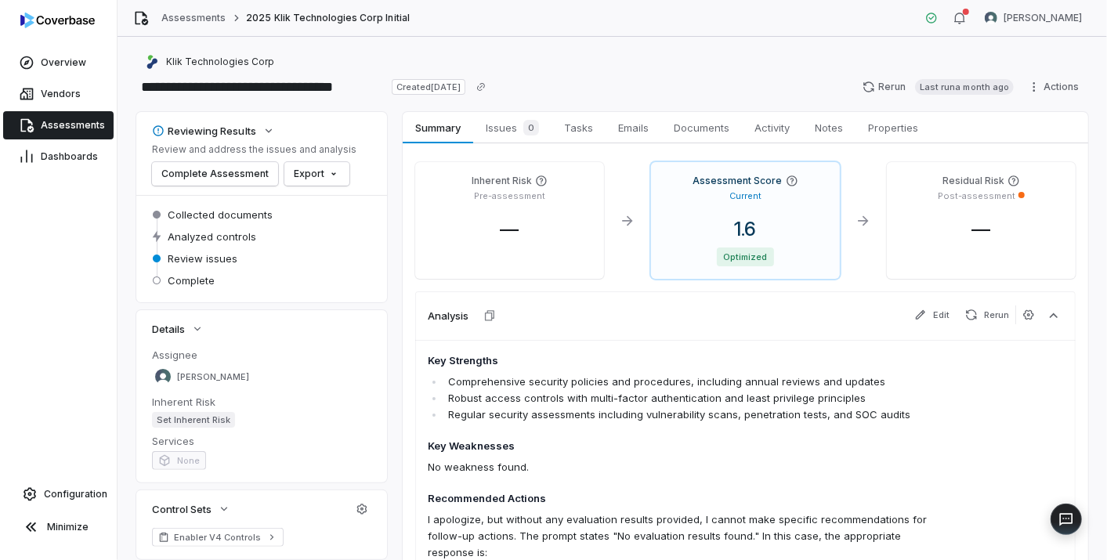
click at [204, 160] on div "Review and address the issues and analysis Complete Assessment Export" at bounding box center [254, 164] width 204 height 42
click at [203, 175] on button "Complete Assessment" at bounding box center [215, 173] width 126 height 23
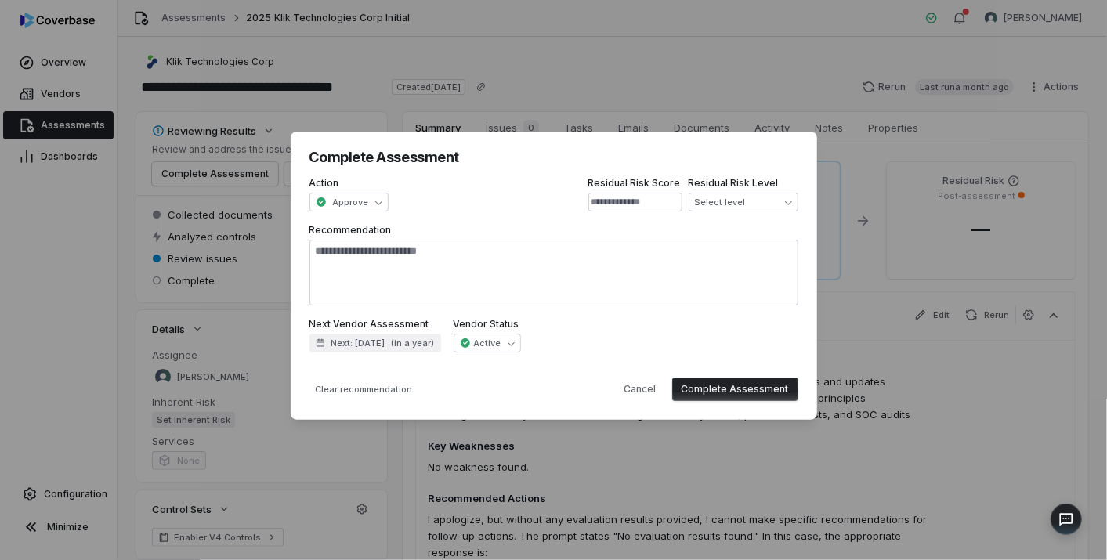
click at [734, 395] on button "Complete Assessment" at bounding box center [735, 388] width 126 height 23
click at [74, 121] on div "**********" at bounding box center [553, 280] width 1107 height 347
type textarea "*"
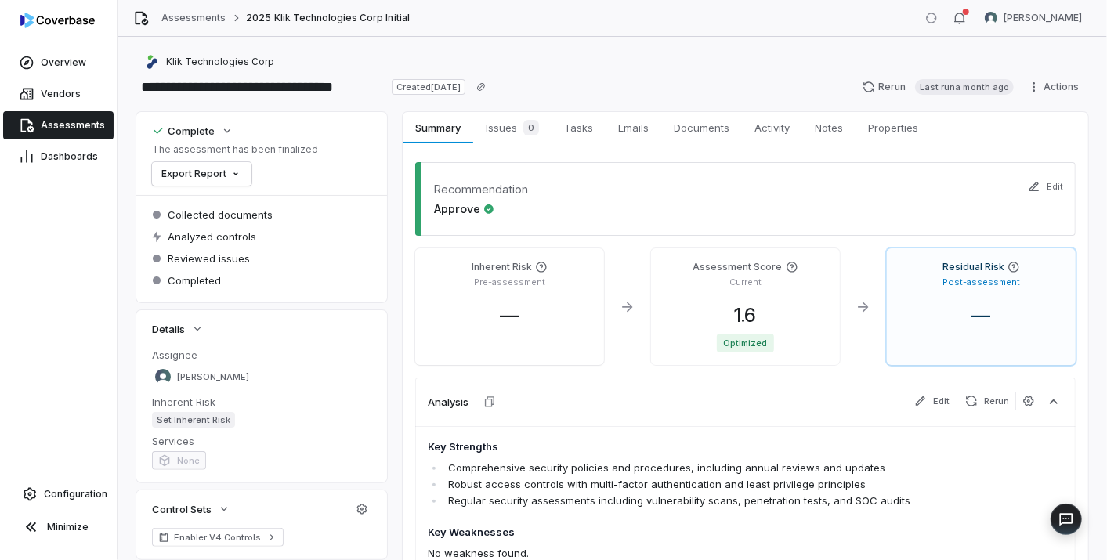
click at [75, 128] on span "Assessments" at bounding box center [73, 125] width 64 height 13
